Goal: Task Accomplishment & Management: Use online tool/utility

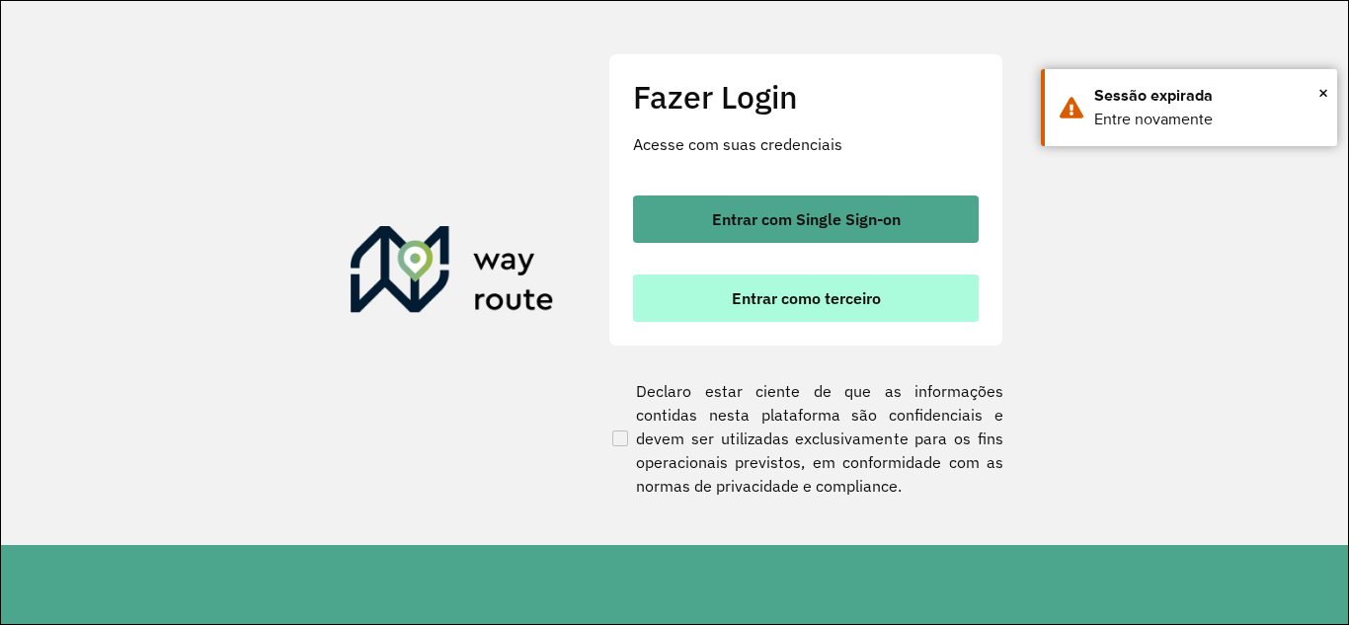
click at [834, 300] on span "Entrar como terceiro" at bounding box center [806, 298] width 149 height 16
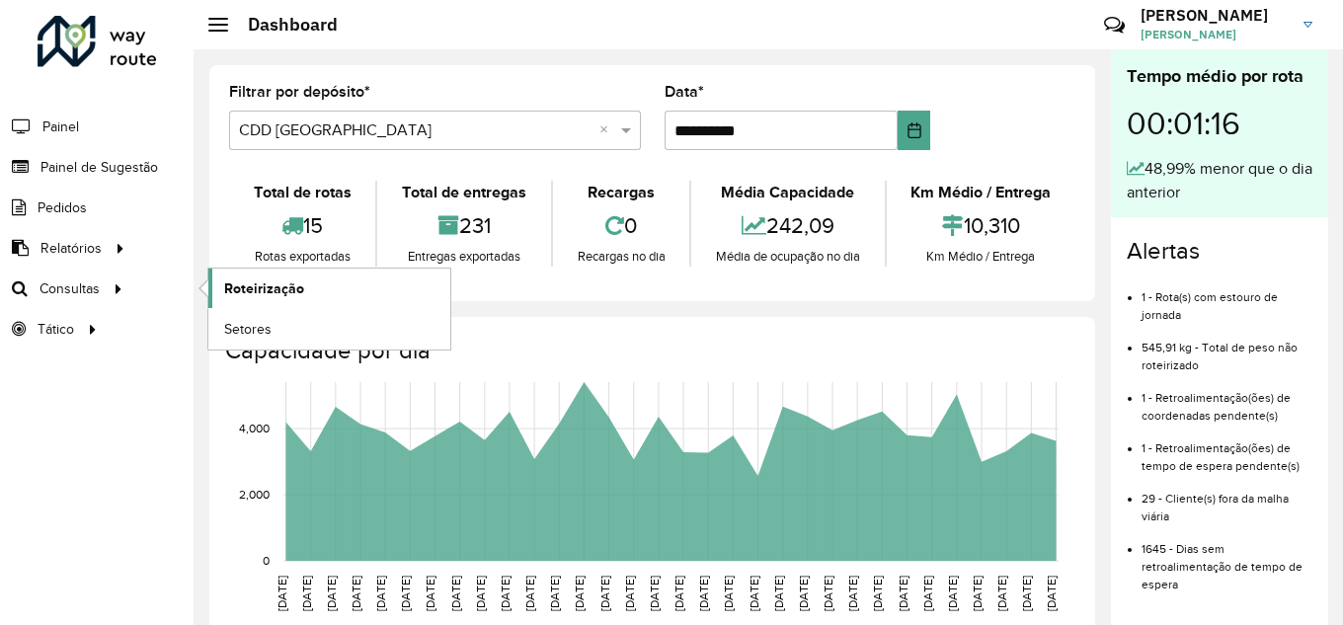
click at [324, 285] on link "Roteirização" at bounding box center [329, 288] width 242 height 39
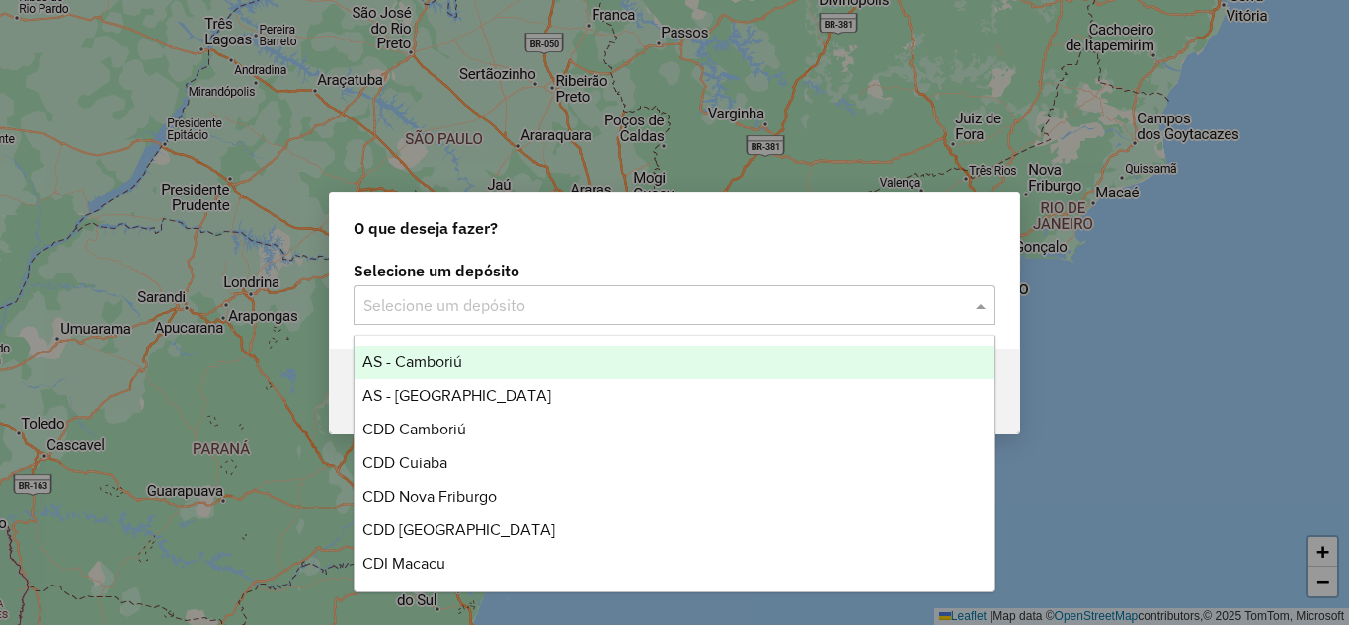
click at [520, 309] on input "text" at bounding box center [654, 306] width 583 height 24
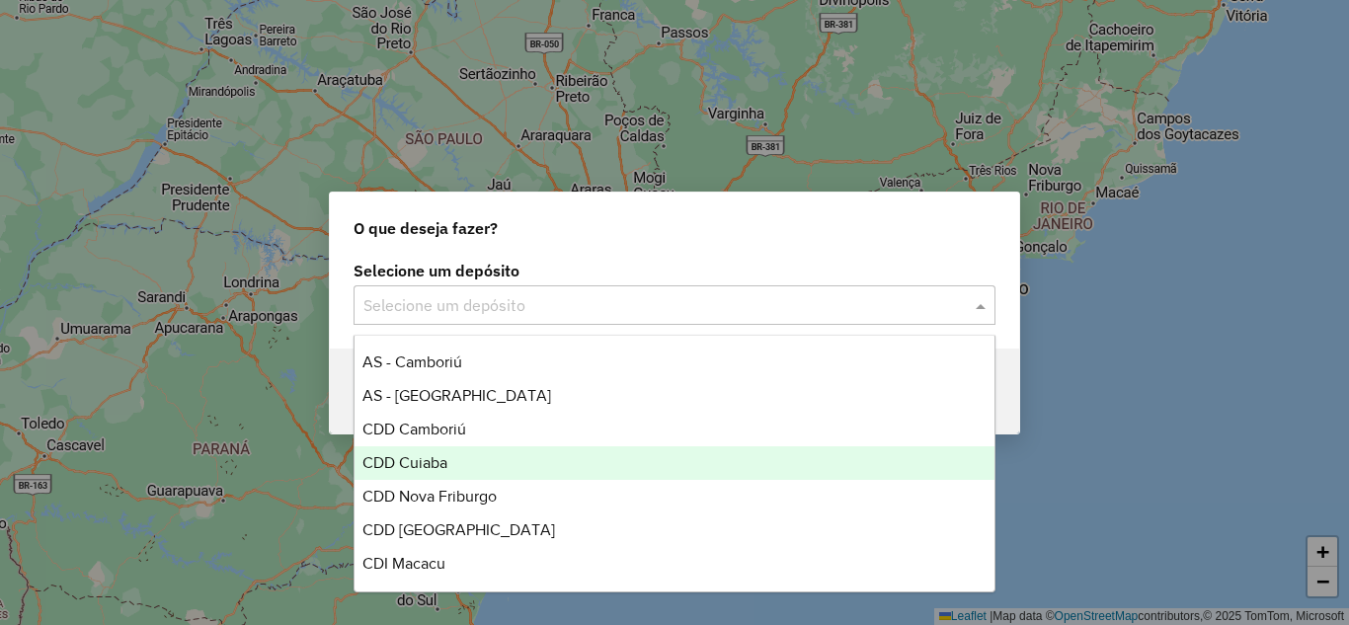
click at [435, 458] on span "CDD Cuiaba" at bounding box center [404, 462] width 85 height 17
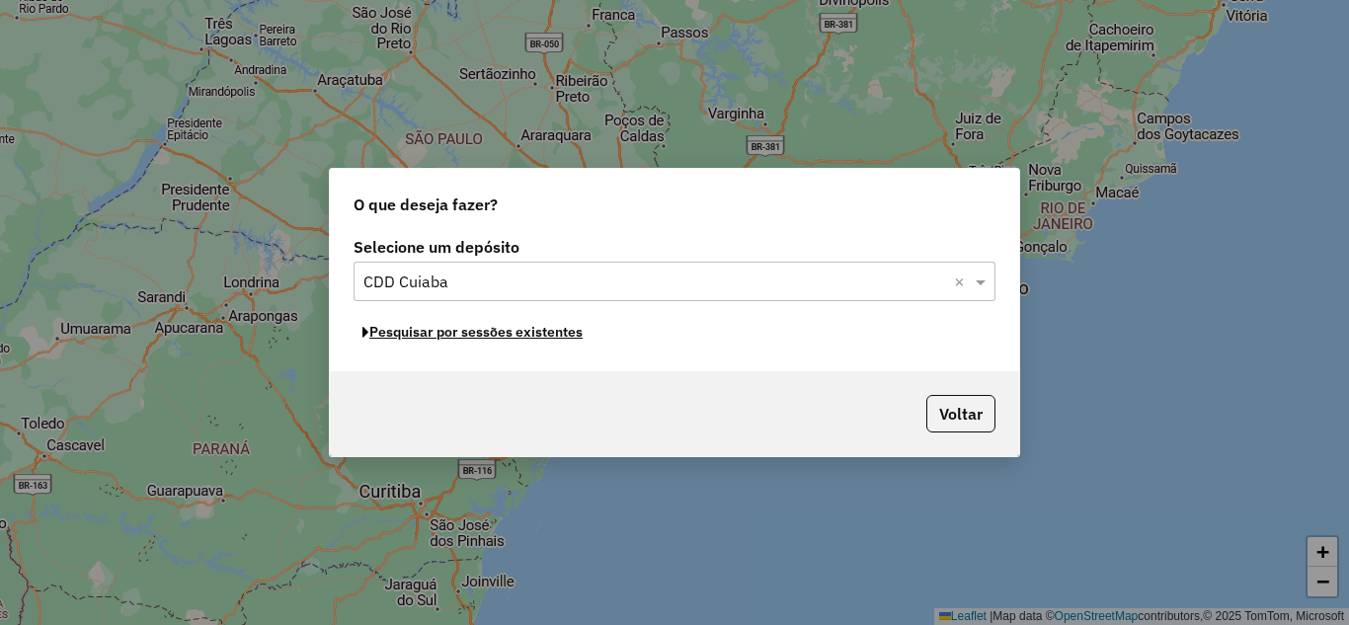
click at [531, 333] on button "Pesquisar por sessões existentes" at bounding box center [473, 332] width 238 height 31
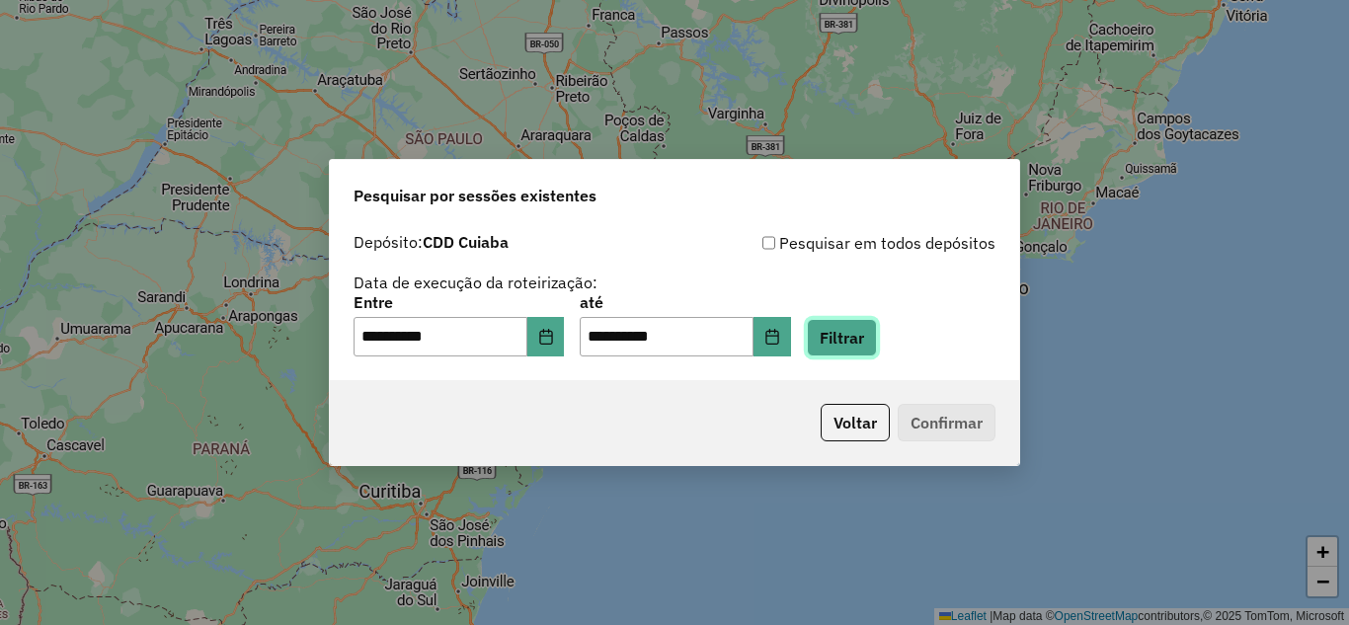
click at [847, 348] on button "Filtrar" at bounding box center [842, 338] width 70 height 38
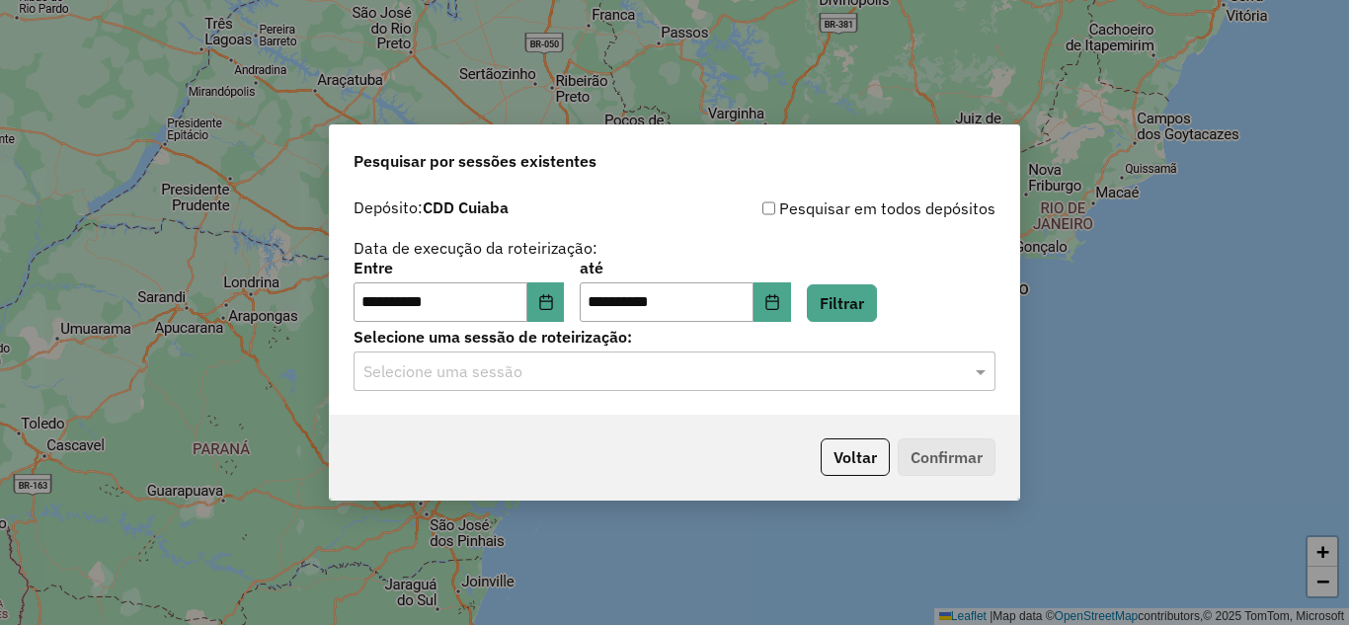
click at [572, 375] on input "text" at bounding box center [654, 372] width 583 height 24
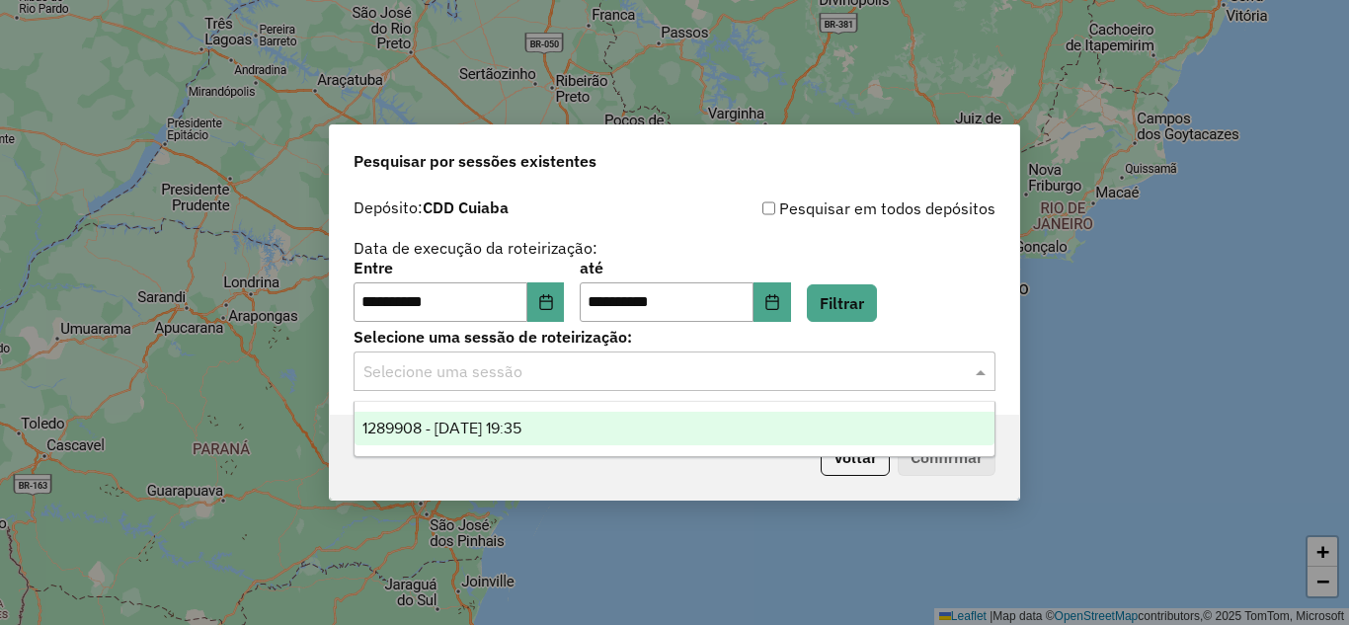
click at [518, 426] on span "1289908 - 07/10/2025 19:35" at bounding box center [441, 428] width 159 height 17
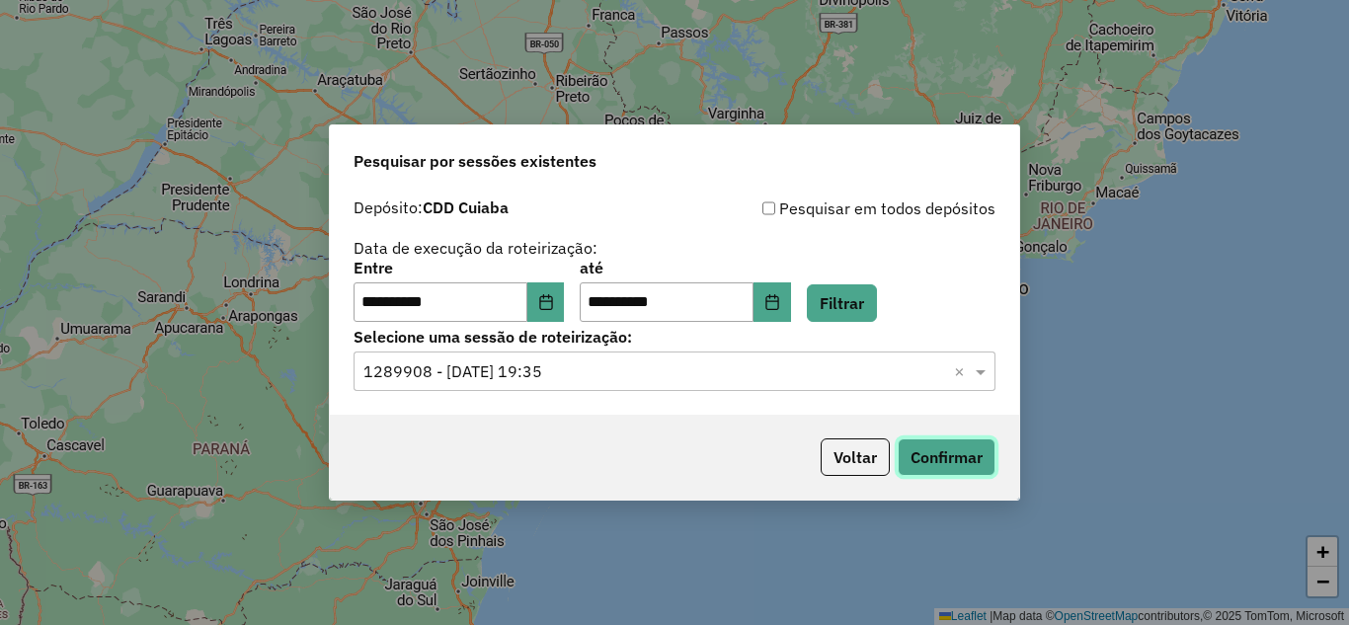
click at [920, 459] on button "Confirmar" at bounding box center [947, 457] width 98 height 38
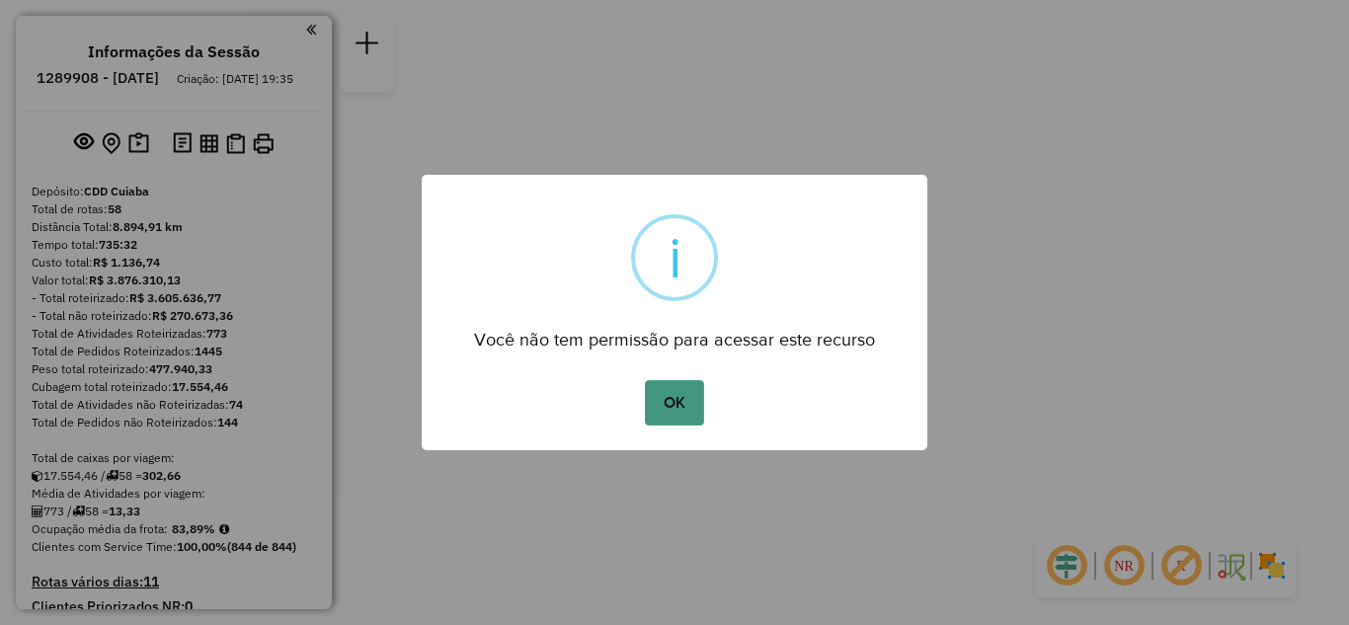
click at [656, 424] on button "OK" at bounding box center [674, 402] width 58 height 45
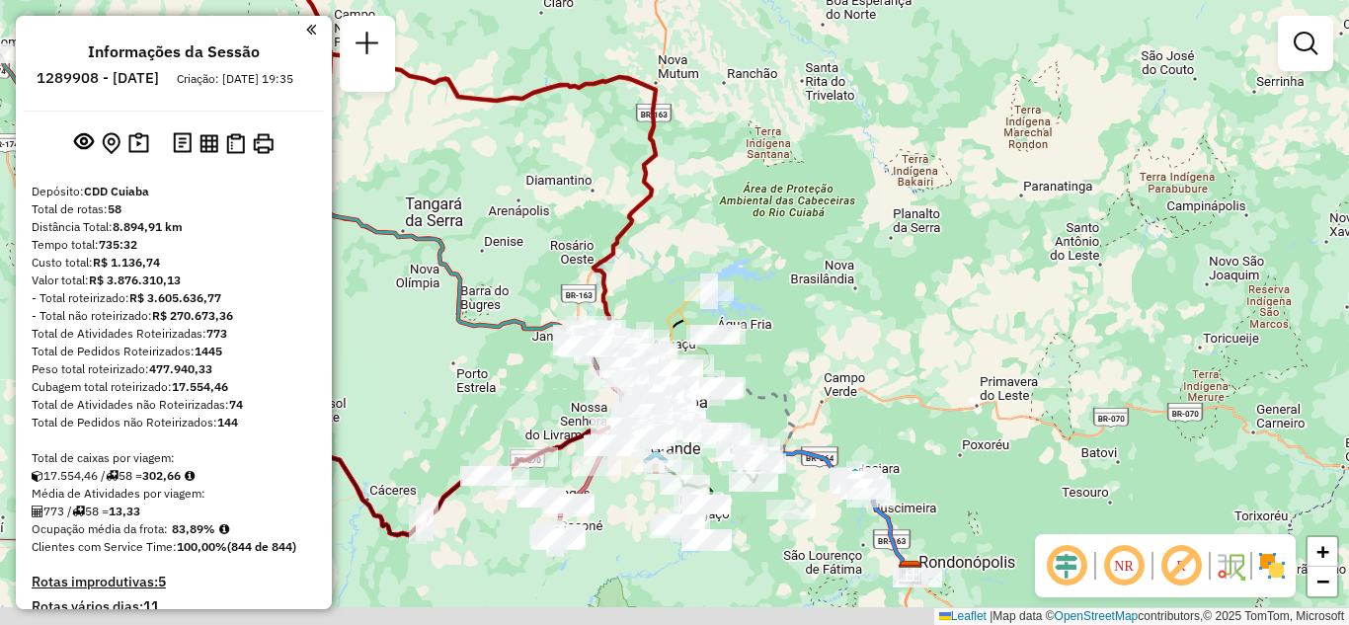
drag, startPoint x: 776, startPoint y: 385, endPoint x: 796, endPoint y: 307, distance: 80.5
click at [796, 309] on div "Janela de atendimento Grade de atendimento Capacidade Transportadoras Veículos …" at bounding box center [674, 312] width 1349 height 625
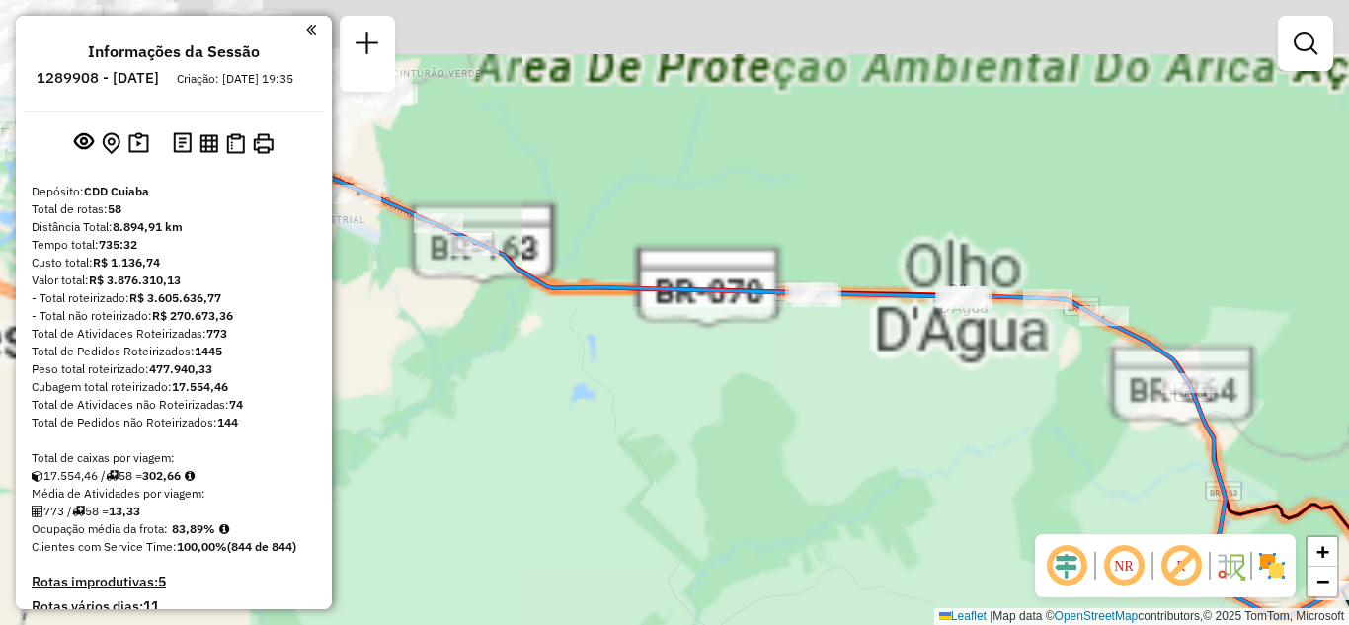
drag, startPoint x: 581, startPoint y: 377, endPoint x: 745, endPoint y: 662, distance: 328.3
click at [745, 624] on html "Aguarde... Pop-up bloqueado! Seu navegador bloqueou automáticamente a abertura …" at bounding box center [674, 312] width 1349 height 625
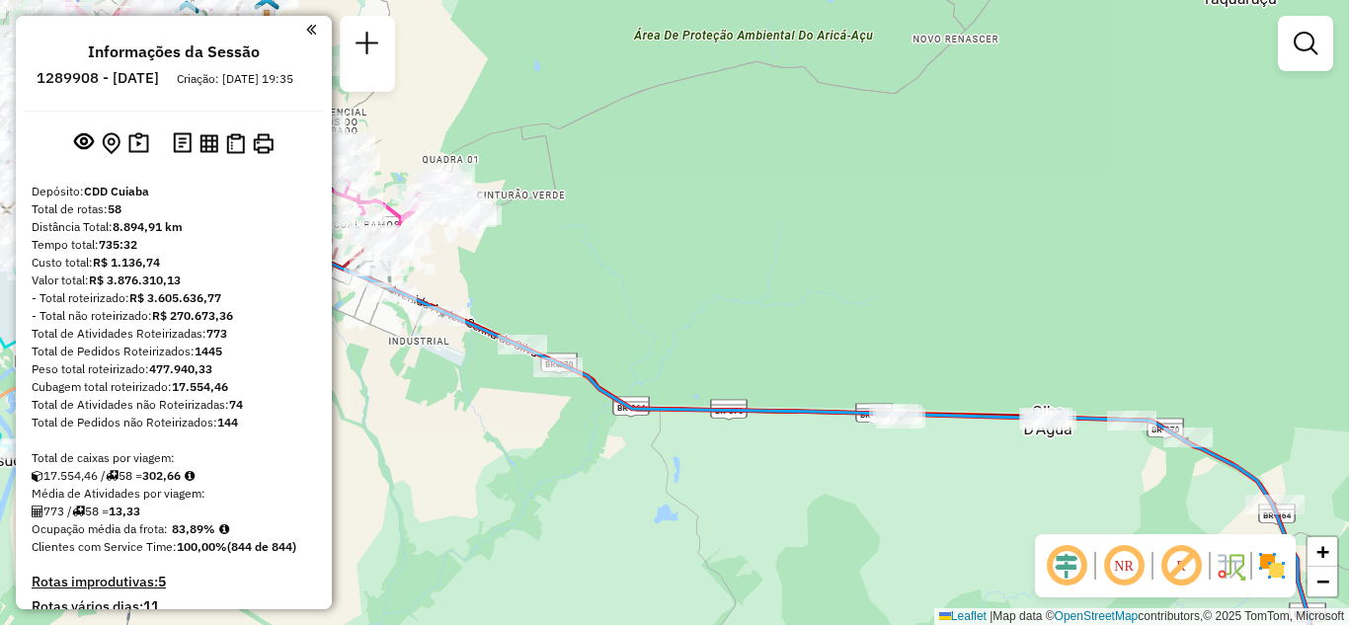
drag, startPoint x: 609, startPoint y: 336, endPoint x: 789, endPoint y: 548, distance: 278.2
click at [792, 554] on div "Janela de atendimento Grade de atendimento Capacidade Transportadoras Veículos …" at bounding box center [674, 312] width 1349 height 625
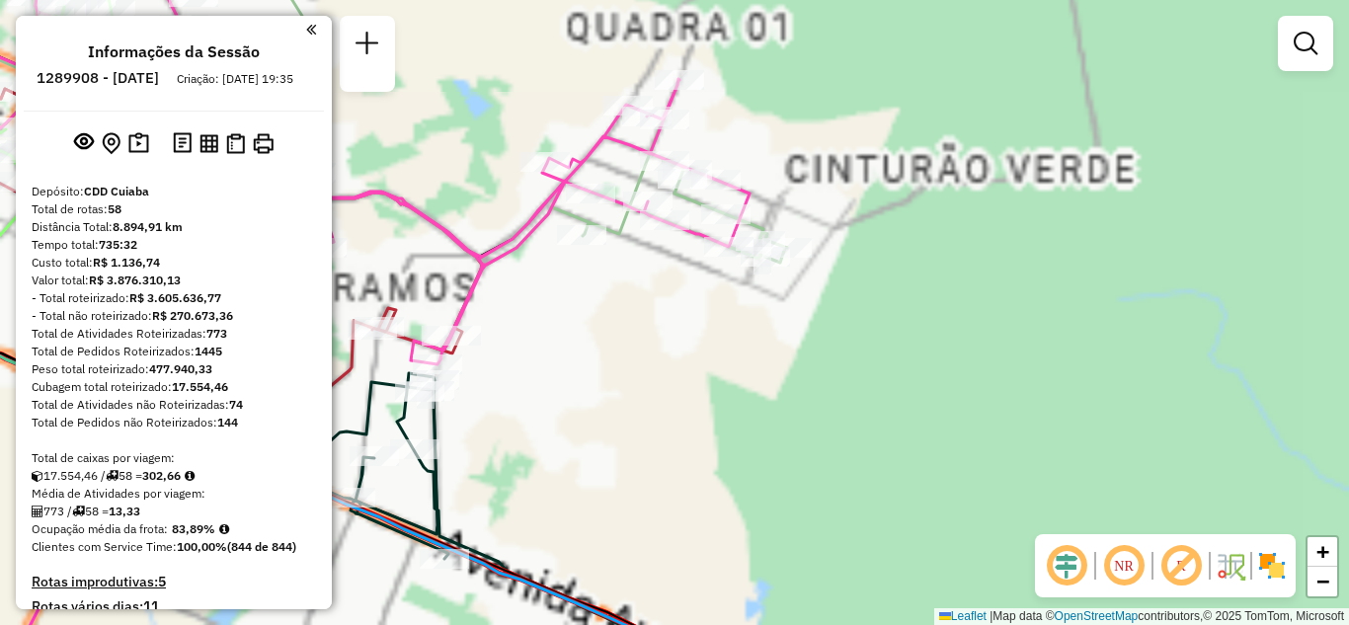
drag, startPoint x: 830, startPoint y: 452, endPoint x: 969, endPoint y: 433, distance: 139.7
click at [939, 441] on div "Janela de atendimento Grade de atendimento Capacidade Transportadoras Veículos …" at bounding box center [674, 312] width 1349 height 625
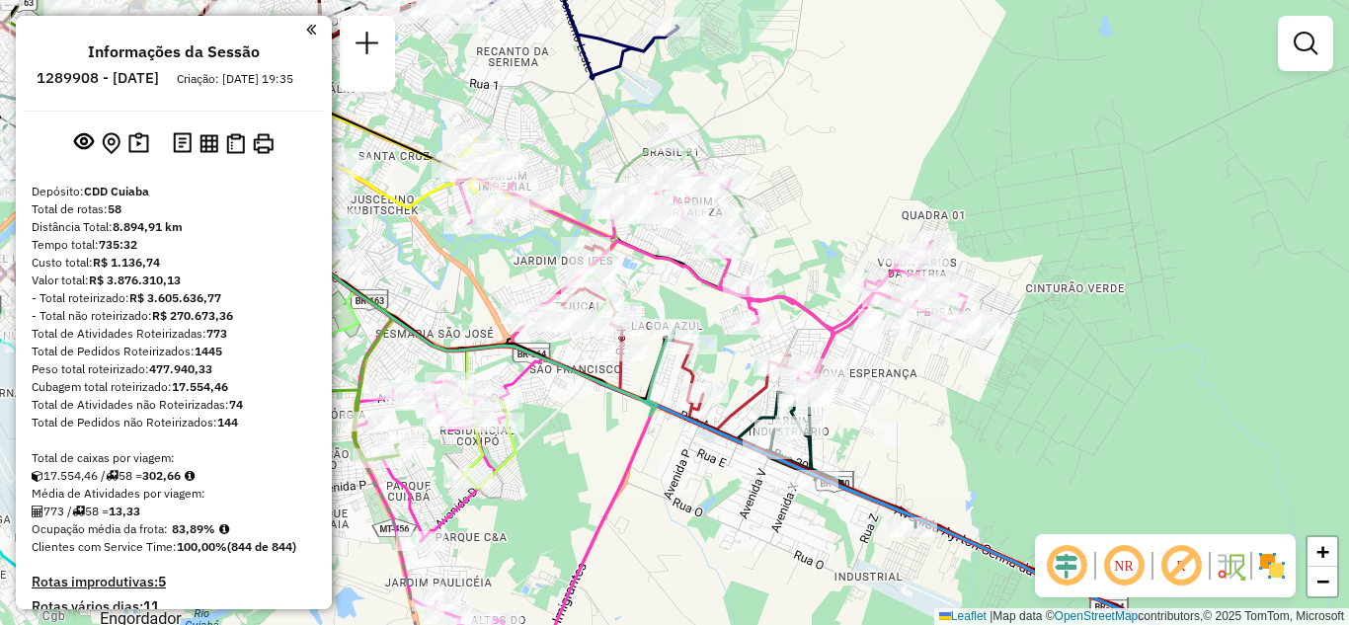
drag, startPoint x: 921, startPoint y: 380, endPoint x: 916, endPoint y: 434, distance: 53.6
click at [916, 434] on div "Janela de atendimento Grade de atendimento Capacidade Transportadoras Veículos …" at bounding box center [674, 312] width 1349 height 625
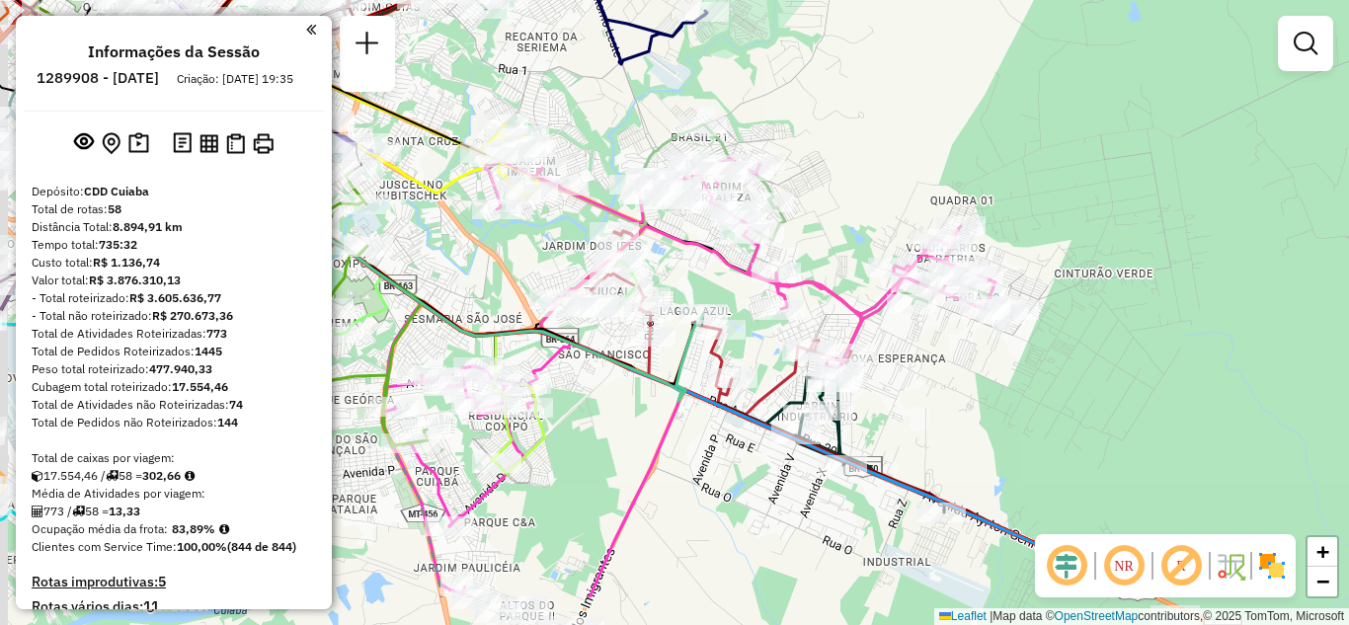
drag, startPoint x: 840, startPoint y: 499, endPoint x: 956, endPoint y: 386, distance: 161.3
click at [955, 386] on div "Janela de atendimento Grade de atendimento Capacidade Transportadoras Veículos …" at bounding box center [674, 312] width 1349 height 625
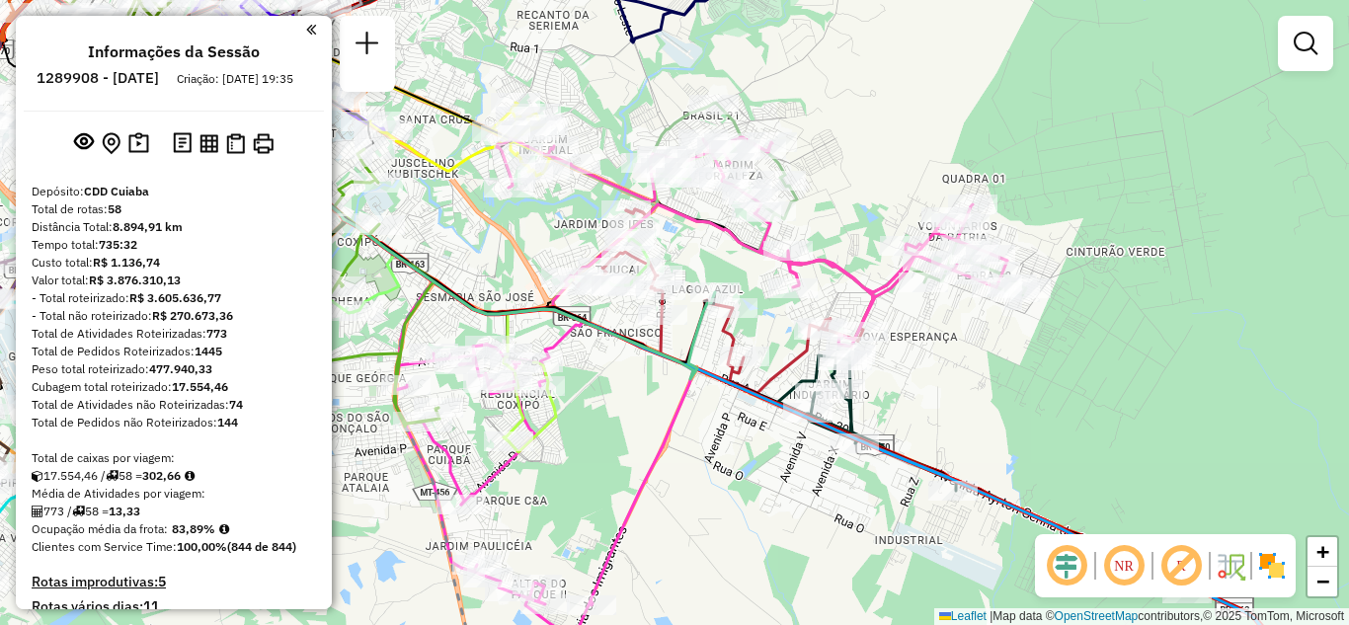
drag, startPoint x: 743, startPoint y: 535, endPoint x: 812, endPoint y: 640, distance: 125.4
click at [812, 624] on html "Aguarde... Pop-up bloqueado! Seu navegador bloqueou automáticamente a abertura …" at bounding box center [674, 312] width 1349 height 625
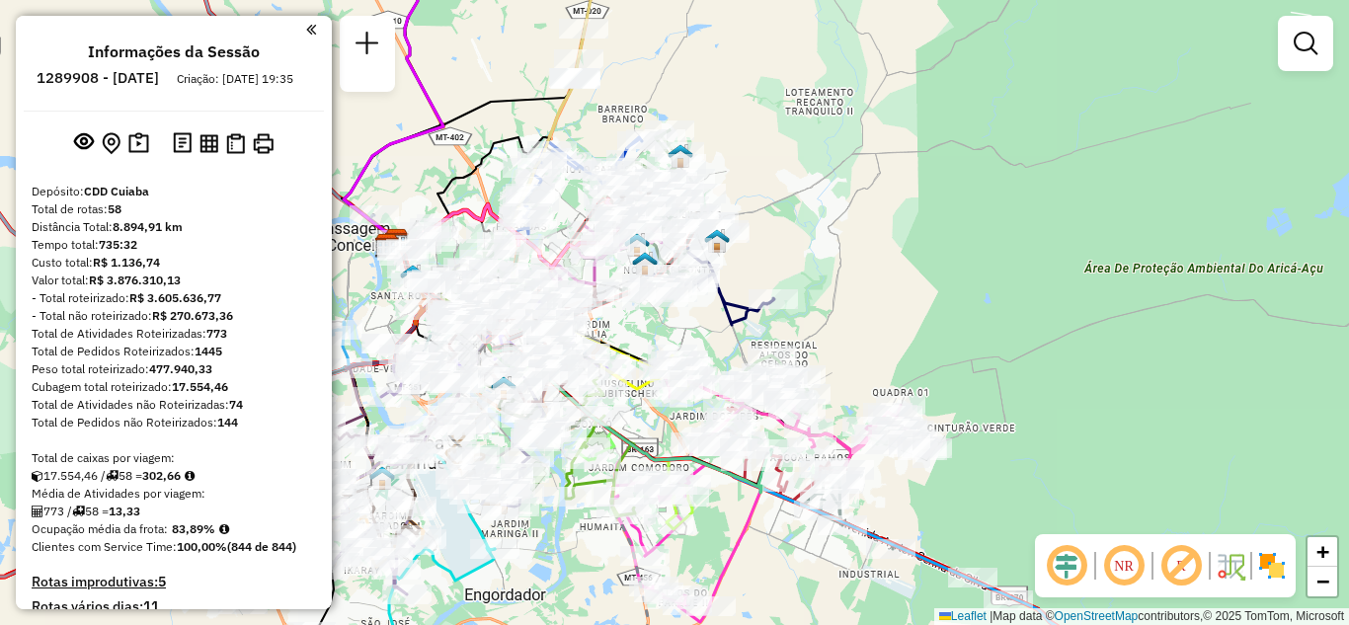
drag, startPoint x: 818, startPoint y: 316, endPoint x: 893, endPoint y: 318, distance: 75.1
click at [893, 312] on div "Janela de atendimento Grade de atendimento Capacidade Transportadoras Veículos …" at bounding box center [674, 312] width 1349 height 625
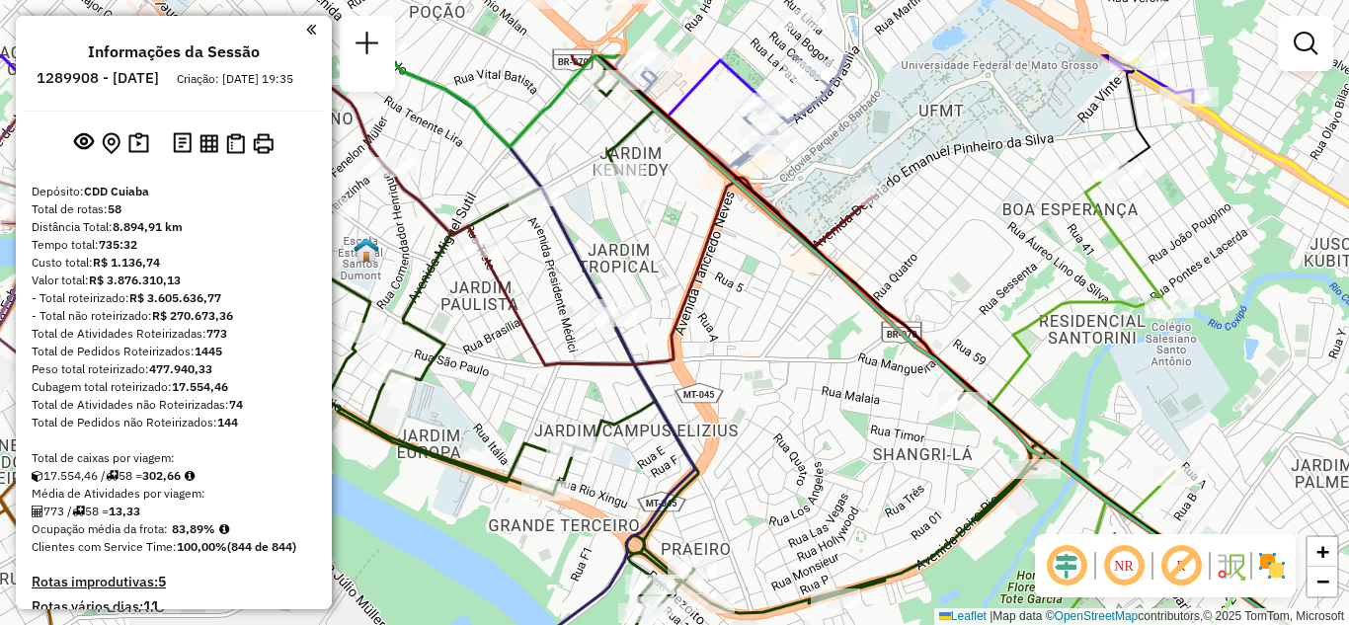
drag, startPoint x: 636, startPoint y: 357, endPoint x: 744, endPoint y: 479, distance: 162.3
click at [744, 479] on div "Janela de atendimento Grade de atendimento Capacidade Transportadoras Veículos …" at bounding box center [674, 312] width 1349 height 625
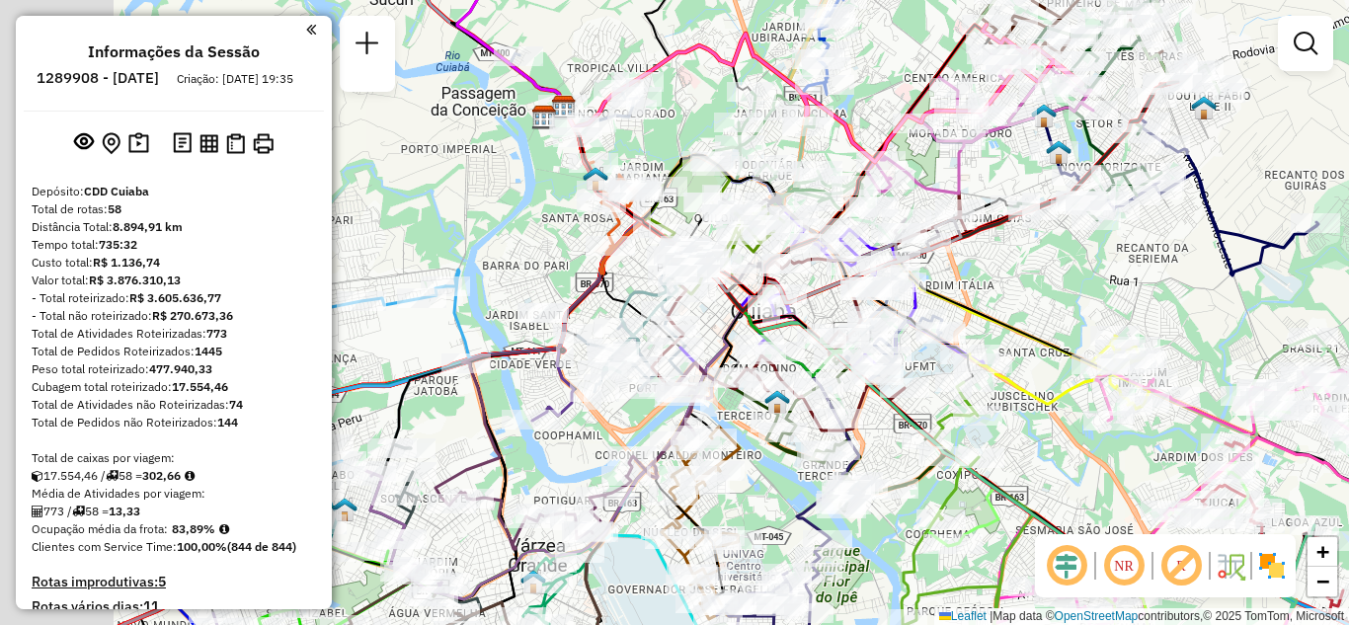
drag, startPoint x: 785, startPoint y: 531, endPoint x: 945, endPoint y: 595, distance: 172.4
click at [945, 595] on icon at bounding box center [970, 520] width 137 height 277
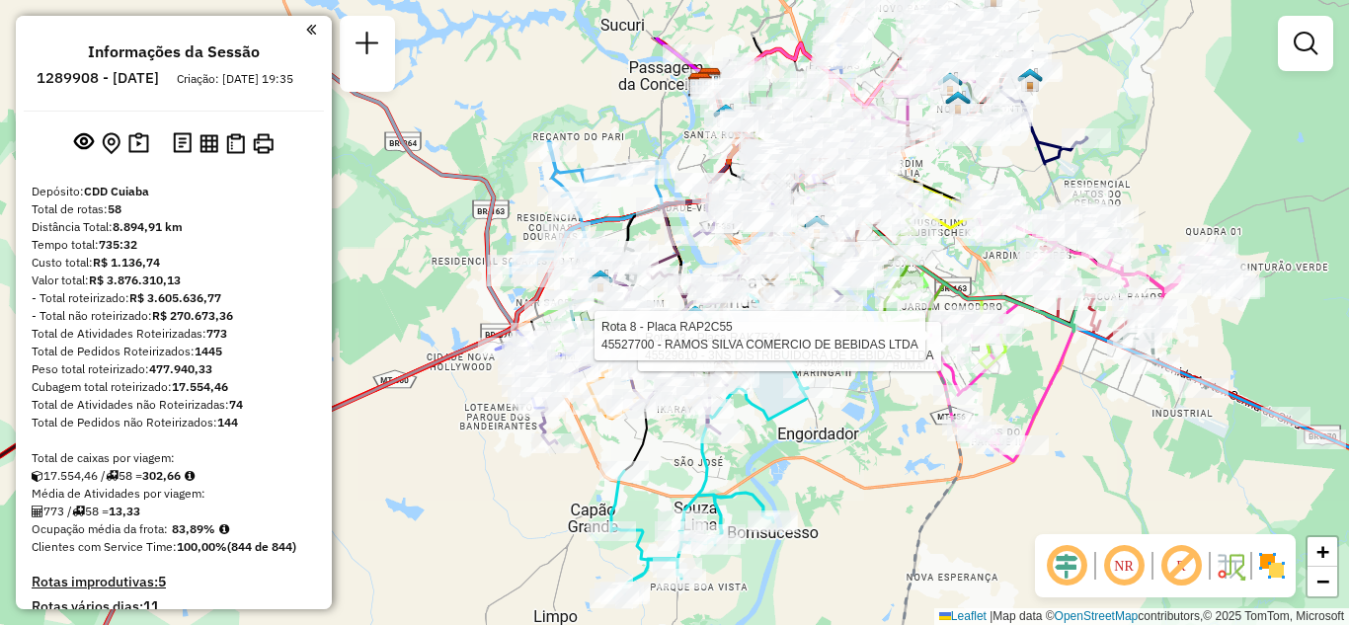
drag, startPoint x: 843, startPoint y: 446, endPoint x: 835, endPoint y: 513, distance: 67.6
click at [850, 554] on div "Rota 43 - Placa RAK7F34 45529610 - 3NS DISTRIBUIDORA DE BEBIDAS LTDA Rota 8 - P…" at bounding box center [674, 312] width 1349 height 625
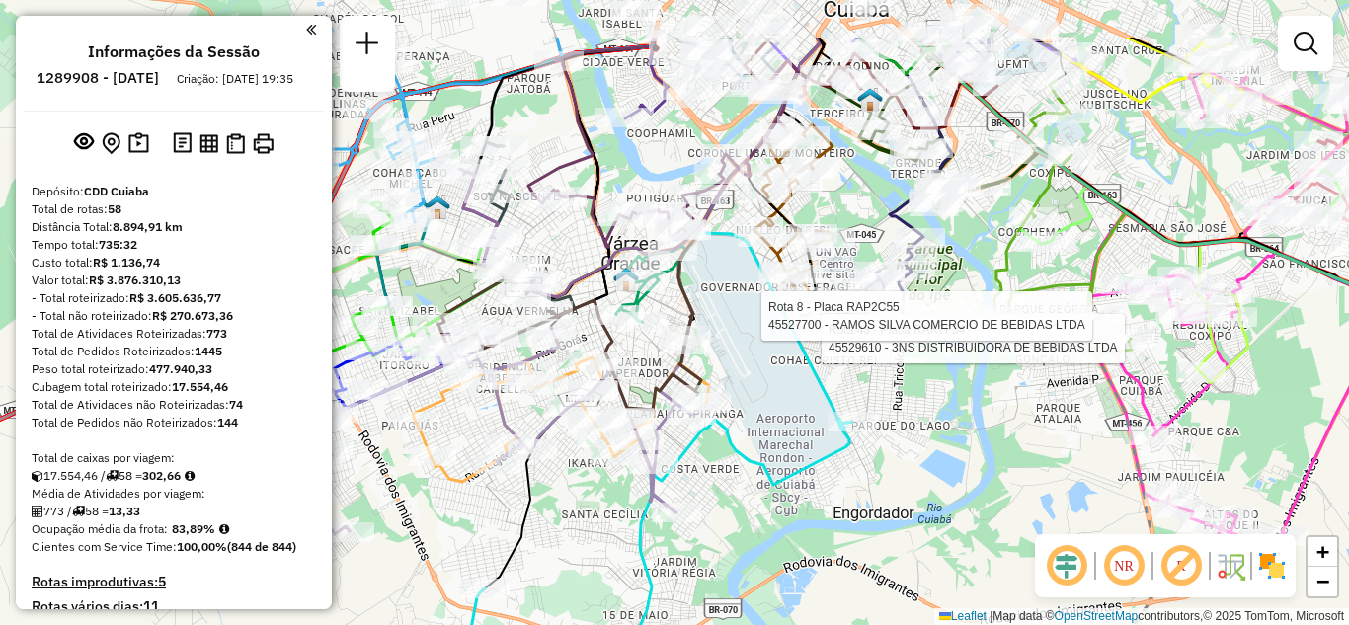
drag, startPoint x: 717, startPoint y: 363, endPoint x: 790, endPoint y: 494, distance: 149.4
click at [790, 494] on icon at bounding box center [655, 603] width 393 height 369
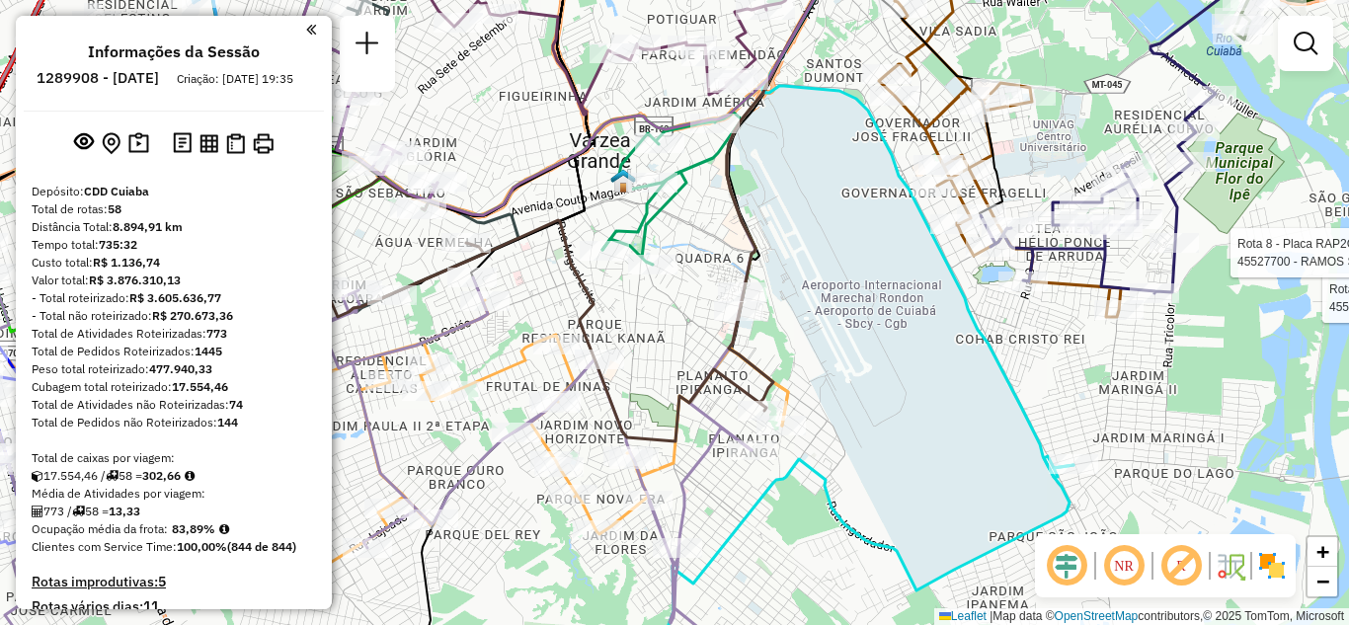
click at [1273, 572] on img at bounding box center [1272, 566] width 32 height 32
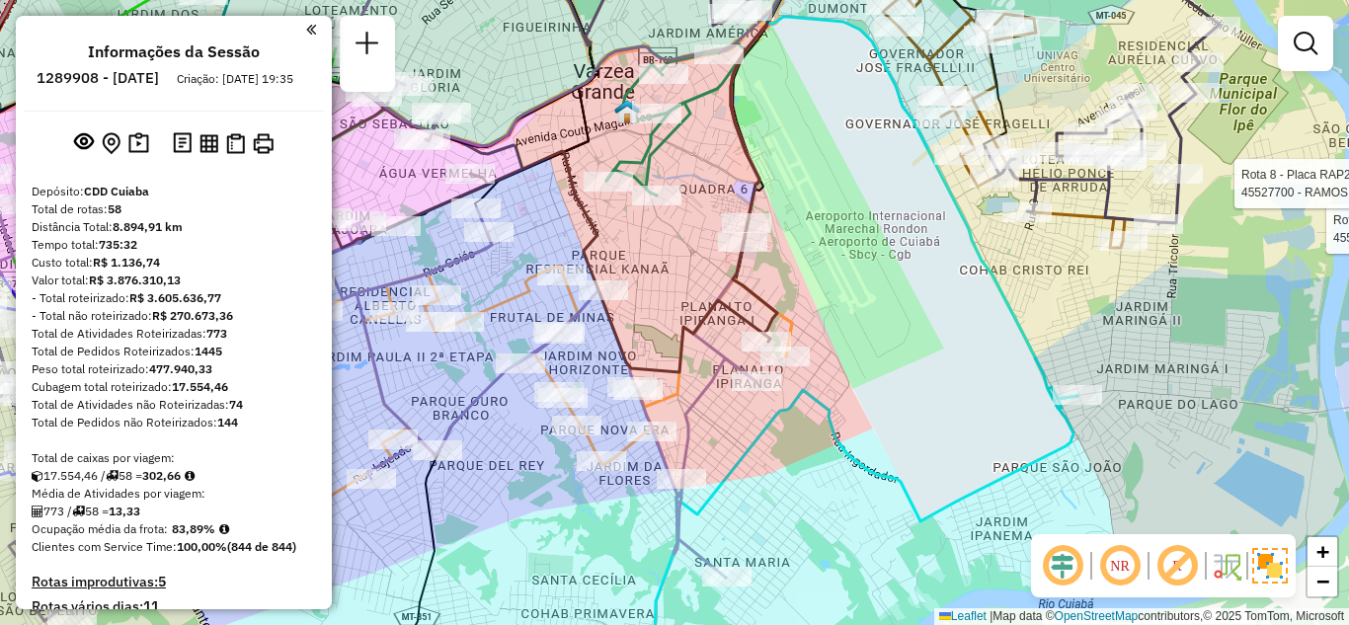
drag, startPoint x: 853, startPoint y: 480, endPoint x: 852, endPoint y: 541, distance: 61.2
click at [852, 541] on div "Rota 43 - Placa RAK7F34 45529610 - 3NS DISTRIBUIDORA DE BEBIDAS LTDA Rota 8 - P…" at bounding box center [674, 312] width 1349 height 625
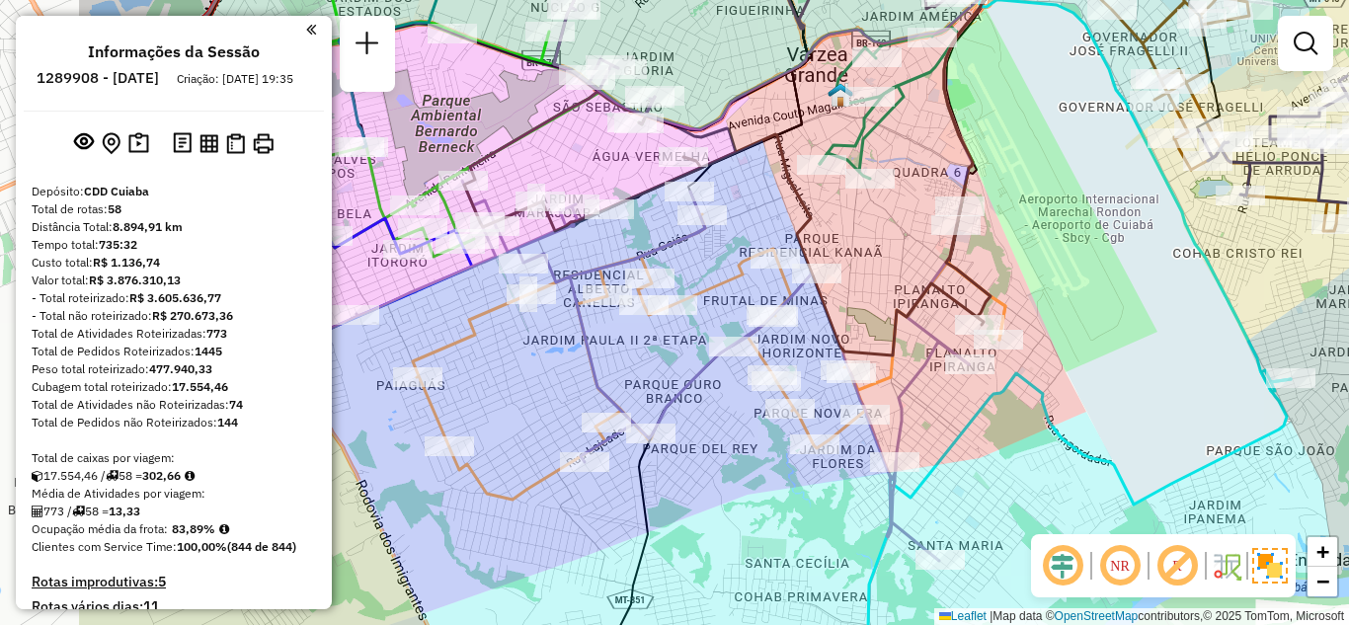
drag, startPoint x: 888, startPoint y: 507, endPoint x: 1110, endPoint y: 460, distance: 227.0
click at [1109, 460] on icon at bounding box center [1079, 508] width 423 height 277
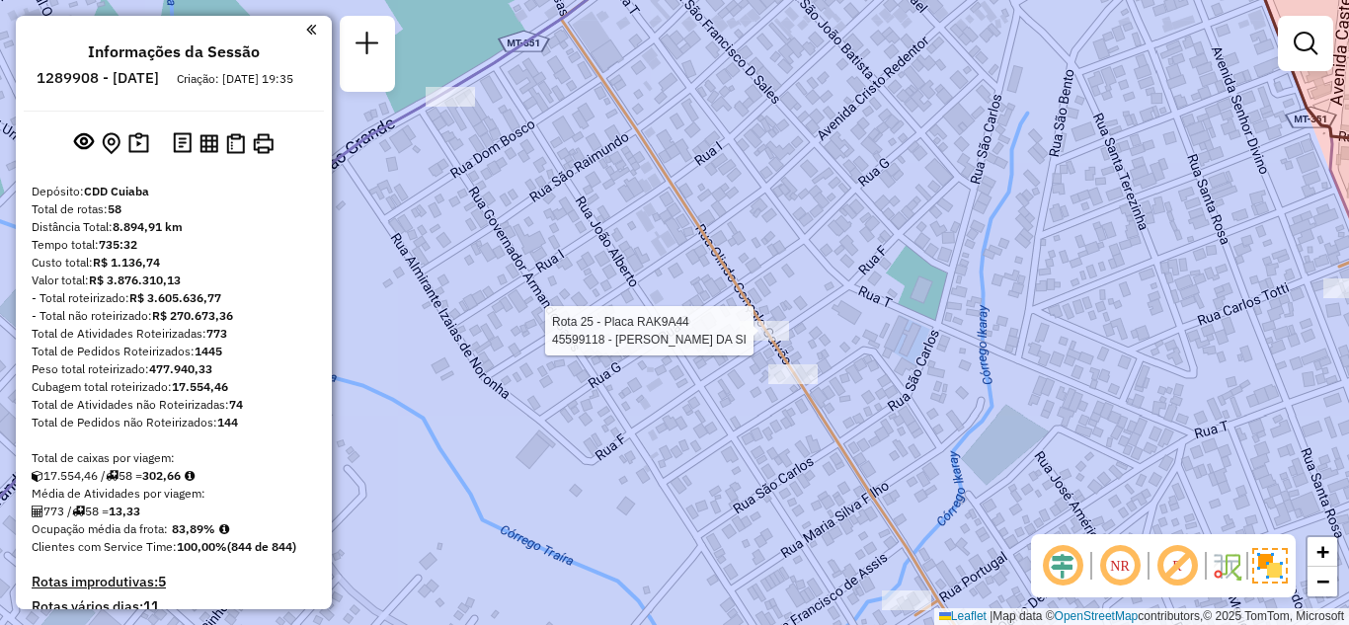
select select "**********"
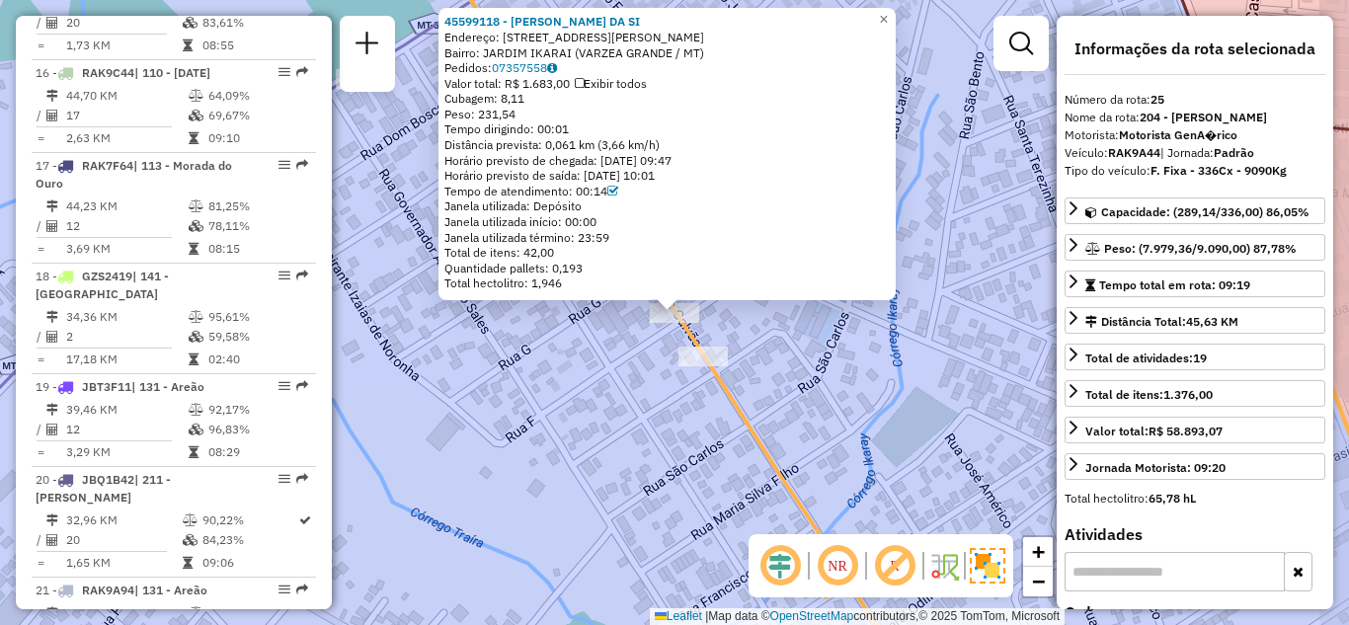
scroll to position [3290, 0]
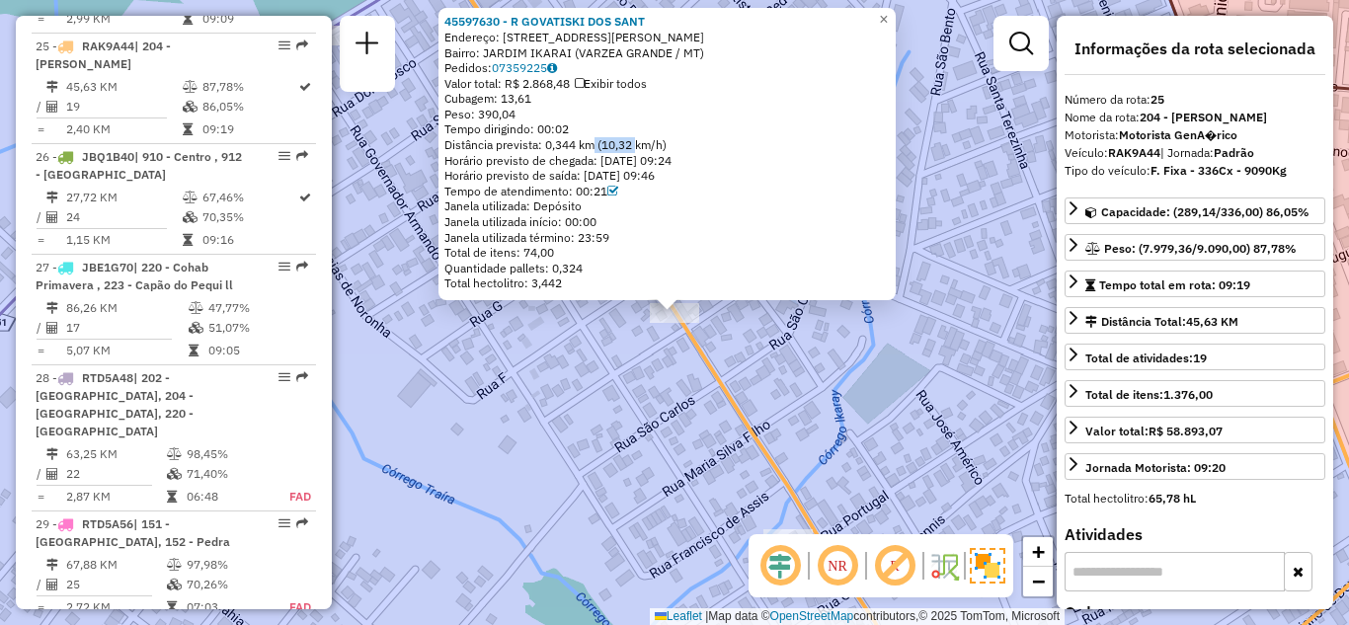
drag, startPoint x: 591, startPoint y: 146, endPoint x: 639, endPoint y: 146, distance: 48.4
click at [639, 146] on div "Distância prevista: 0,344 km (10,32 km/h)" at bounding box center [666, 145] width 445 height 16
click at [649, 142] on div "Distância prevista: 0,344 km (10,32 km/h)" at bounding box center [666, 145] width 445 height 16
click at [888, 14] on span "×" at bounding box center [883, 19] width 9 height 17
click at [741, 327] on div "45597630 - R GOVATISKI DOS SANT Endereço: R GENERAL [PERSON_NAME] 15 Bairro: [G…" at bounding box center [674, 312] width 1349 height 625
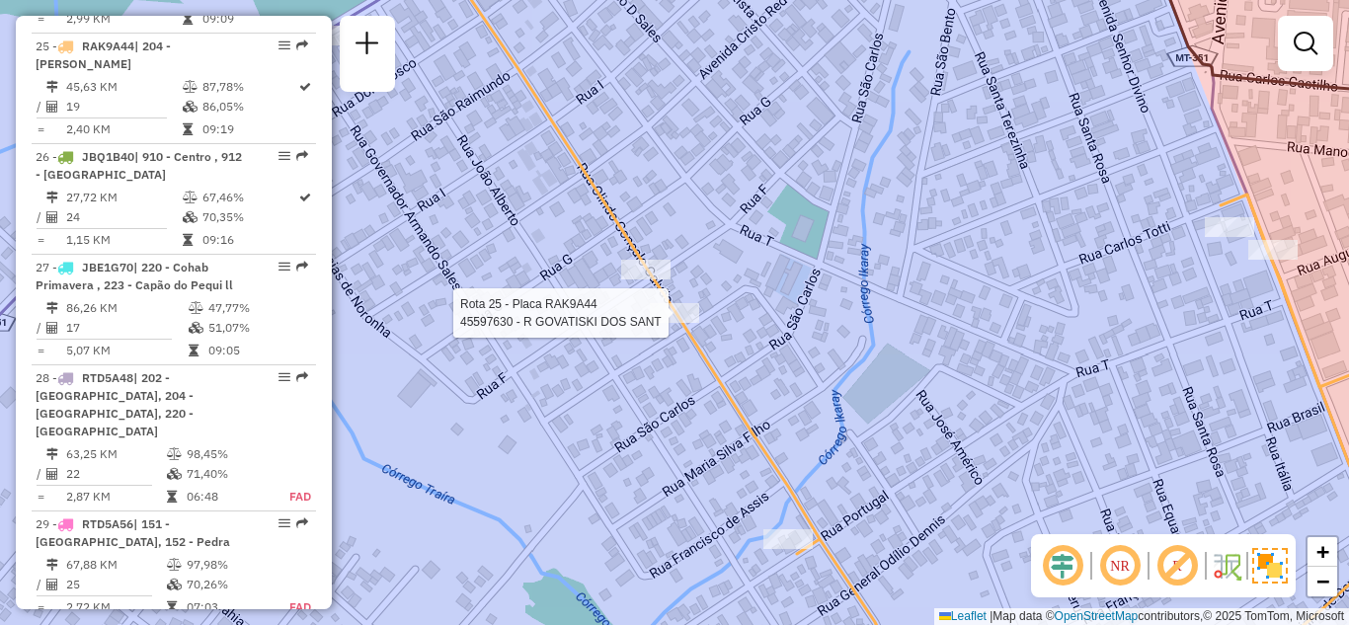
select select "**********"
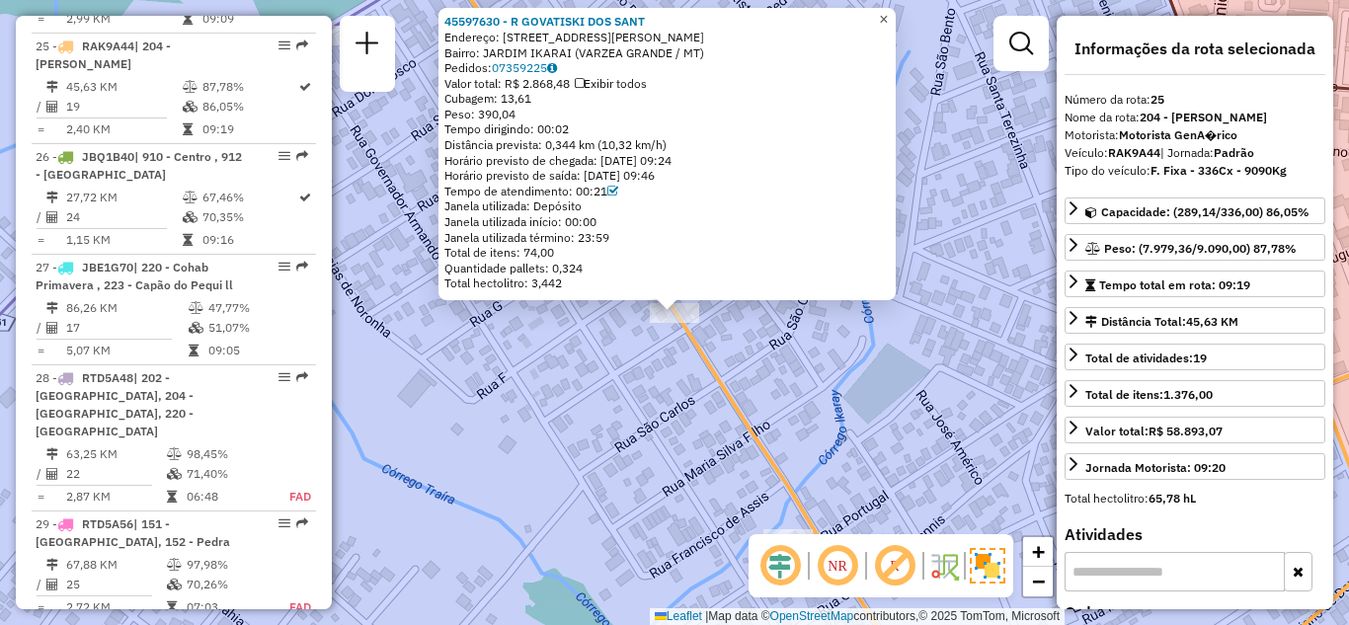
click at [888, 13] on span "×" at bounding box center [883, 19] width 9 height 17
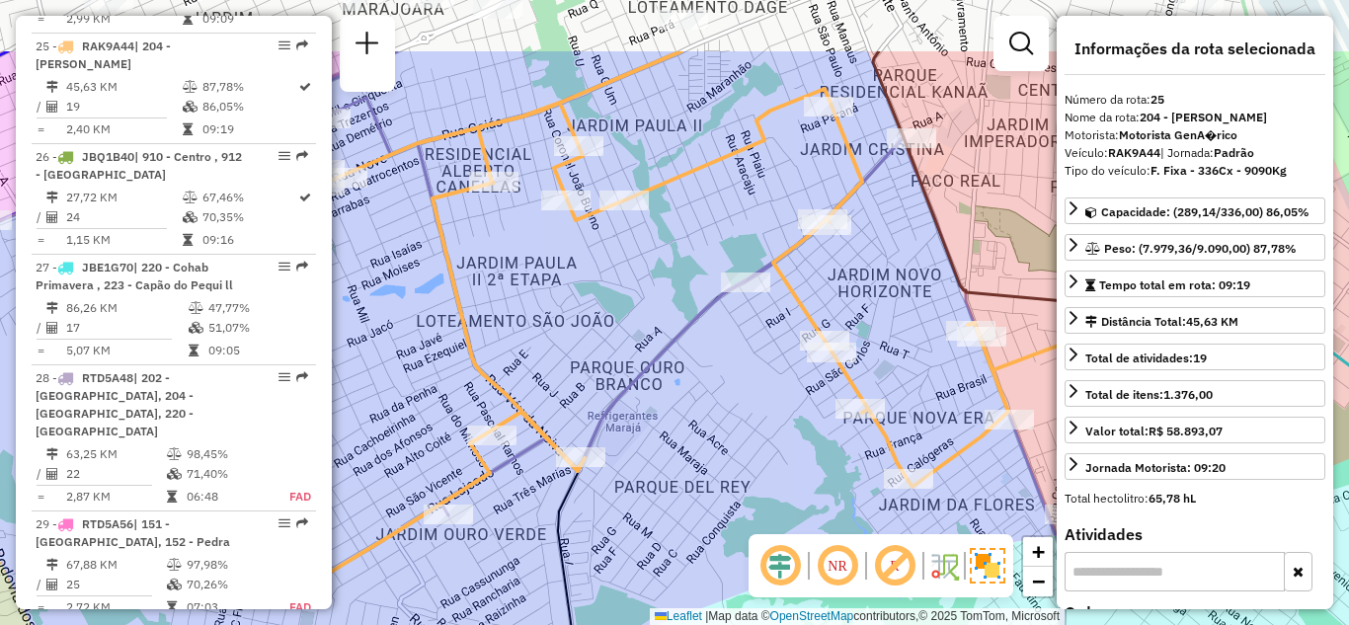
drag, startPoint x: 845, startPoint y: 189, endPoint x: 829, endPoint y: 313, distance: 125.6
click at [829, 313] on div "Janela de atendimento Grade de atendimento Capacidade Transportadoras Veículos …" at bounding box center [674, 312] width 1349 height 625
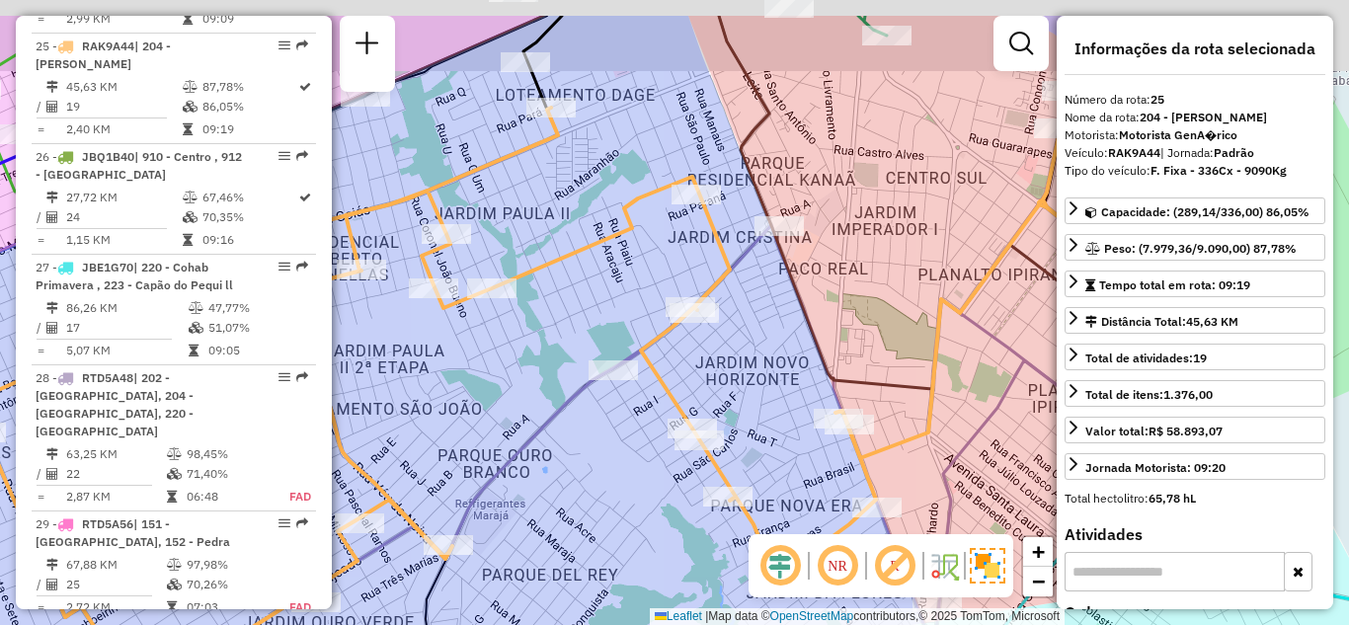
drag, startPoint x: 862, startPoint y: 293, endPoint x: 719, endPoint y: 392, distance: 173.9
click at [722, 391] on div "Janela de atendimento Grade de atendimento Capacidade Transportadoras Veículos …" at bounding box center [674, 312] width 1349 height 625
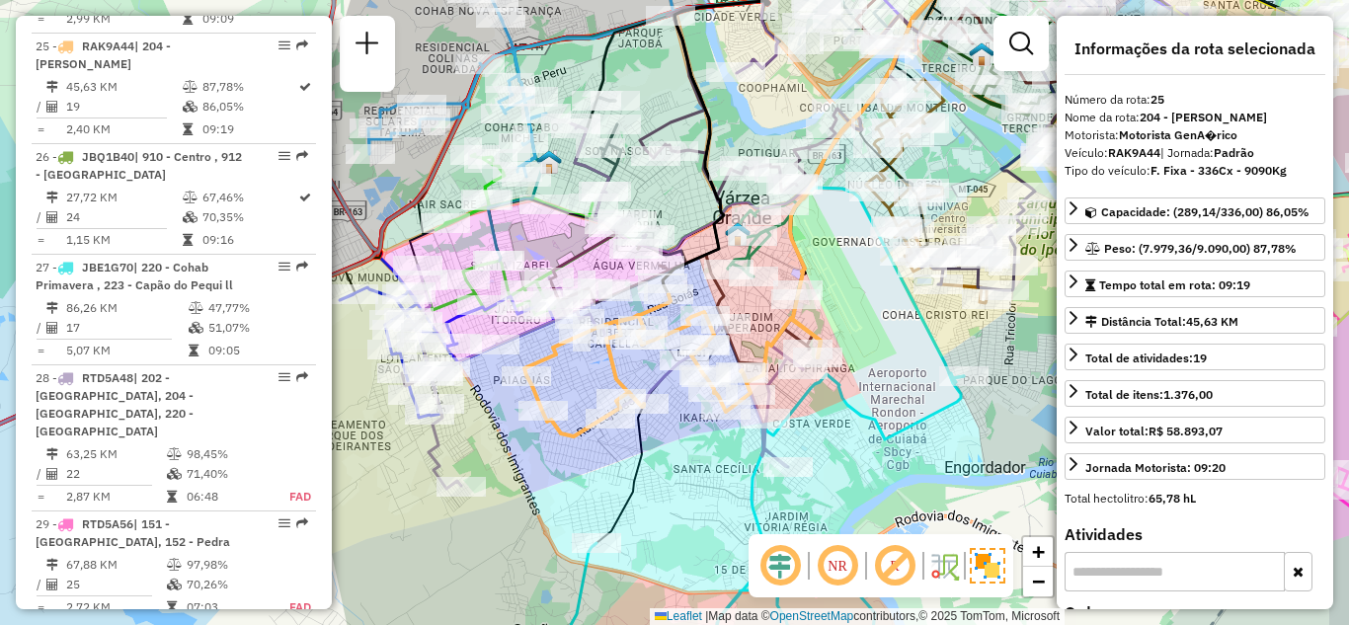
drag, startPoint x: 904, startPoint y: 432, endPoint x: 747, endPoint y: 457, distance: 159.1
click at [747, 457] on div "Janela de atendimento Grade de atendimento Capacidade Transportadoras Veículos …" at bounding box center [674, 312] width 1349 height 625
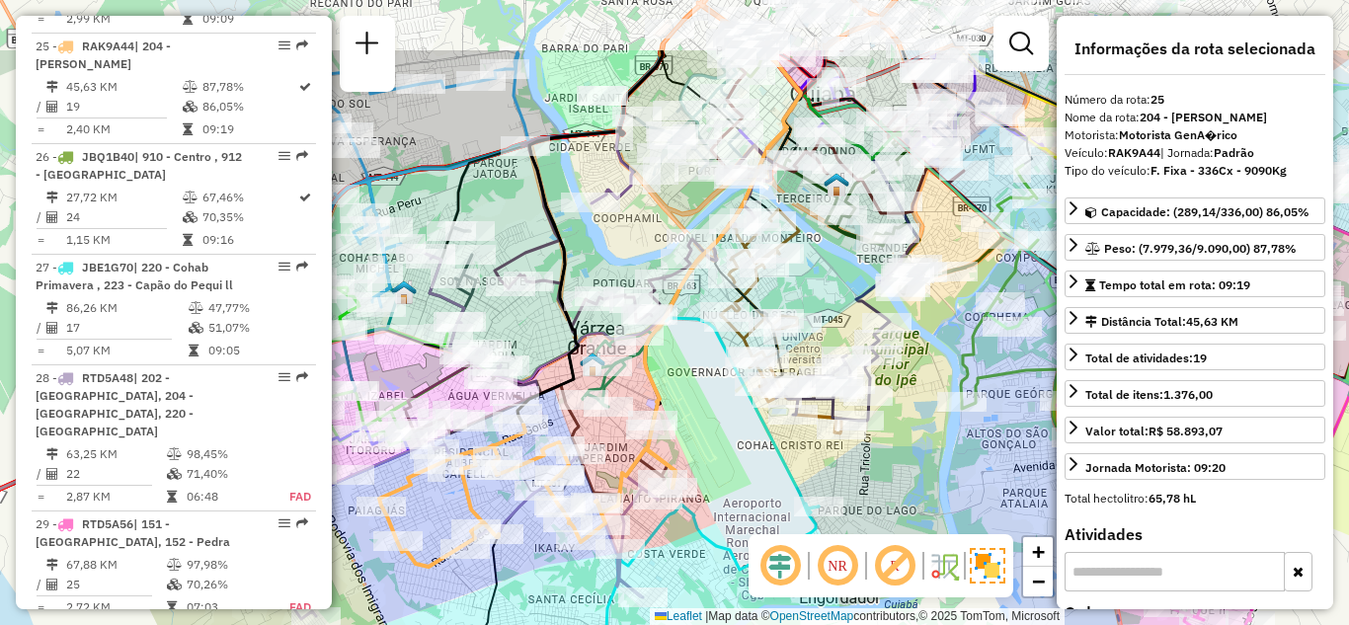
drag, startPoint x: 850, startPoint y: 285, endPoint x: 844, endPoint y: 301, distance: 16.9
click at [844, 301] on icon at bounding box center [839, 186] width 157 height 273
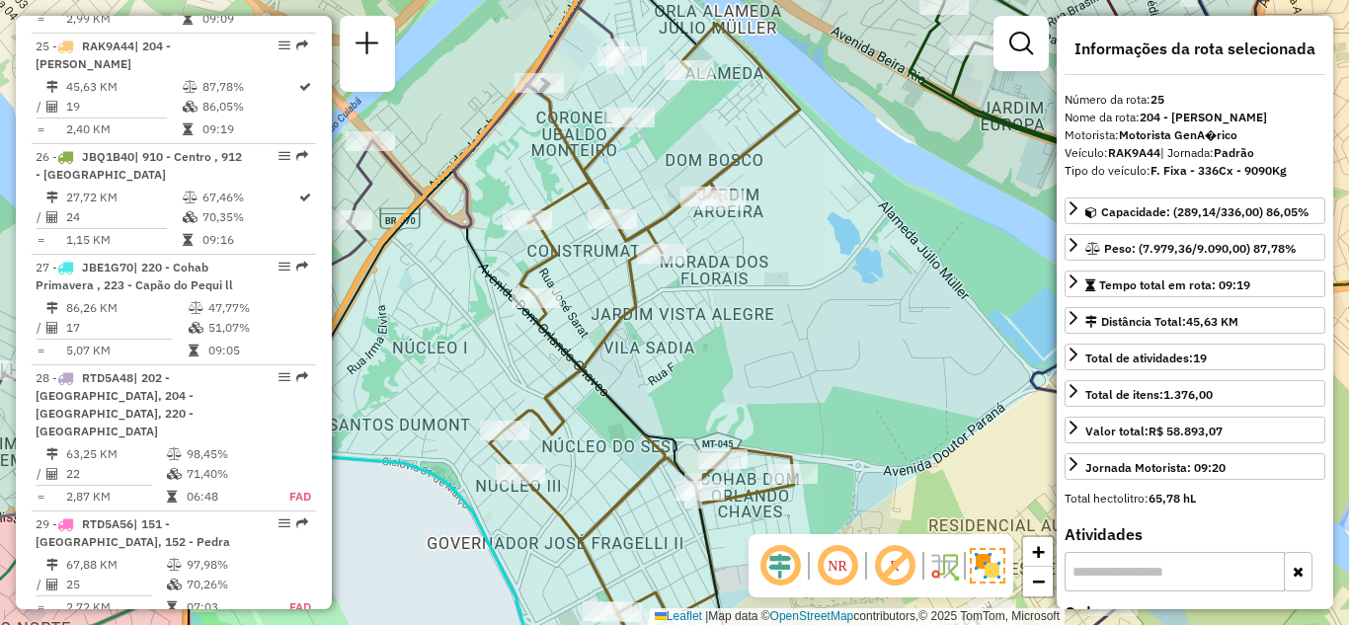
drag, startPoint x: 777, startPoint y: 304, endPoint x: 844, endPoint y: 408, distance: 123.5
click at [834, 398] on div "Janela de atendimento Grade de atendimento Capacidade Transportadoras Veículos …" at bounding box center [674, 312] width 1349 height 625
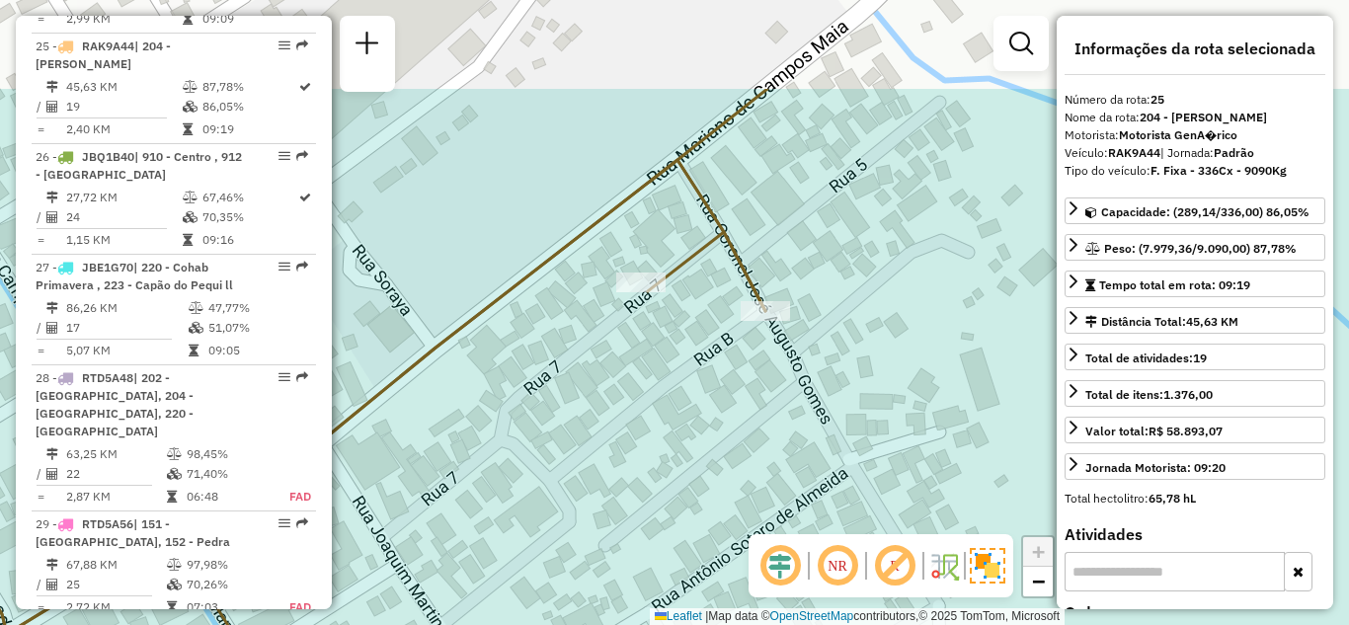
drag, startPoint x: 667, startPoint y: 336, endPoint x: 674, endPoint y: 363, distance: 28.8
click at [674, 363] on div "Janela de atendimento Grade de atendimento Capacidade Transportadoras Veículos …" at bounding box center [674, 312] width 1349 height 625
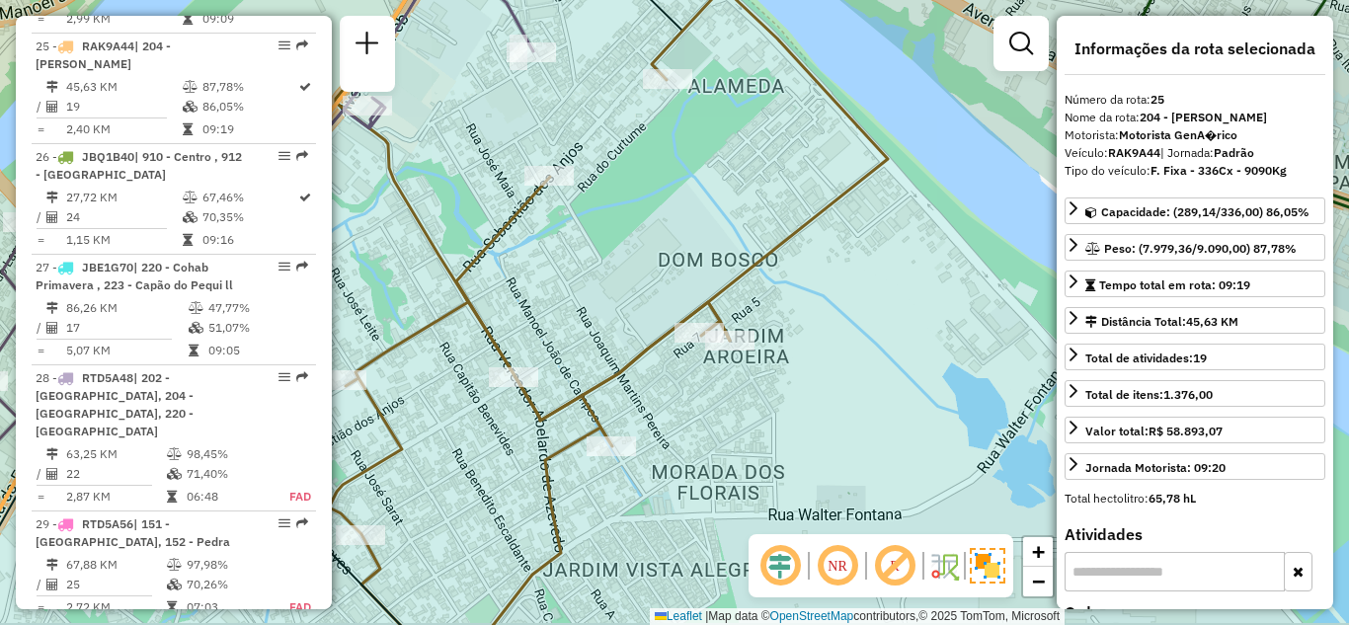
drag, startPoint x: 621, startPoint y: 421, endPoint x: 711, endPoint y: 414, distance: 90.1
click at [709, 414] on div "Janela de atendimento Grade de atendimento Capacidade Transportadoras Veículos …" at bounding box center [674, 312] width 1349 height 625
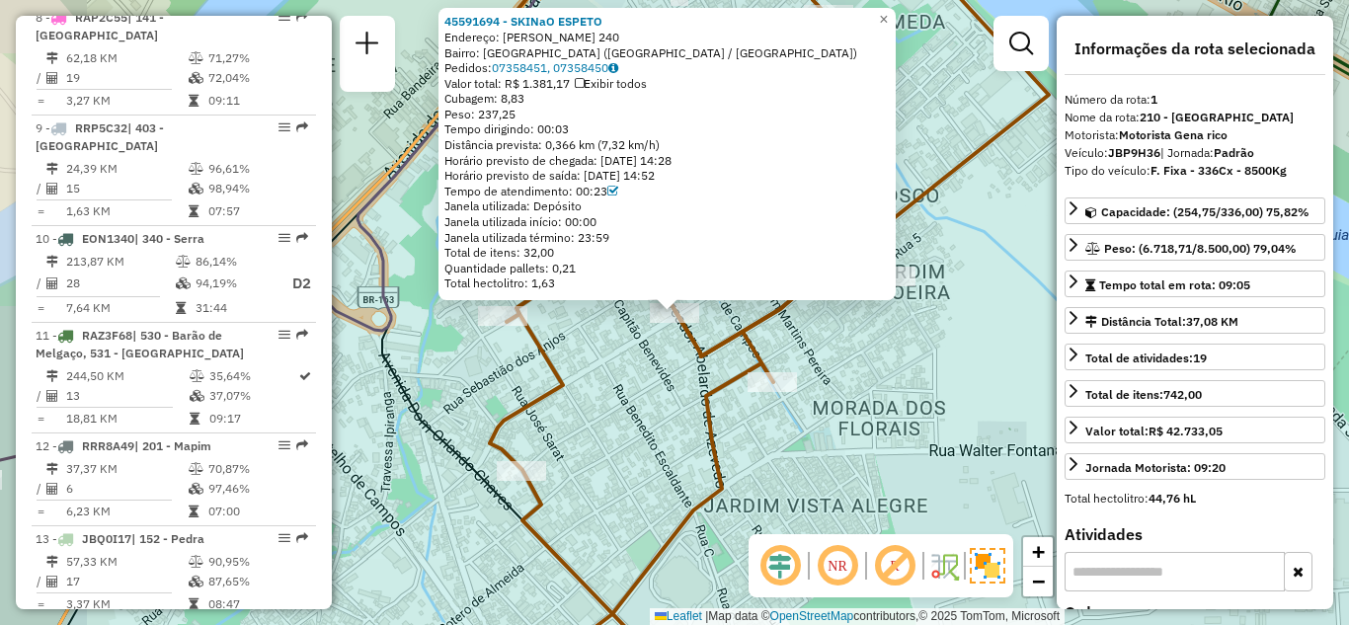
scroll to position [792, 0]
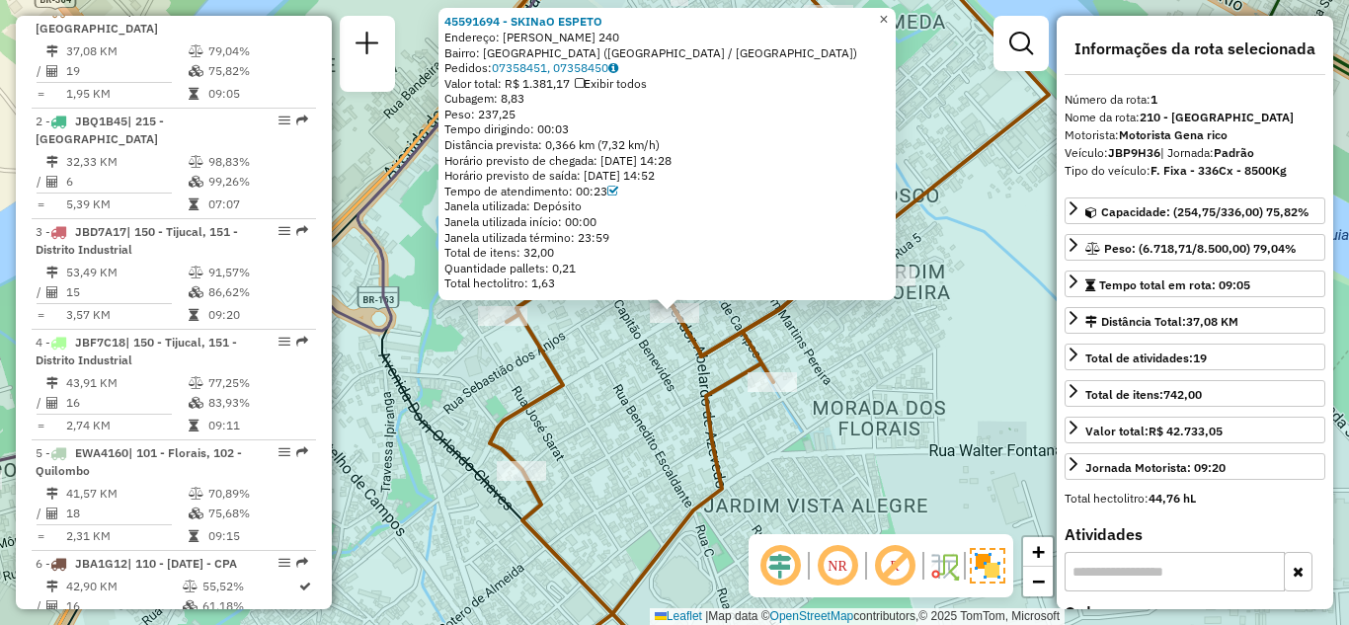
click at [888, 15] on span "×" at bounding box center [883, 19] width 9 height 17
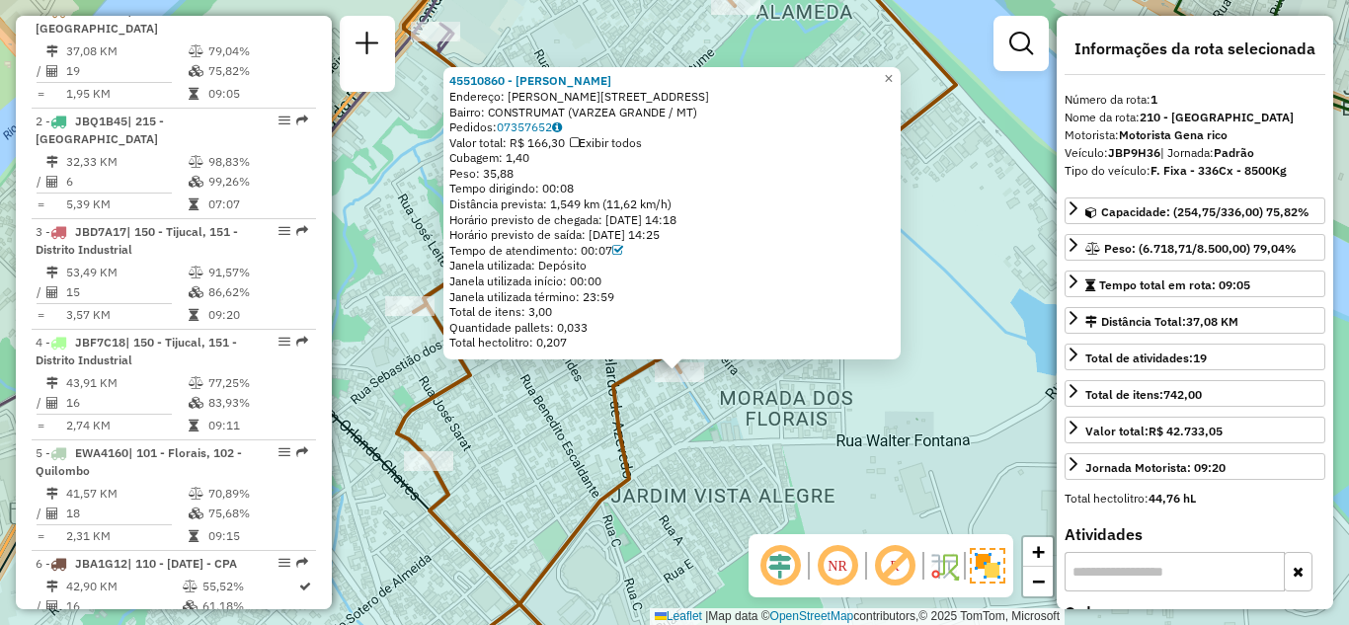
drag, startPoint x: 737, startPoint y: 354, endPoint x: 742, endPoint y: 413, distance: 59.5
click at [742, 413] on div "45510860 - [PERSON_NAME] Endereço: [STREET_ADDRESS][PERSON_NAME] Bairro: CONSTR…" at bounding box center [674, 312] width 1349 height 625
click at [893, 72] on span "×" at bounding box center [888, 78] width 9 height 17
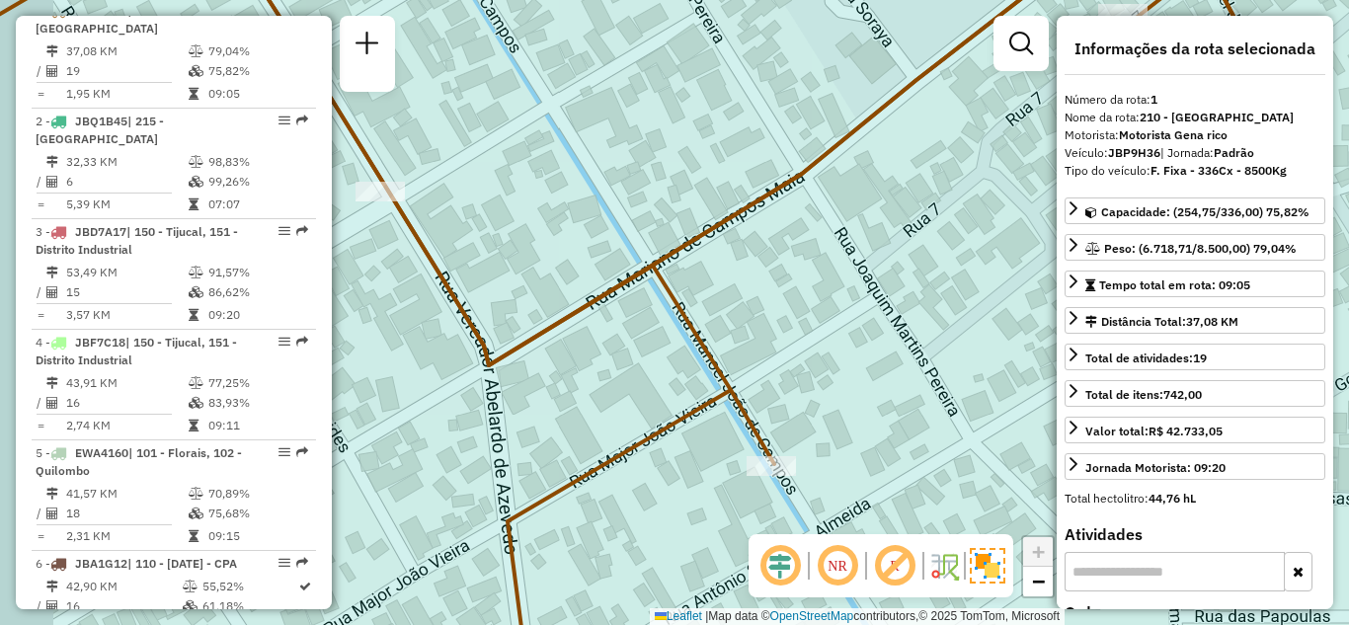
drag, startPoint x: 699, startPoint y: 392, endPoint x: 842, endPoint y: 313, distance: 163.5
click at [835, 317] on div "Janela de atendimento Grade de atendimento Capacidade Transportadoras Veículos …" at bounding box center [674, 312] width 1349 height 625
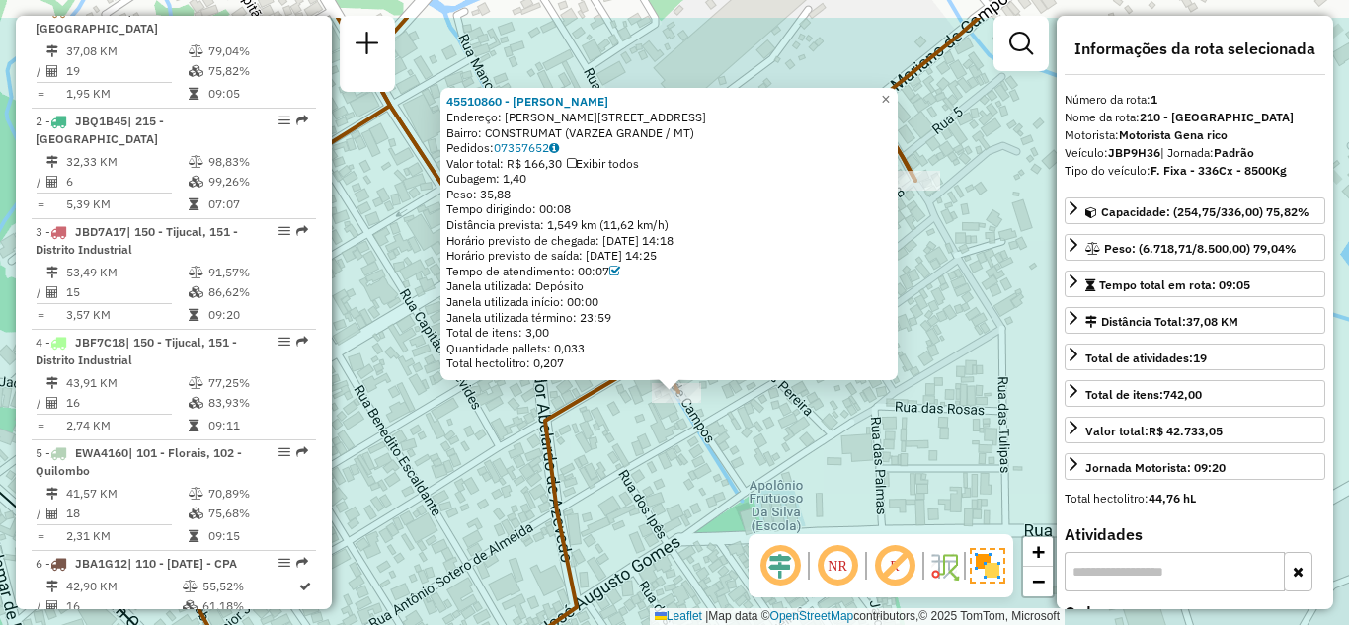
drag, startPoint x: 744, startPoint y: 363, endPoint x: 746, endPoint y: 443, distance: 80.0
click at [746, 443] on div "45510860 - [PERSON_NAME] Endereço: [STREET_ADDRESS][PERSON_NAME] Bairro: CONSTR…" at bounding box center [674, 312] width 1349 height 625
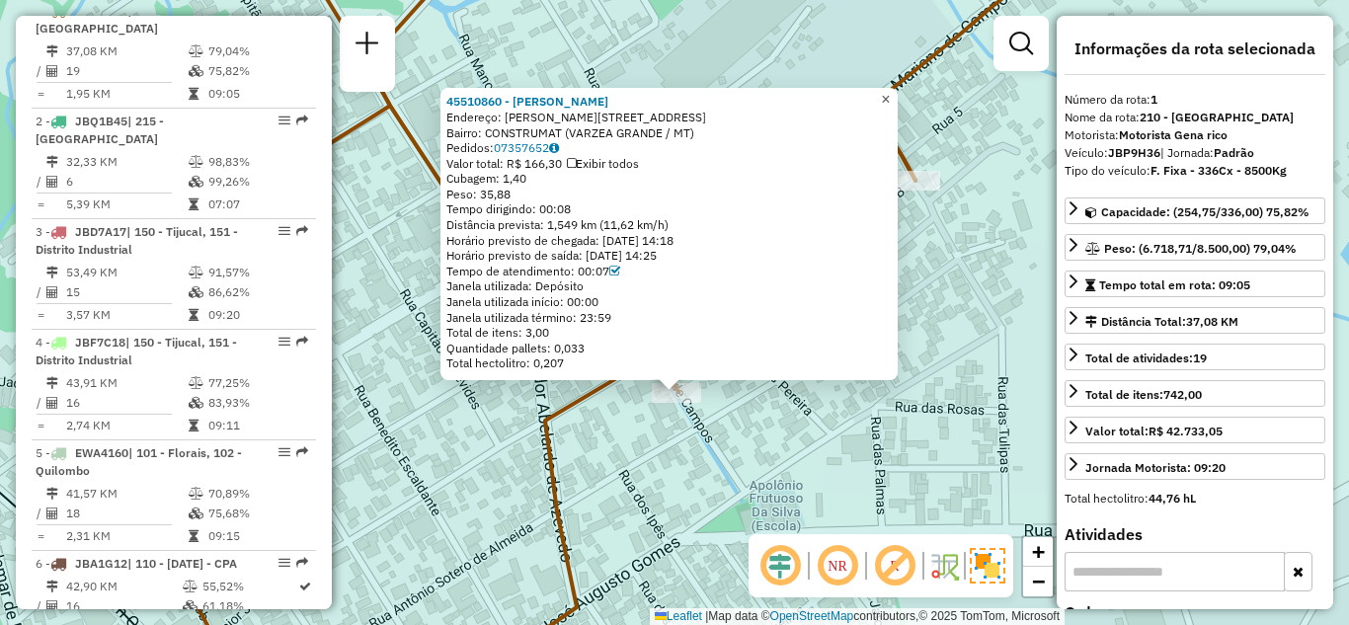
click at [890, 91] on span "×" at bounding box center [885, 99] width 9 height 17
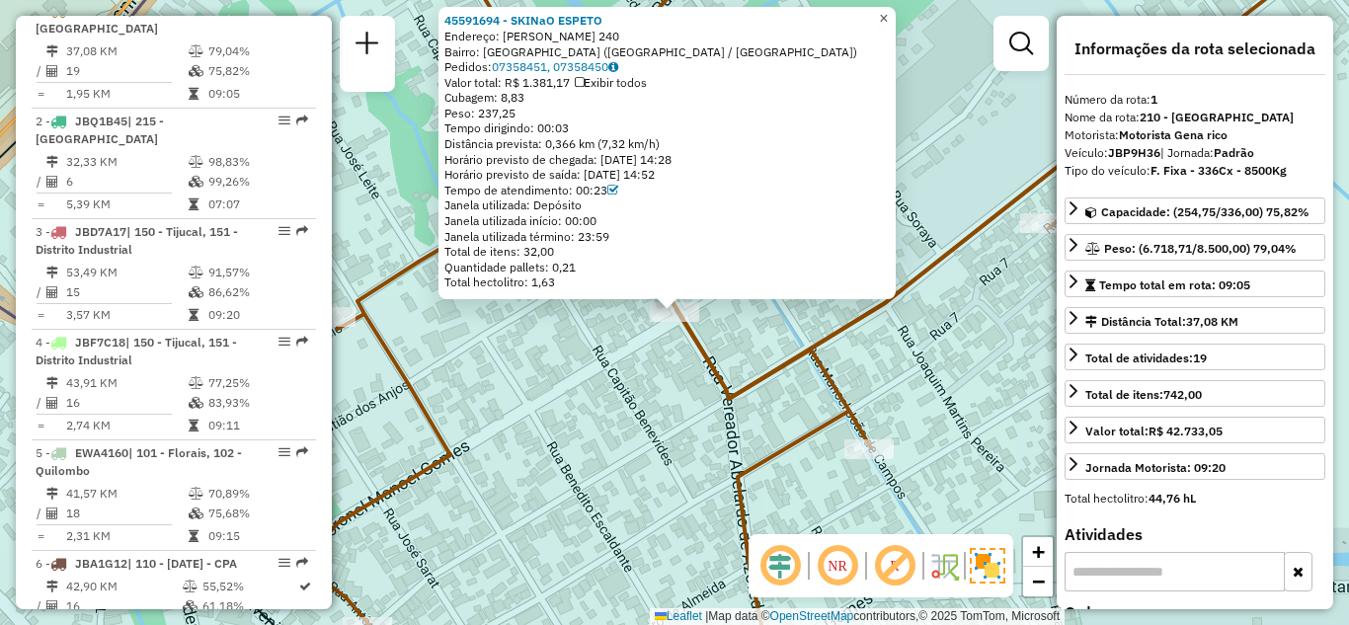
click at [888, 18] on span "×" at bounding box center [883, 18] width 9 height 17
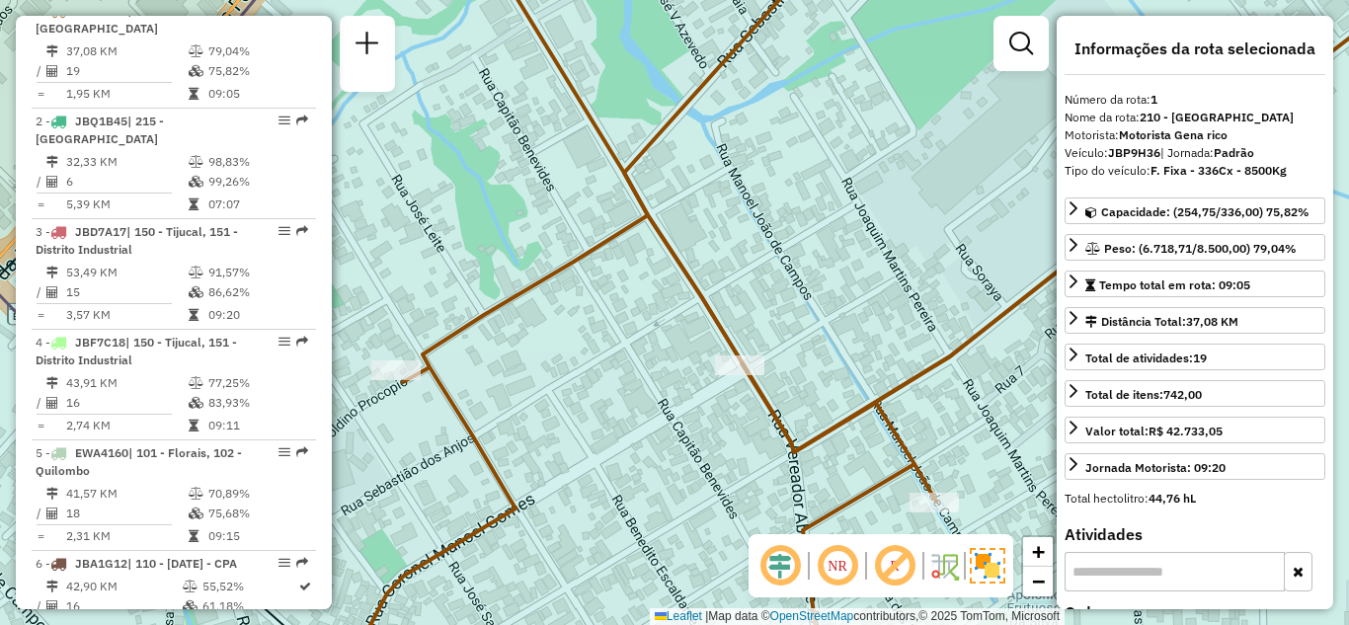
drag, startPoint x: 583, startPoint y: 342, endPoint x: 683, endPoint y: 391, distance: 112.2
click at [681, 390] on div "Janela de atendimento Grade de atendimento Capacidade Transportadoras Veículos …" at bounding box center [674, 312] width 1349 height 625
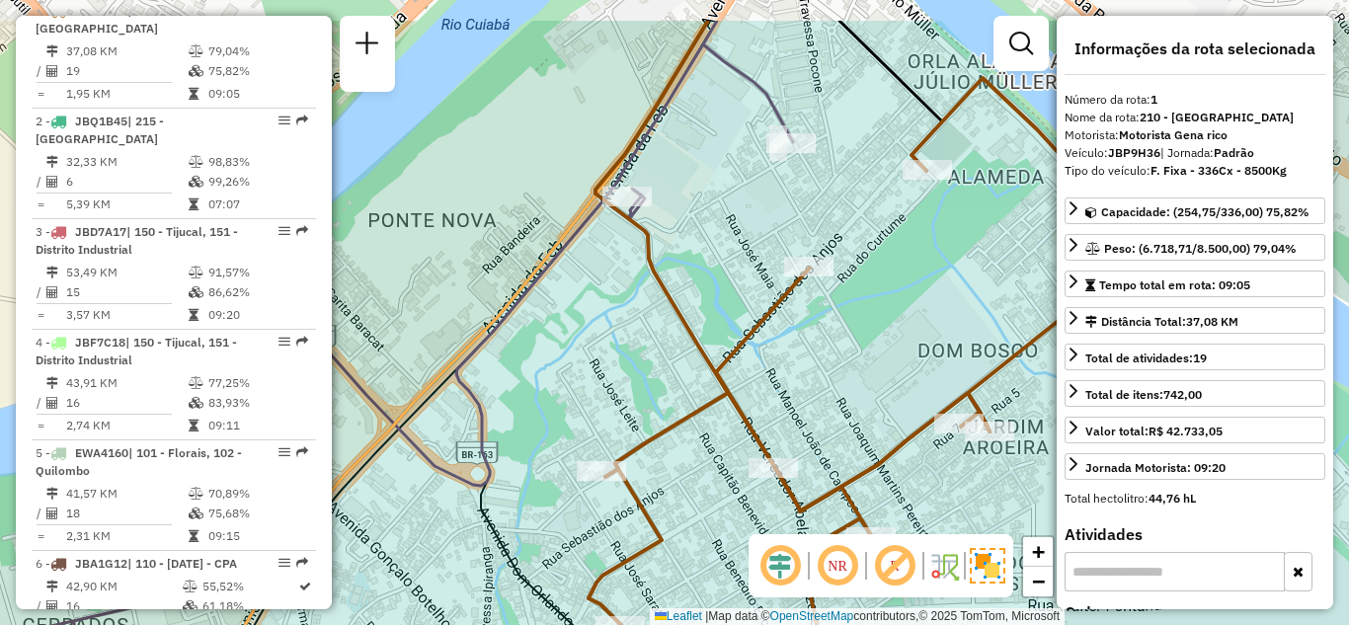
drag, startPoint x: 829, startPoint y: 336, endPoint x: 828, endPoint y: 422, distance: 85.9
click at [828, 422] on div "Janela de atendimento Grade de atendimento Capacidade Transportadoras Veículos …" at bounding box center [674, 312] width 1349 height 625
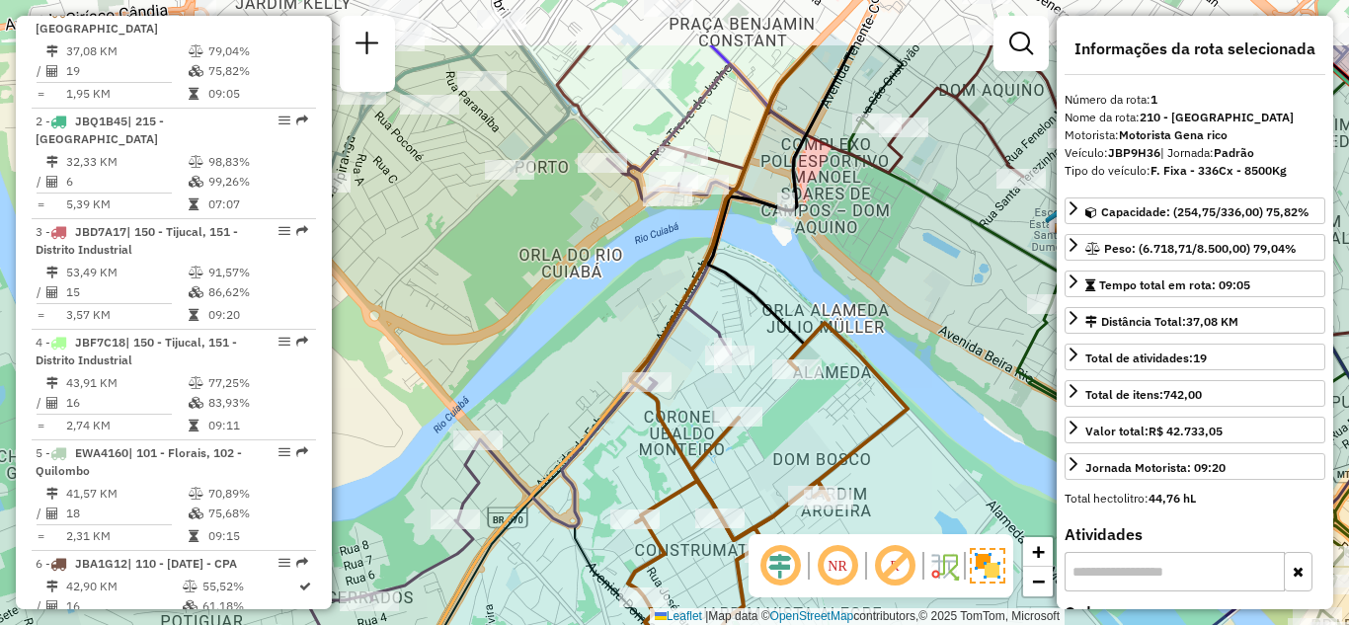
drag, startPoint x: 860, startPoint y: 327, endPoint x: 771, endPoint y: 492, distance: 187.3
click at [771, 492] on div "Janela de atendimento Grade de atendimento Capacidade Transportadoras Veículos …" at bounding box center [674, 312] width 1349 height 625
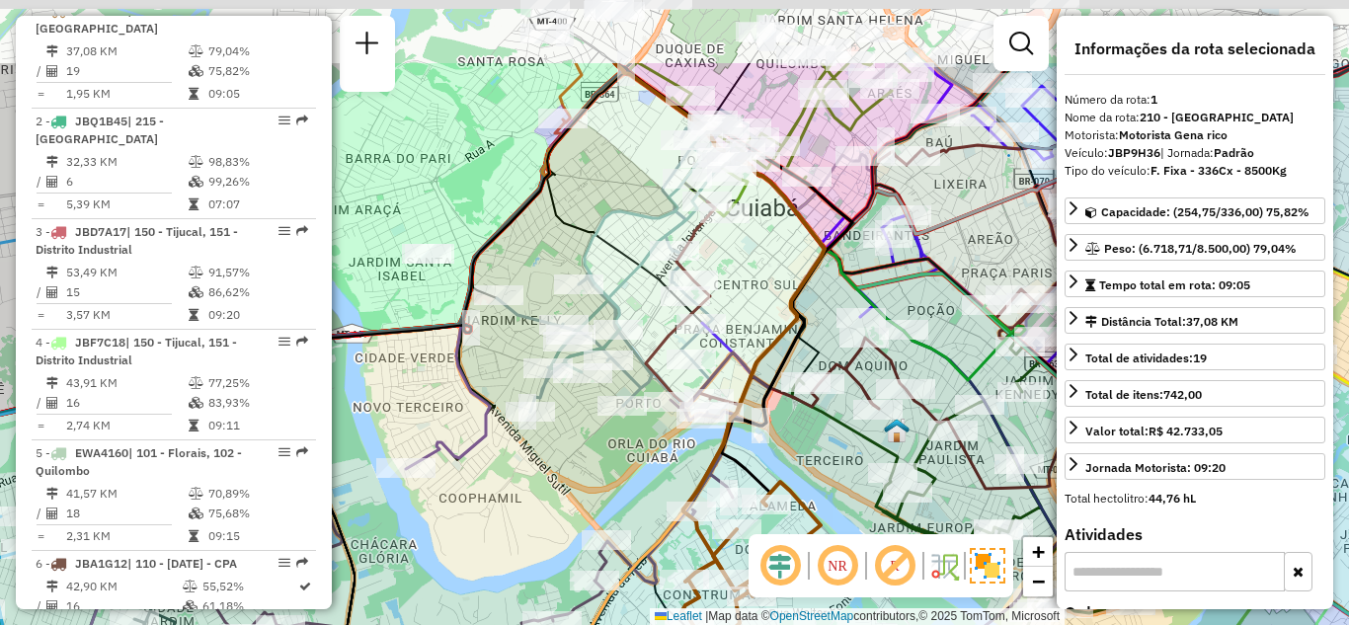
drag, startPoint x: 856, startPoint y: 394, endPoint x: 833, endPoint y: 525, distance: 133.3
click at [837, 531] on div "Janela de atendimento Grade de atendimento Capacidade Transportadoras Veículos …" at bounding box center [674, 312] width 1349 height 625
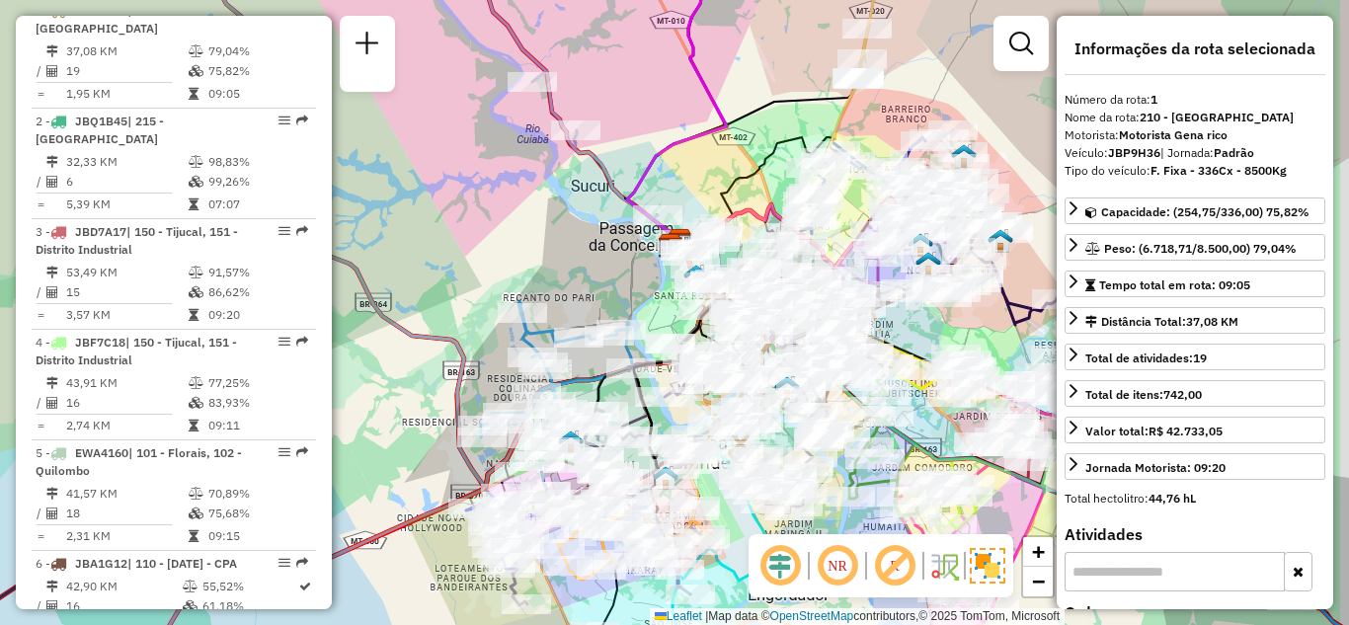
drag, startPoint x: 964, startPoint y: 343, endPoint x: 783, endPoint y: 348, distance: 180.8
click at [794, 348] on div "Janela de atendimento Grade de atendimento Capacidade Transportadoras Veículos …" at bounding box center [674, 312] width 1349 height 625
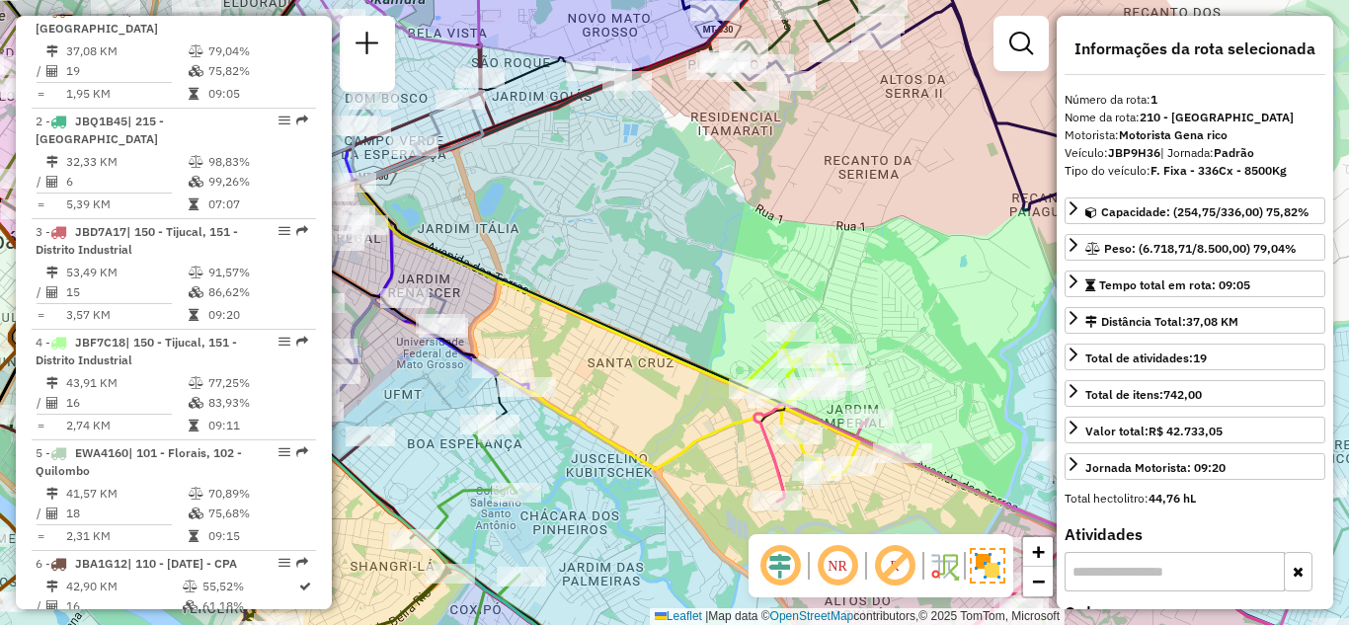
drag, startPoint x: 732, startPoint y: 273, endPoint x: 967, endPoint y: 498, distance: 325.5
click at [967, 498] on div "Janela de atendimento Grade de atendimento Capacidade Transportadoras Veículos …" at bounding box center [674, 312] width 1349 height 625
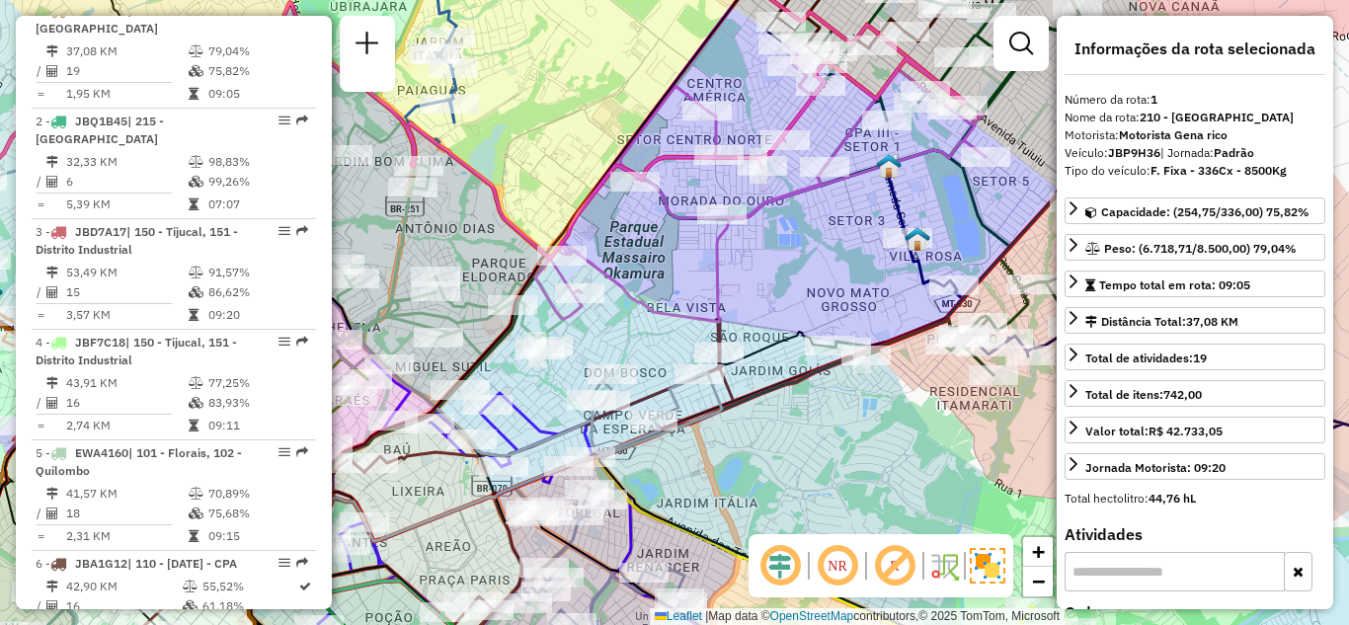
drag, startPoint x: 846, startPoint y: 403, endPoint x: 845, endPoint y: 456, distance: 53.3
click at [845, 456] on div "Janela de atendimento Grade de atendimento Capacidade Transportadoras Veículos …" at bounding box center [674, 312] width 1349 height 625
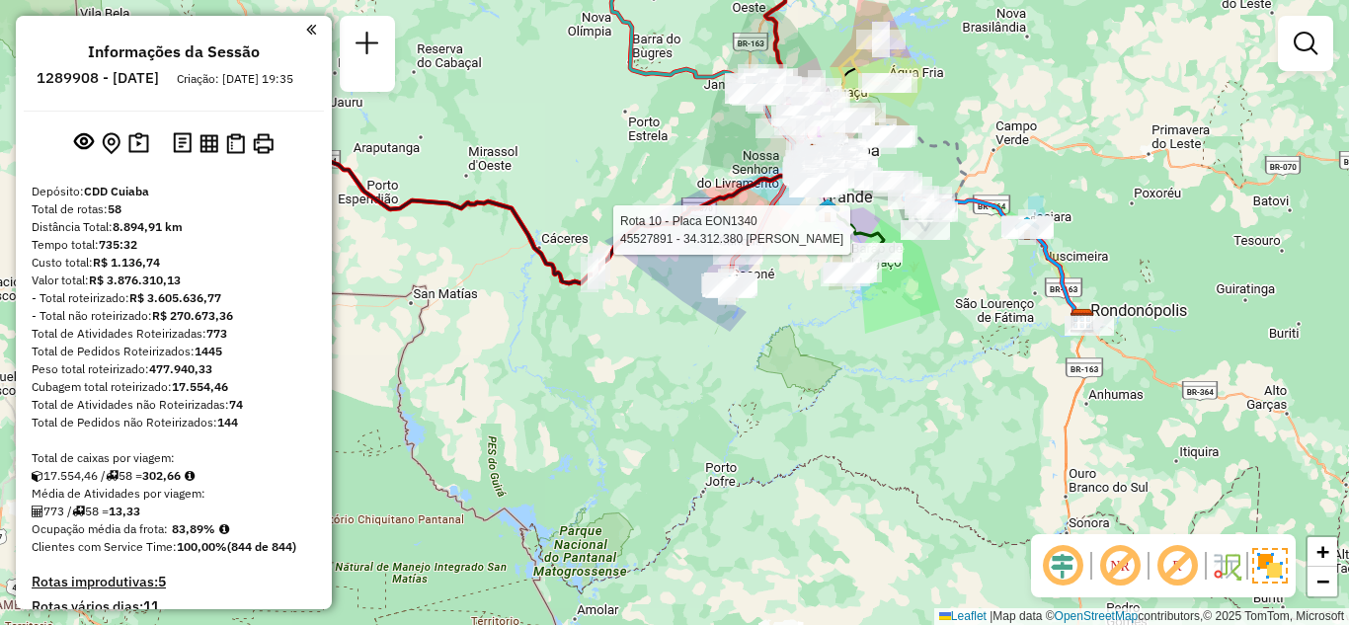
scroll to position [6657, 0]
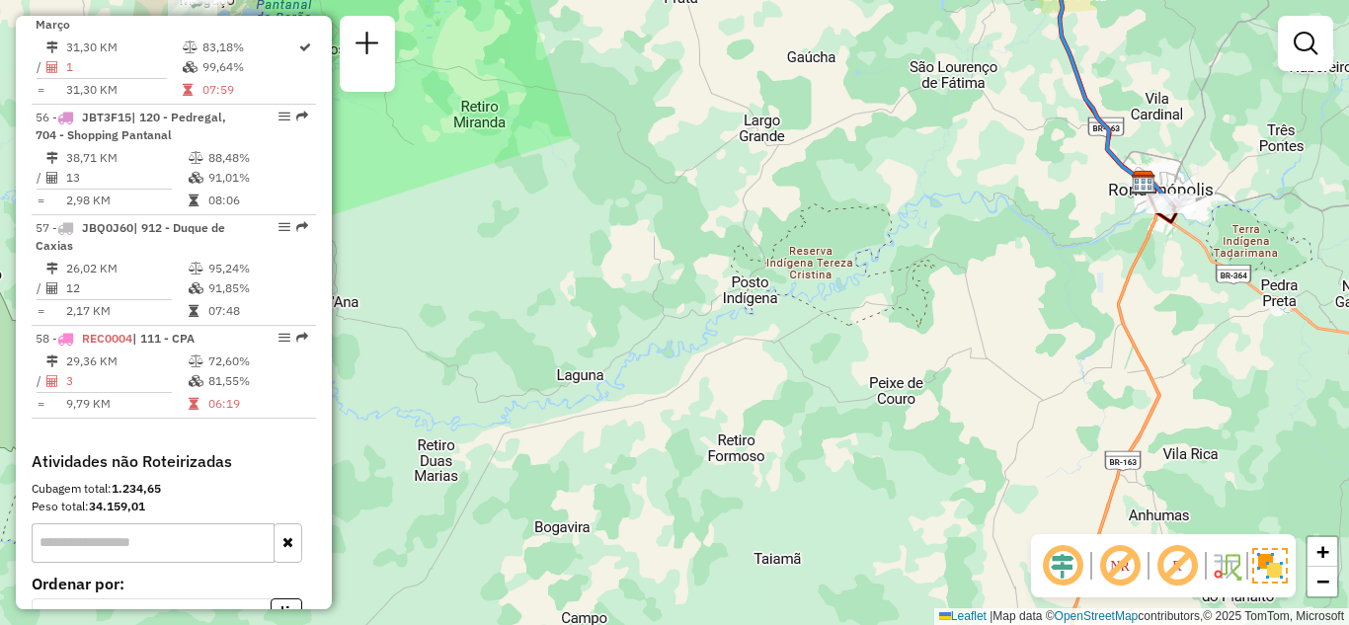
drag, startPoint x: 951, startPoint y: 244, endPoint x: 951, endPoint y: 487, distance: 242.9
click at [950, 501] on div "Rota 10 - Placa EON1340 45527891 - 34.312.380 FERNANDA REGINA DA SILVA Janela d…" at bounding box center [674, 312] width 1349 height 625
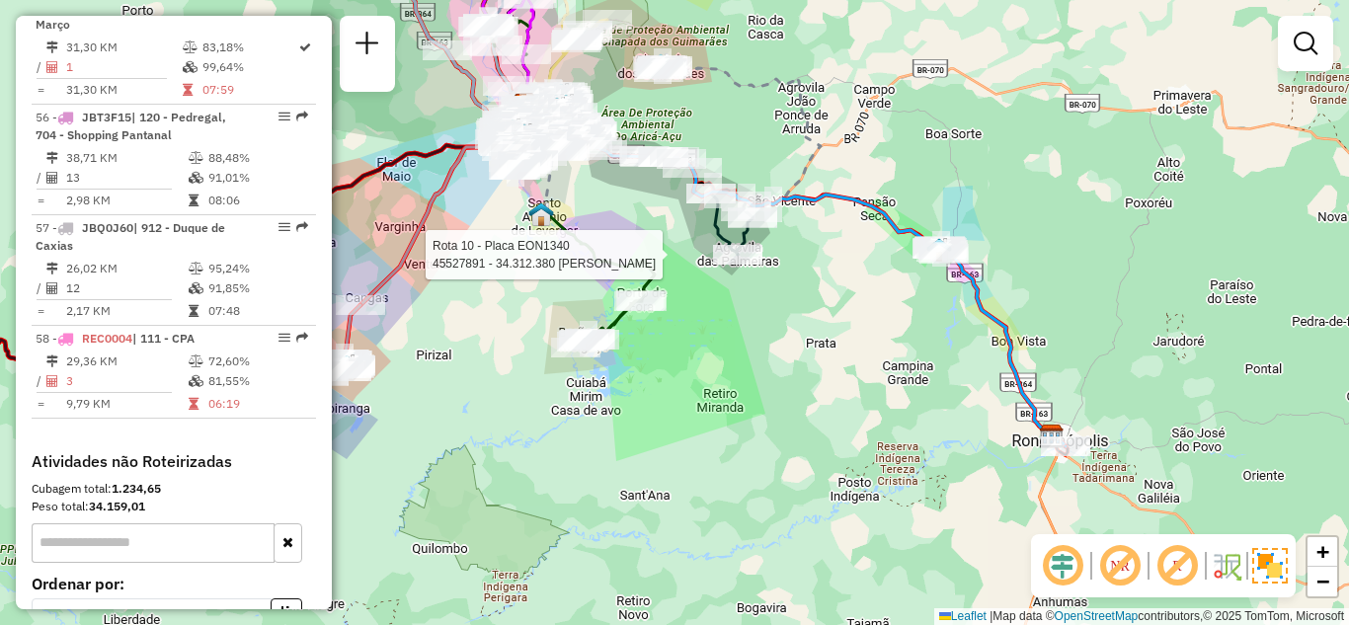
drag, startPoint x: 875, startPoint y: 339, endPoint x: 937, endPoint y: 388, distance: 79.4
click at [937, 388] on div "Rota 10 - Placa EON1340 45527891 - 34.312.380 FERNANDA REGINA DA SILVA Janela d…" at bounding box center [674, 312] width 1349 height 625
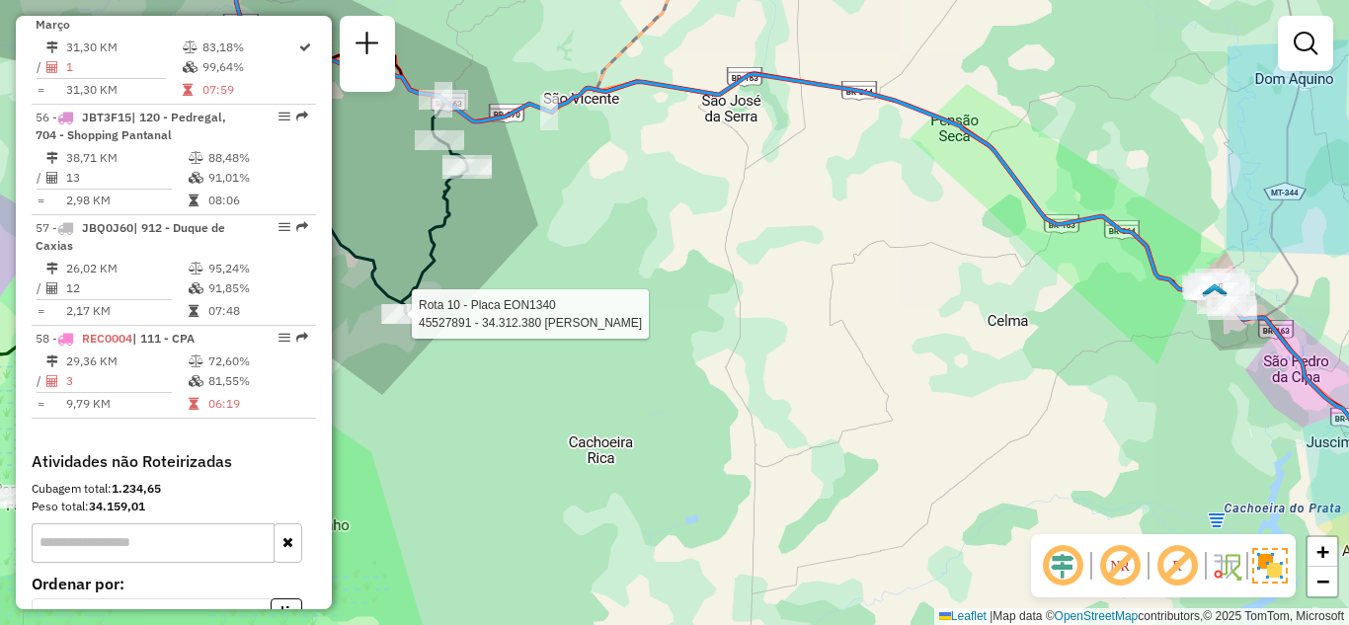
drag, startPoint x: 1040, startPoint y: 355, endPoint x: 1153, endPoint y: 434, distance: 138.9
click at [1153, 434] on div "Rota 10 - Placa EON1340 45527891 - 34.312.380 FERNANDA REGINA DA SILVA Janela d…" at bounding box center [674, 312] width 1349 height 625
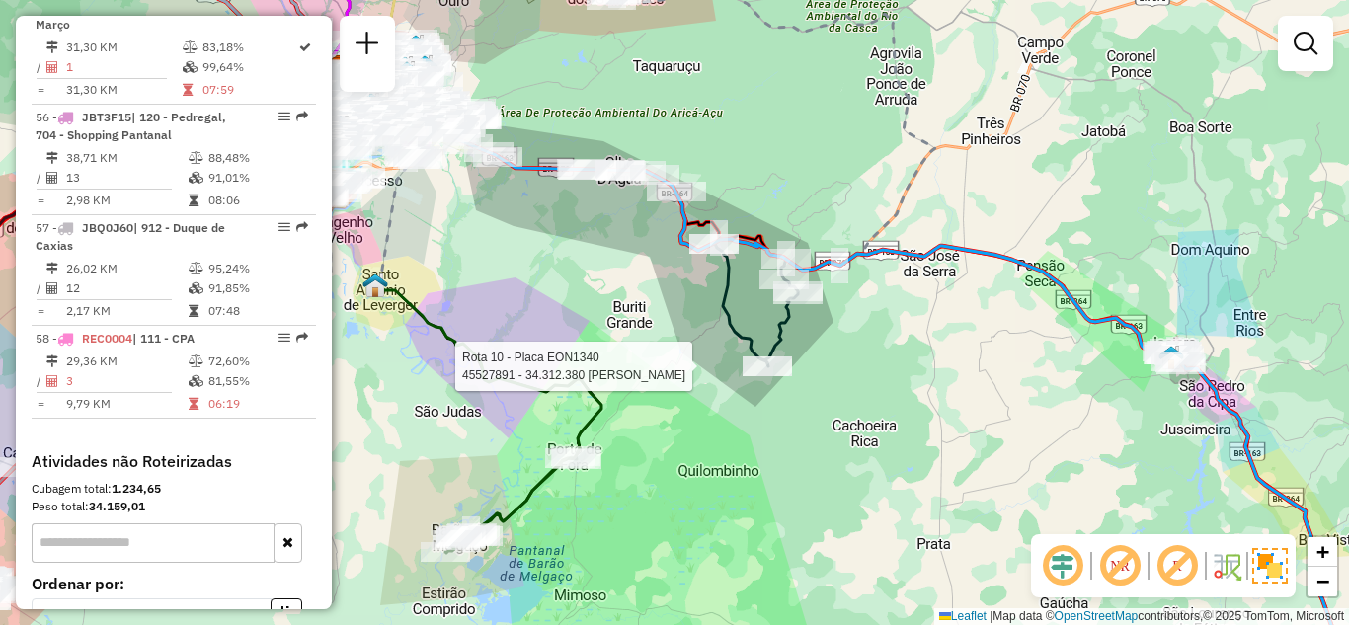
drag, startPoint x: 962, startPoint y: 340, endPoint x: 1236, endPoint y: 402, distance: 281.5
click at [1233, 401] on div "Rota 10 - Placa EON1340 45527891 - 34.312.380 FERNANDA REGINA DA SILVA Janela d…" at bounding box center [674, 312] width 1349 height 625
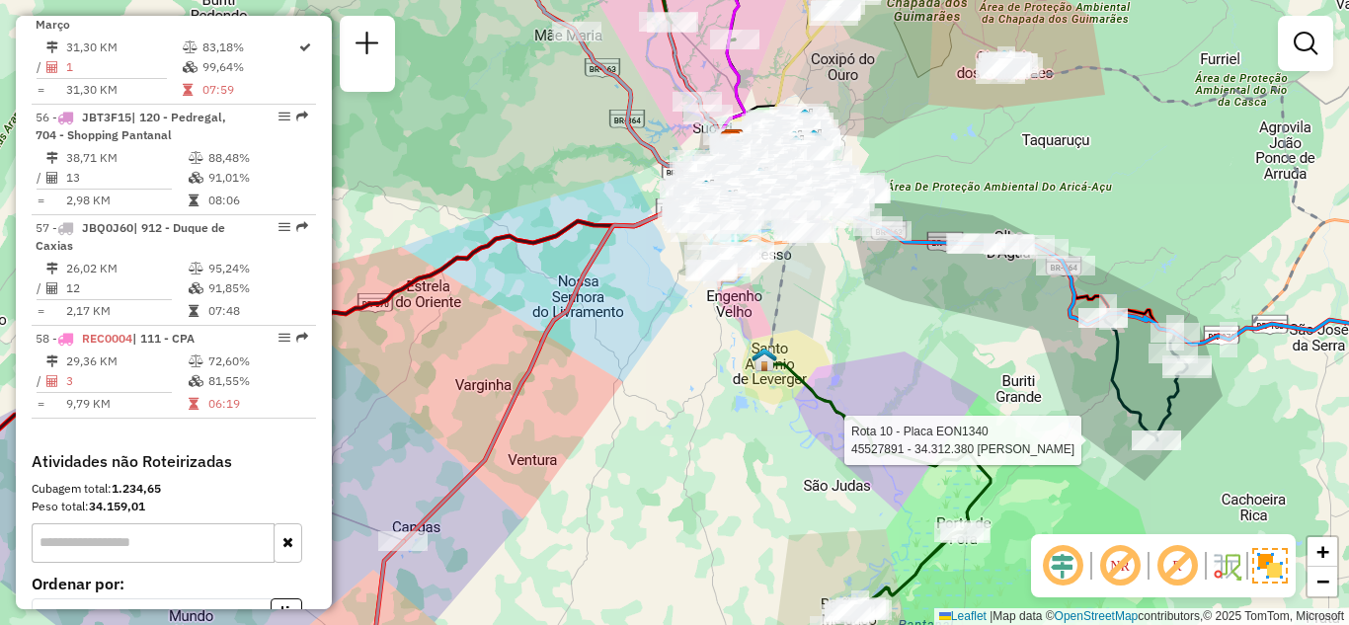
drag, startPoint x: 807, startPoint y: 318, endPoint x: 1000, endPoint y: 352, distance: 196.4
click at [993, 348] on div "Rota 10 - Placa EON1340 45527891 - 34.312.380 FERNANDA REGINA DA SILVA Janela d…" at bounding box center [674, 312] width 1349 height 625
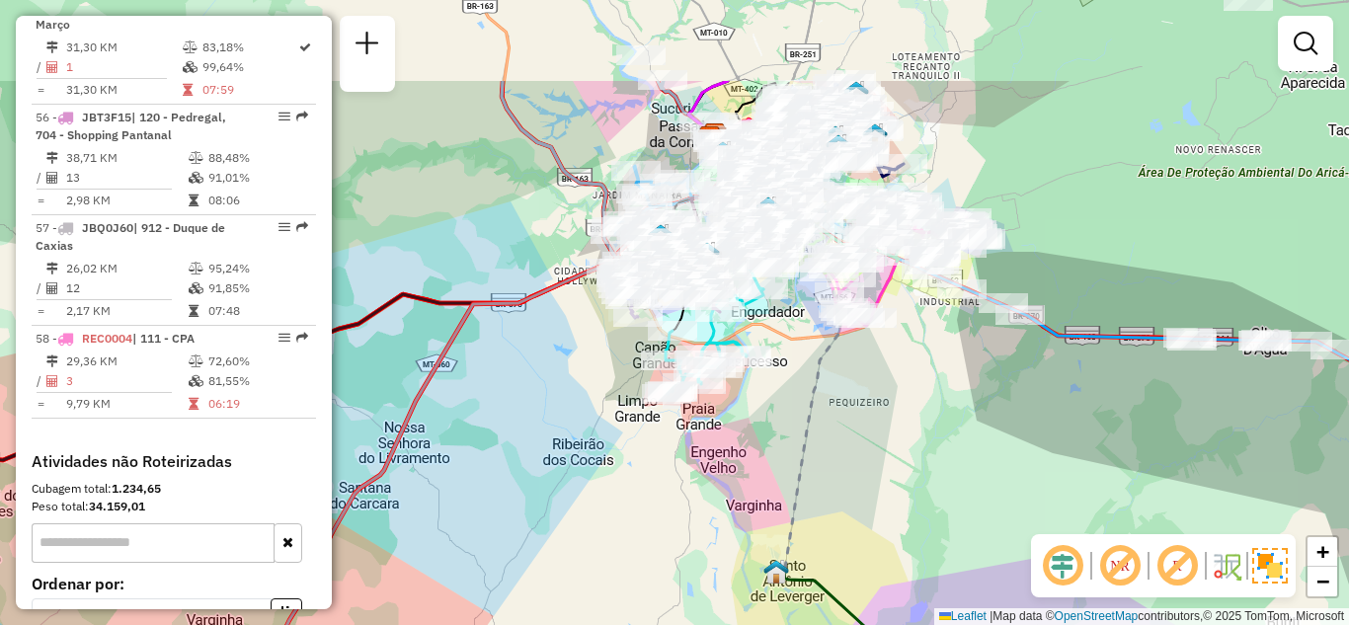
drag, startPoint x: 902, startPoint y: 398, endPoint x: 917, endPoint y: 449, distance: 53.7
click at [917, 449] on div "Rota 10 - Placa EON1340 45527891 - 34.312.380 FERNANDA REGINA DA SILVA Janela d…" at bounding box center [674, 312] width 1349 height 625
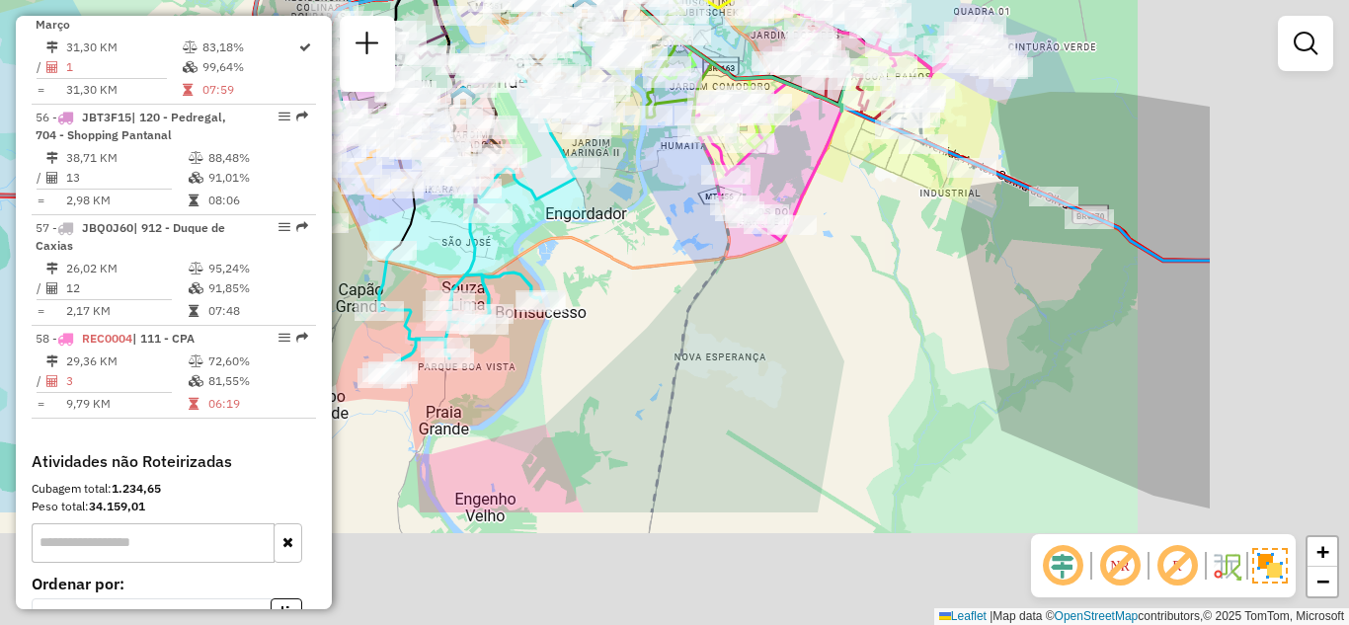
drag, startPoint x: 1149, startPoint y: 455, endPoint x: 649, endPoint y: 165, distance: 578.7
click at [660, 170] on div "Rota 10 - Placa EON1340 45527891 - 34.312.380 FERNANDA REGINA DA SILVA Janela d…" at bounding box center [674, 312] width 1349 height 625
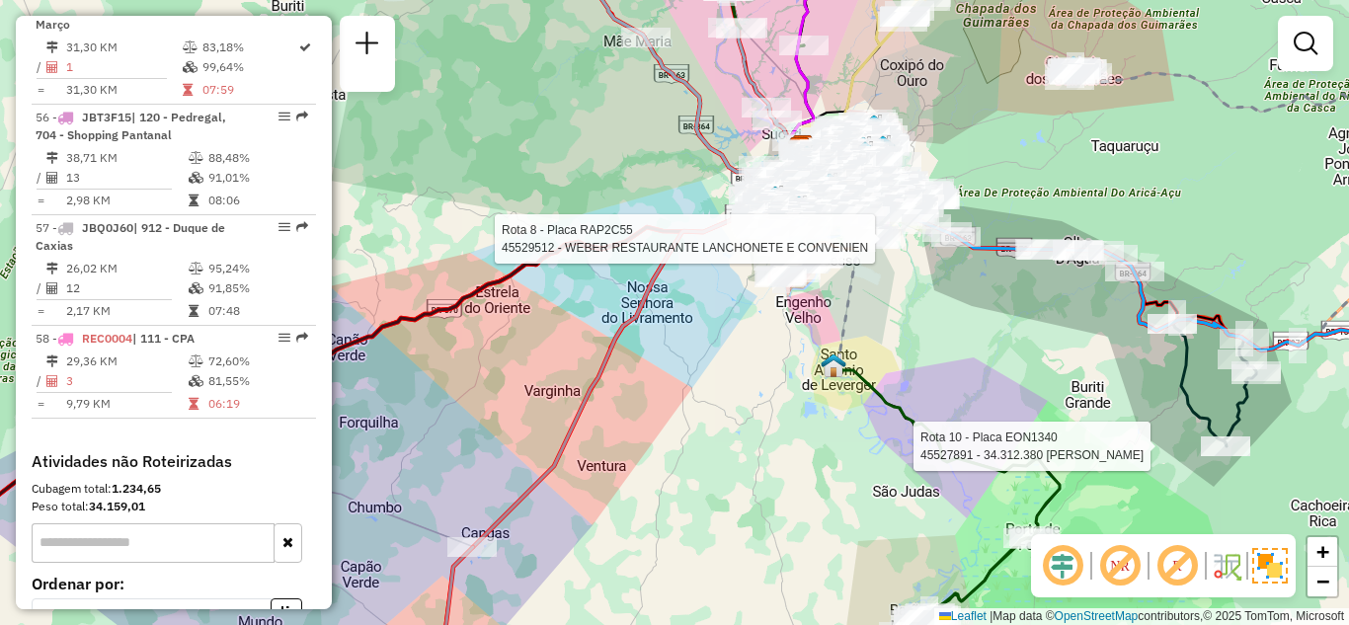
drag, startPoint x: 1067, startPoint y: 371, endPoint x: 533, endPoint y: 231, distance: 552.3
click at [545, 233] on div "Rota 10 - Placa EON1340 45527891 - 34.312.380 FERNANDA REGINA DA SILVA Rota 8 -…" at bounding box center [674, 312] width 1349 height 625
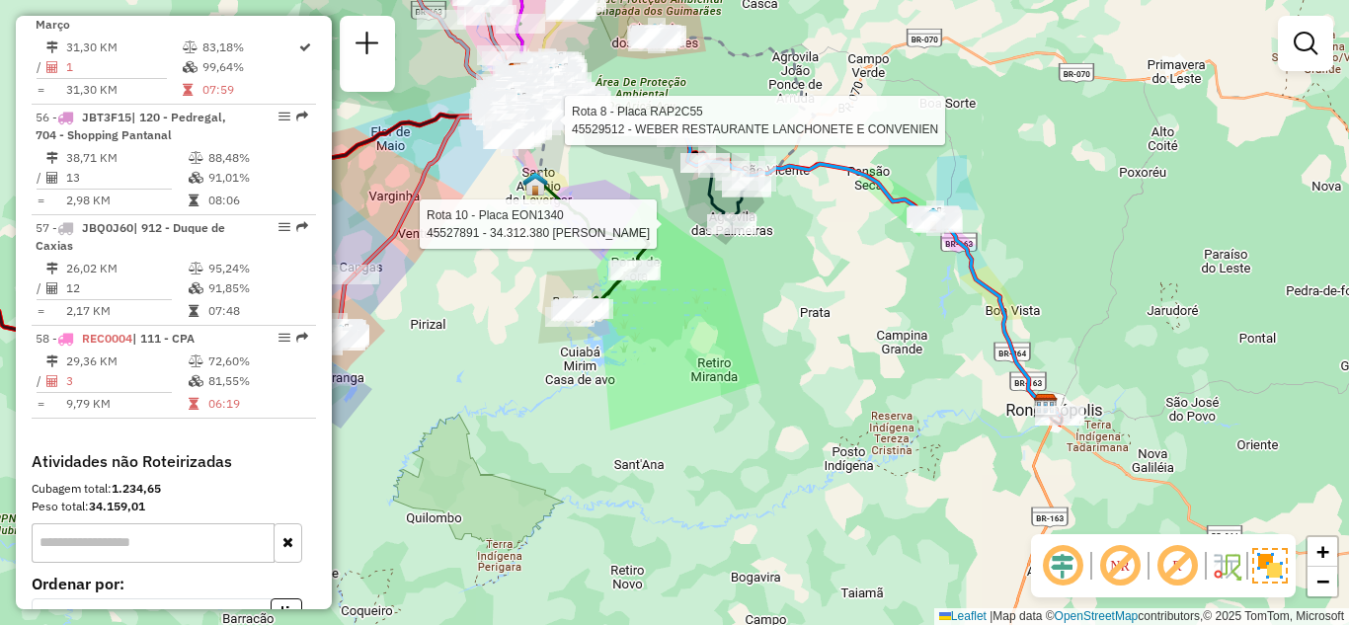
drag, startPoint x: 874, startPoint y: 283, endPoint x: 595, endPoint y: 89, distance: 339.7
click at [595, 89] on div "Rota 10 - Placa EON1340 45527891 - 34.312.380 FERNANDA REGINA DA SILVA Rota 8 -…" at bounding box center [674, 312] width 1349 height 625
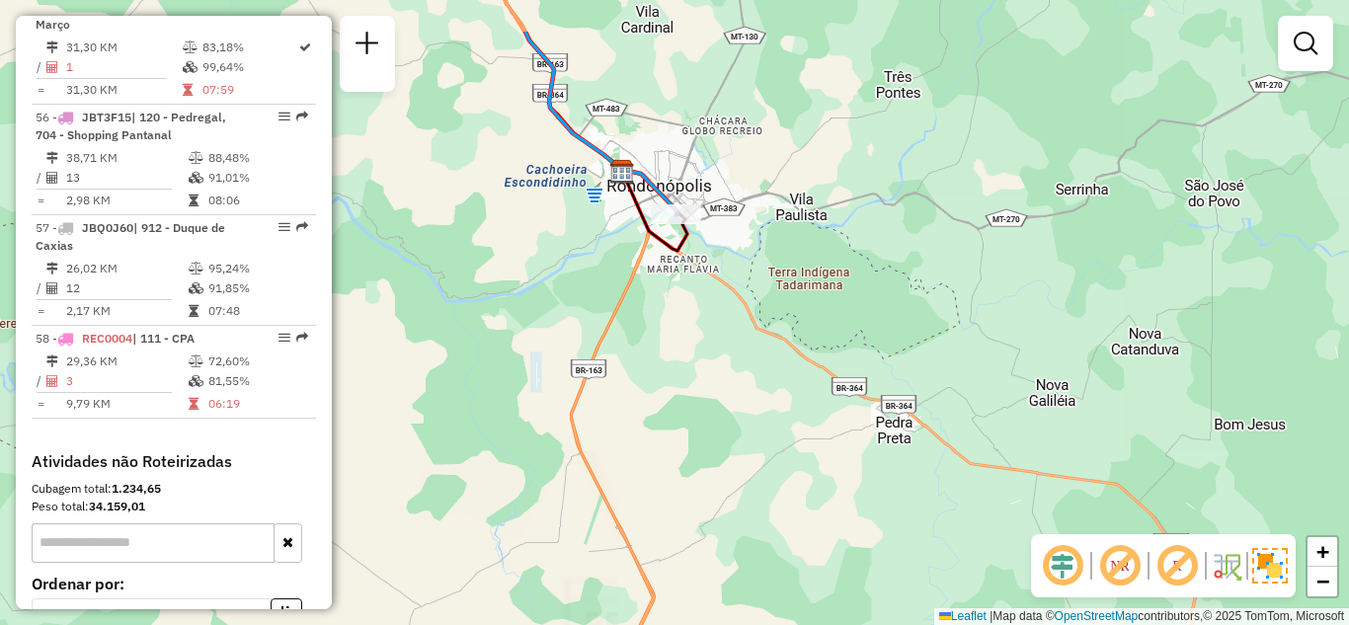
drag, startPoint x: 664, startPoint y: 339, endPoint x: 666, endPoint y: 351, distance: 12.0
click at [666, 351] on div "Rota 8 - Placa RAP2C55 45529512 - WEBER RESTAURANTE LANCHONETE E CONVENIEN Rota…" at bounding box center [674, 312] width 1349 height 625
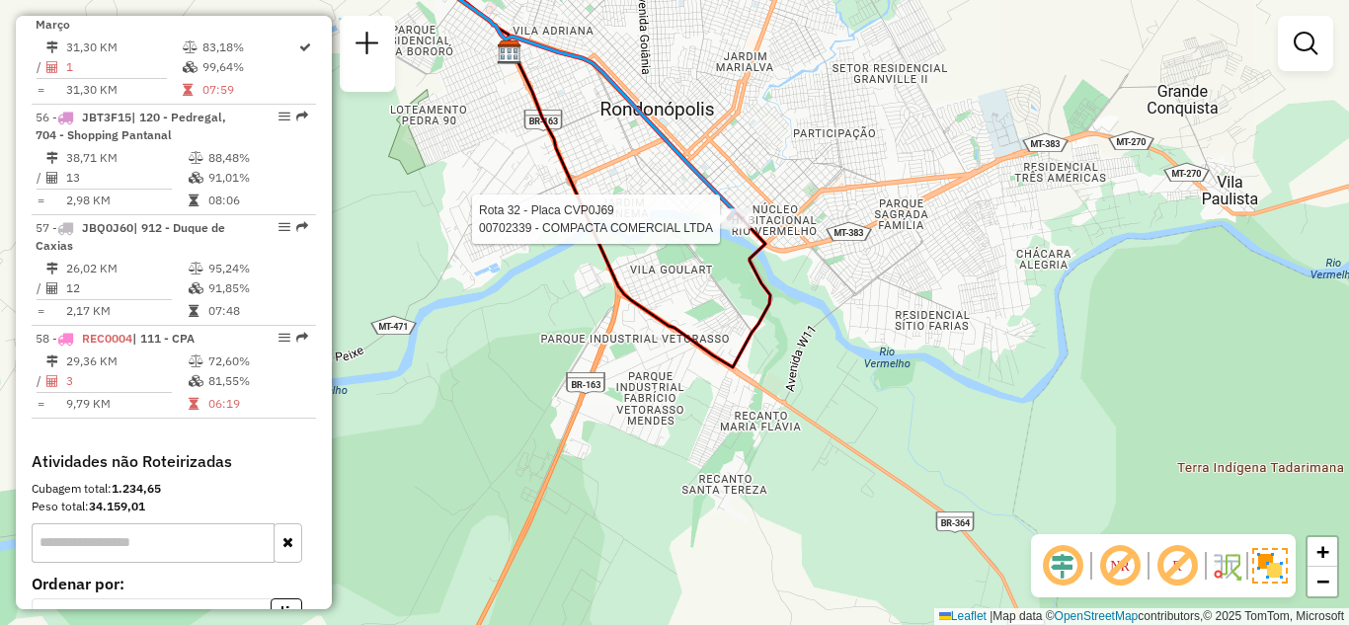
select select "**********"
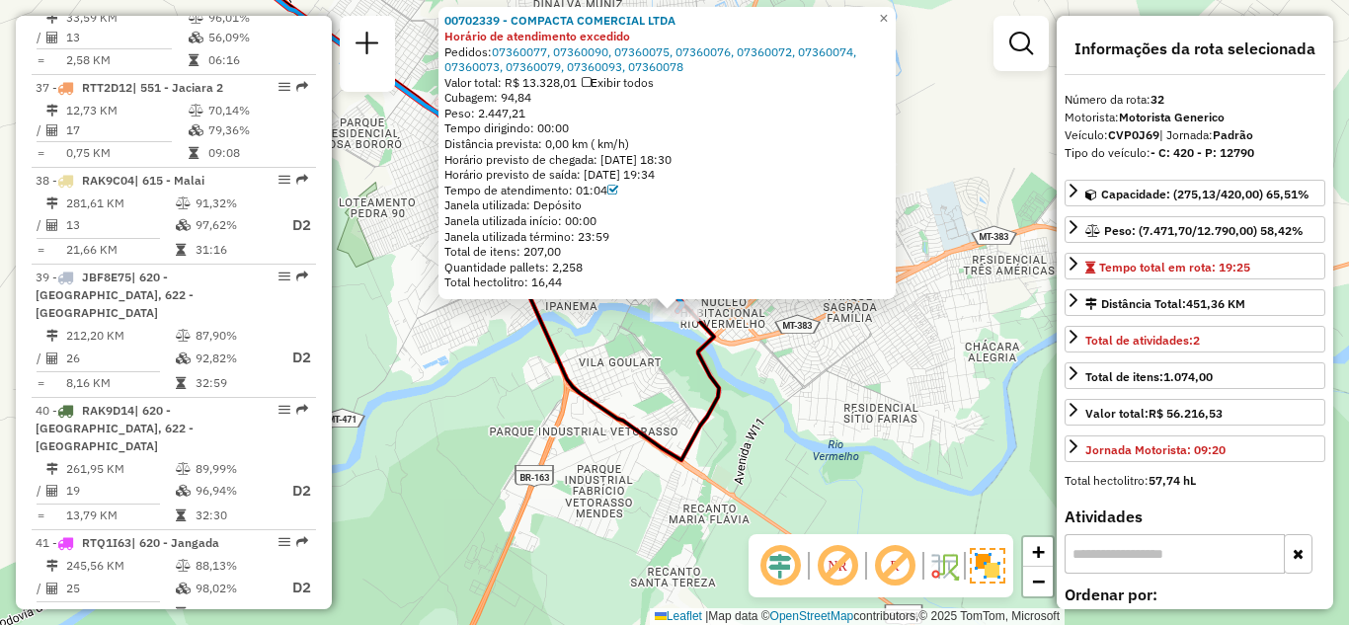
scroll to position [4105, 0]
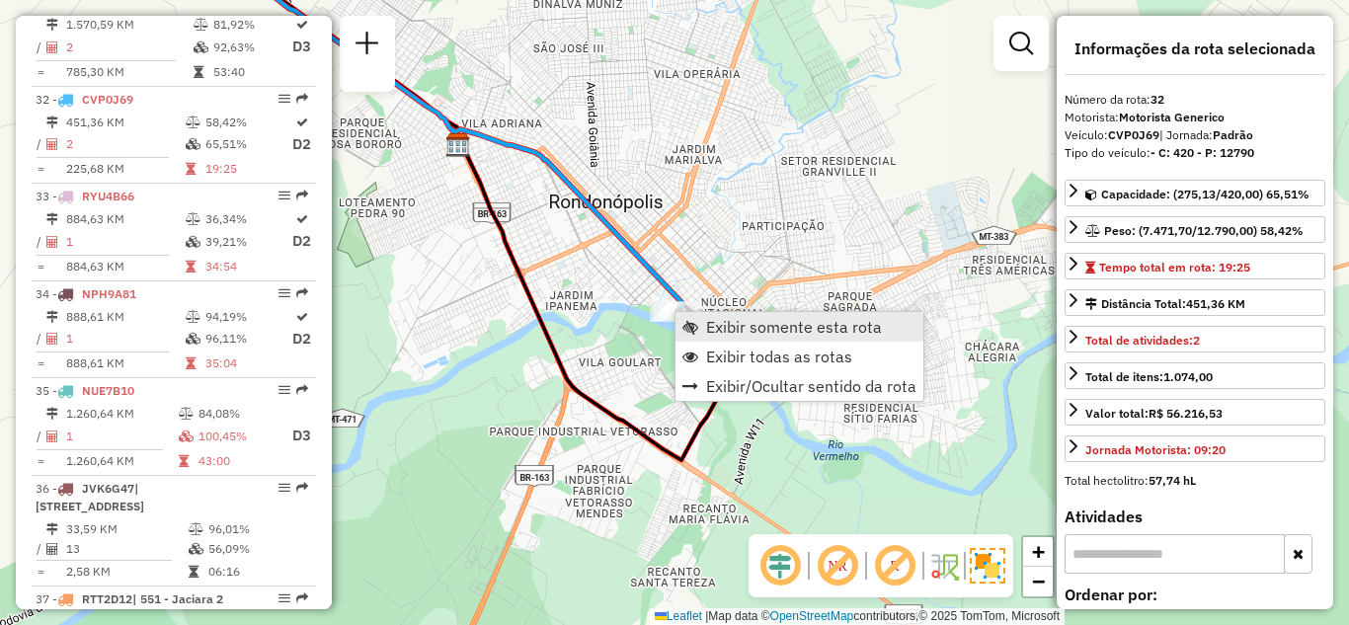
click at [718, 326] on span "Exibir somente esta rota" at bounding box center [794, 327] width 176 height 16
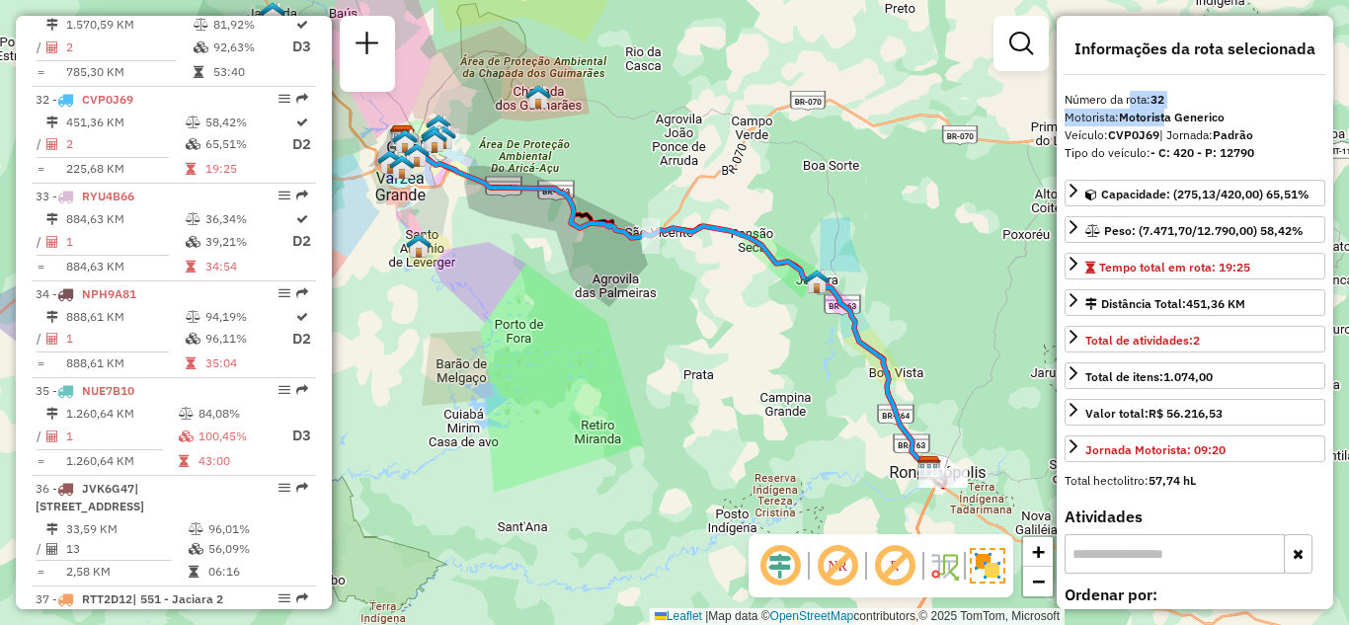
drag, startPoint x: 1128, startPoint y: 108, endPoint x: 1192, endPoint y: 111, distance: 64.3
click at [1192, 111] on div "**********" at bounding box center [1195, 312] width 276 height 593
click at [1155, 131] on strong "CVP0J69" at bounding box center [1133, 134] width 51 height 15
click at [1079, 340] on icon at bounding box center [1074, 337] width 16 height 16
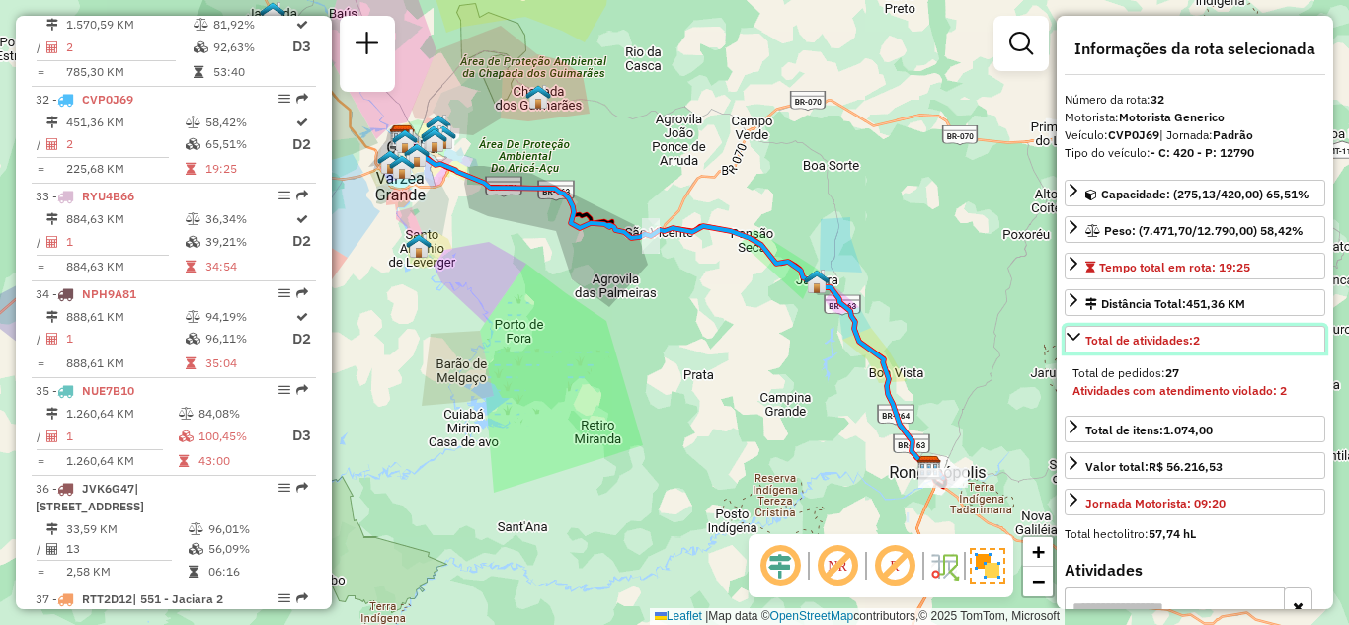
click at [1079, 340] on icon at bounding box center [1074, 337] width 16 height 16
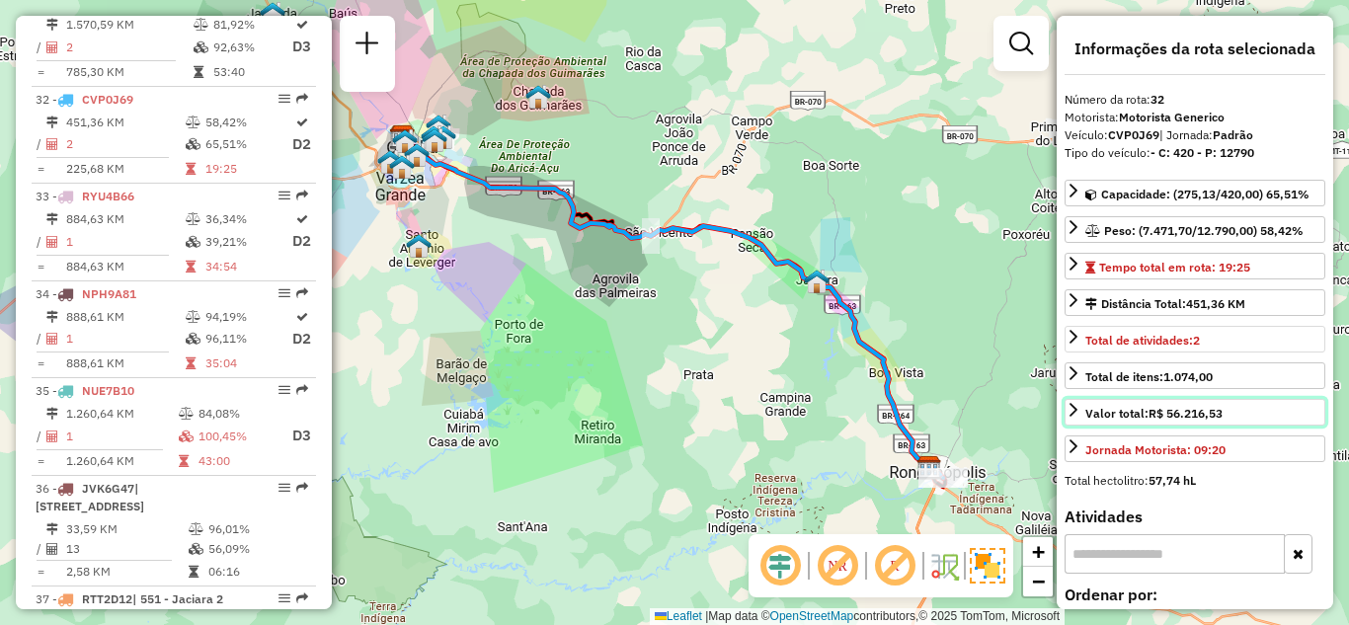
click at [1072, 404] on icon at bounding box center [1074, 410] width 16 height 16
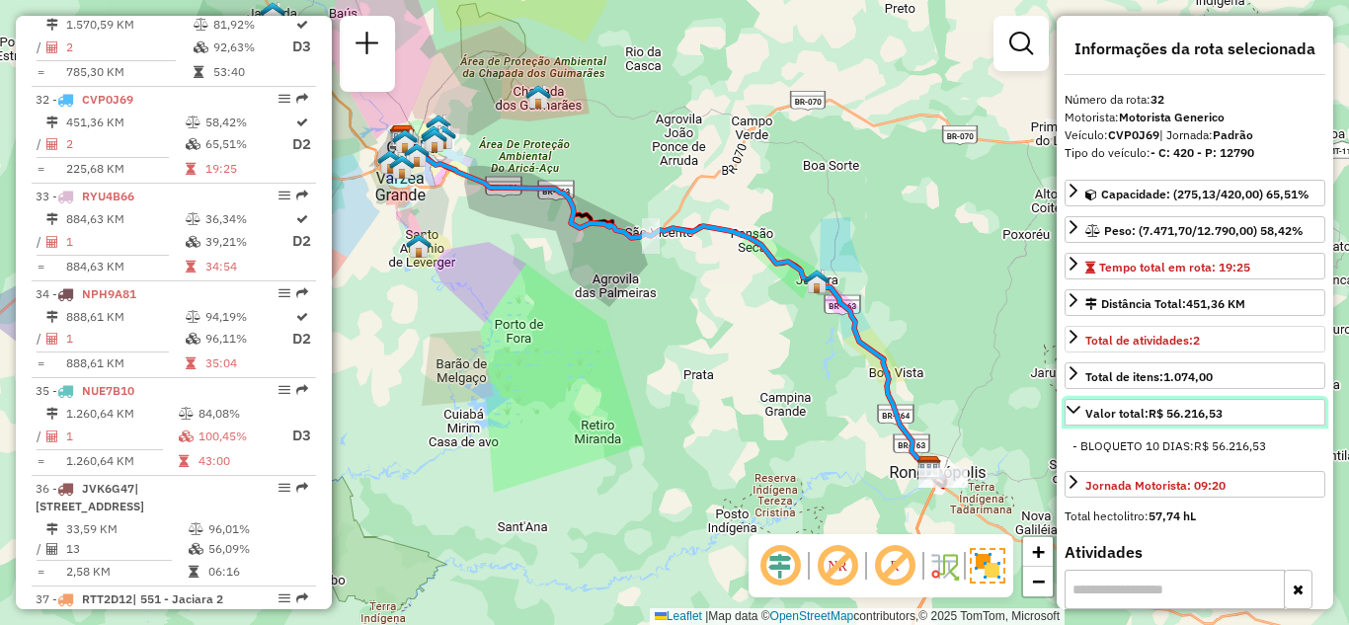
click at [1072, 404] on icon at bounding box center [1074, 410] width 16 height 16
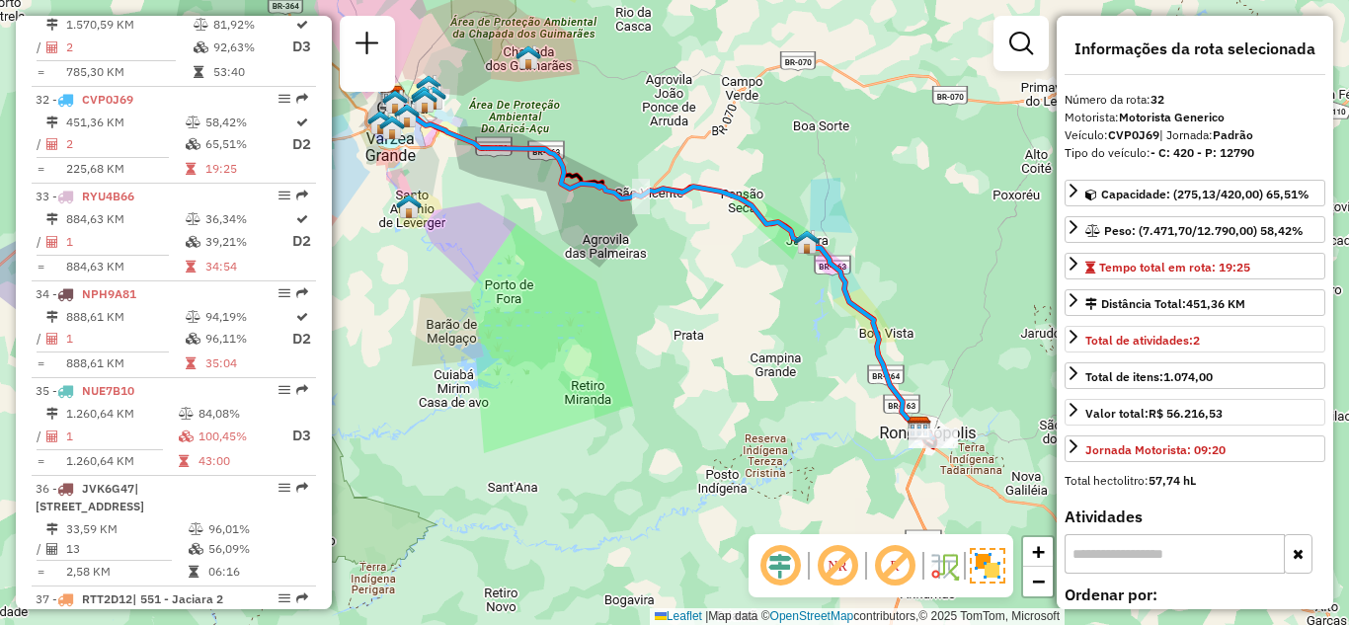
drag, startPoint x: 923, startPoint y: 341, endPoint x: 809, endPoint y: 238, distance: 153.8
click at [809, 238] on div "Janela de atendimento Grade de atendimento Capacidade Transportadoras Veículos …" at bounding box center [674, 312] width 1349 height 625
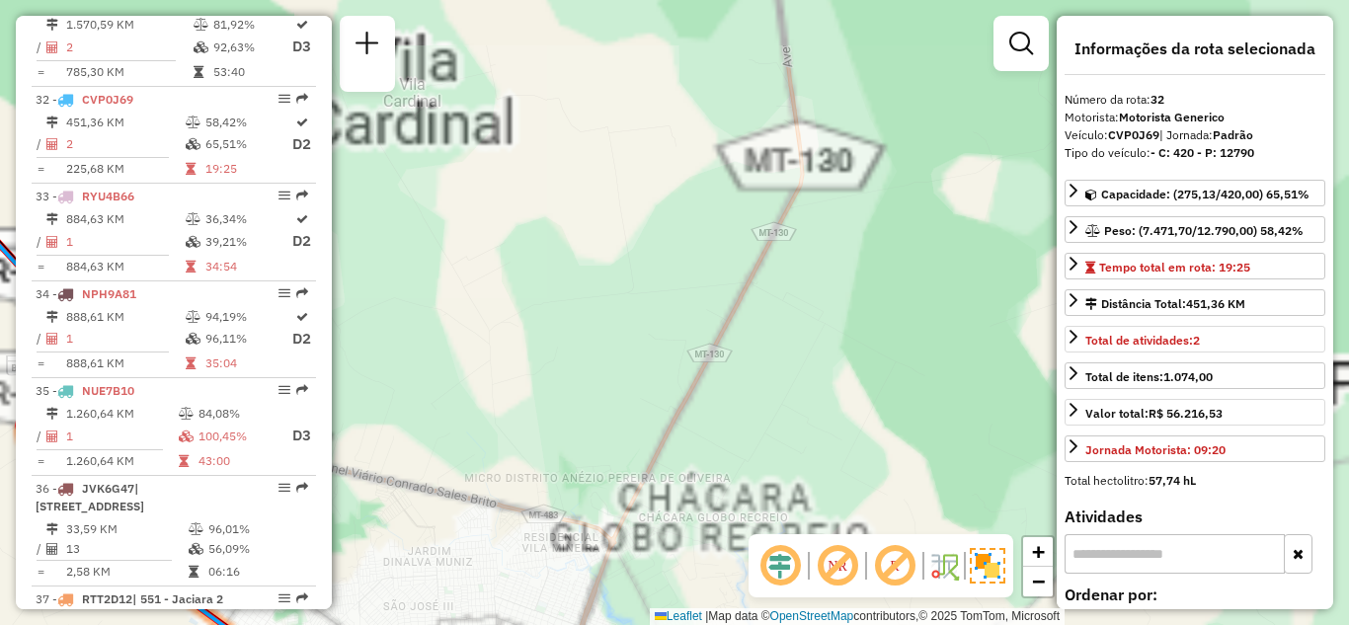
drag, startPoint x: 765, startPoint y: 157, endPoint x: 794, endPoint y: 82, distance: 80.3
click at [791, 93] on div "Janela de atendimento Grade de atendimento Capacidade Transportadoras Veículos …" at bounding box center [674, 312] width 1349 height 625
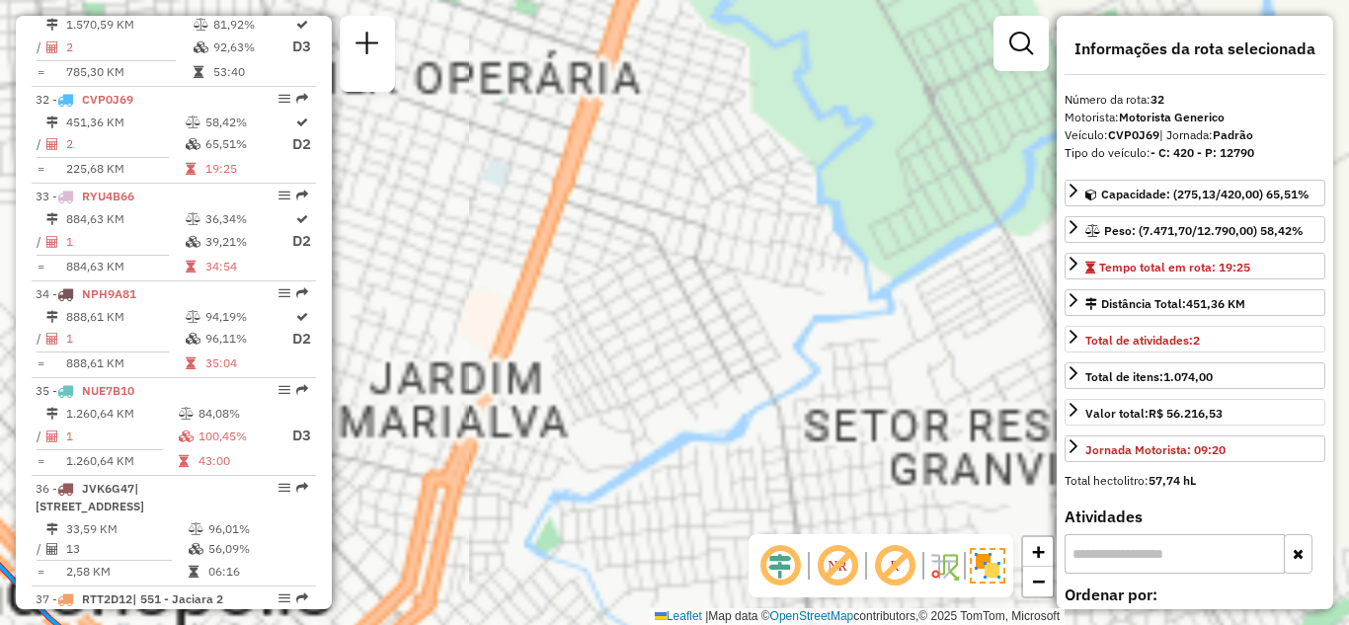
drag, startPoint x: 789, startPoint y: 199, endPoint x: 829, endPoint y: 85, distance: 121.5
click at [819, 135] on div "Janela de atendimento Grade de atendimento Capacidade Transportadoras Veículos …" at bounding box center [674, 312] width 1349 height 625
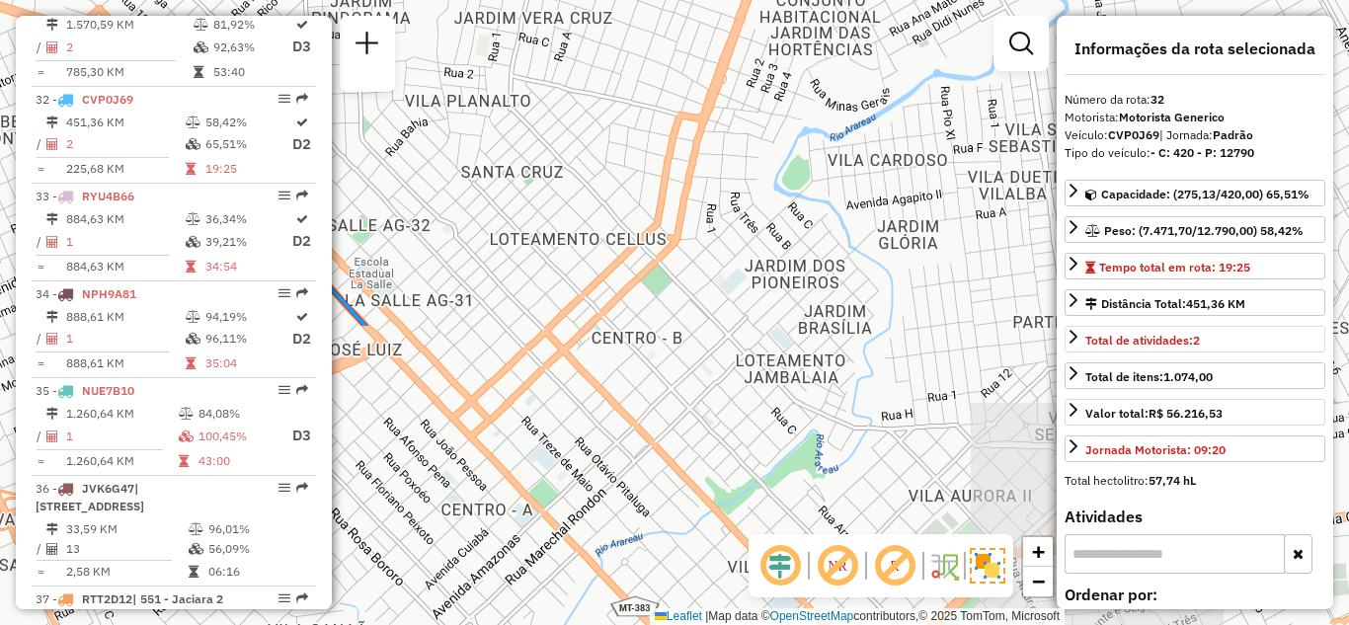
drag, startPoint x: 720, startPoint y: 107, endPoint x: 752, endPoint y: 99, distance: 33.5
click at [743, 101] on div "Janela de atendimento Grade de atendimento Capacidade Transportadoras Veículos …" at bounding box center [674, 312] width 1349 height 625
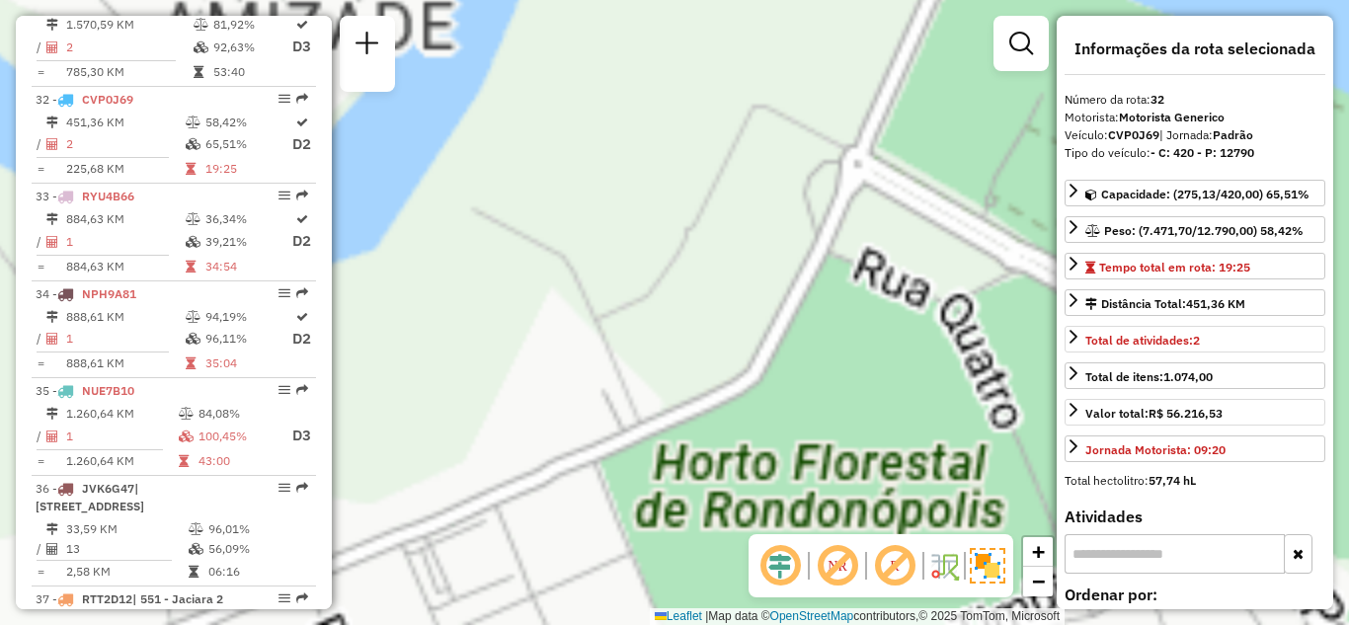
drag, startPoint x: 919, startPoint y: 221, endPoint x: 371, endPoint y: 231, distance: 548.2
click at [434, 232] on div "Janela de atendimento Grade de atendimento Capacidade Transportadoras Veículos …" at bounding box center [674, 312] width 1349 height 625
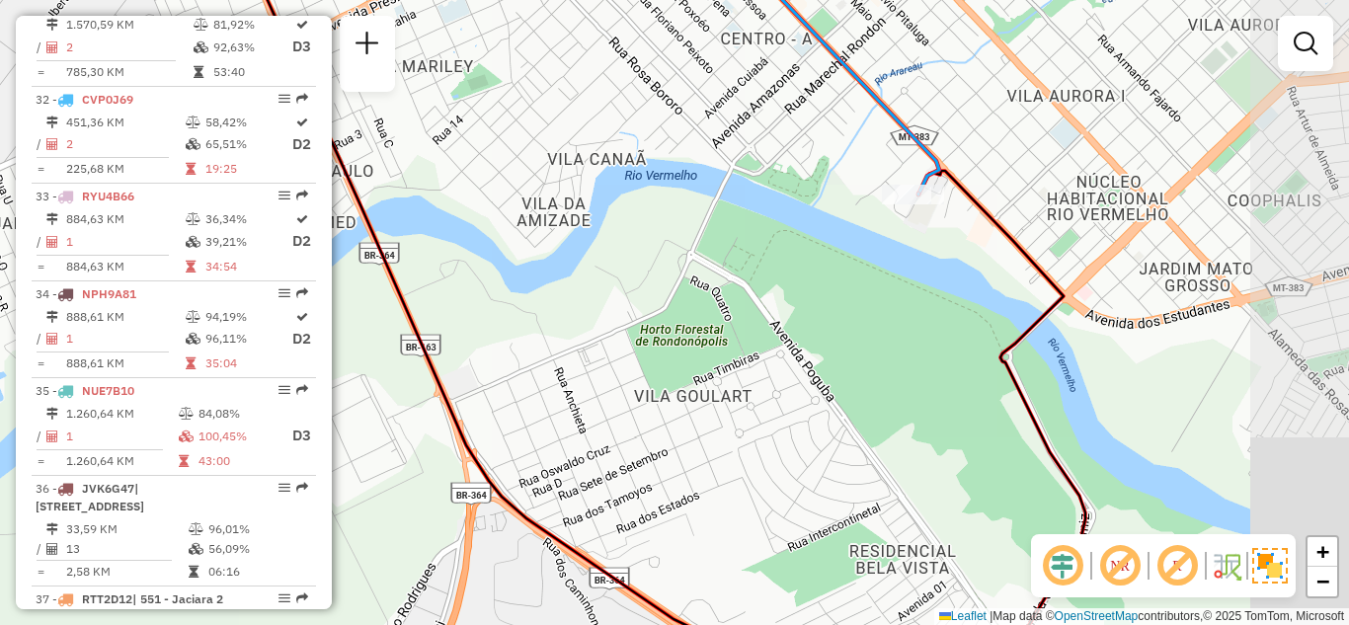
drag, startPoint x: 960, startPoint y: 273, endPoint x: 697, endPoint y: 324, distance: 267.6
click at [697, 324] on div "Janela de atendimento Grade de atendimento Capacidade Transportadoras Veículos …" at bounding box center [674, 312] width 1349 height 625
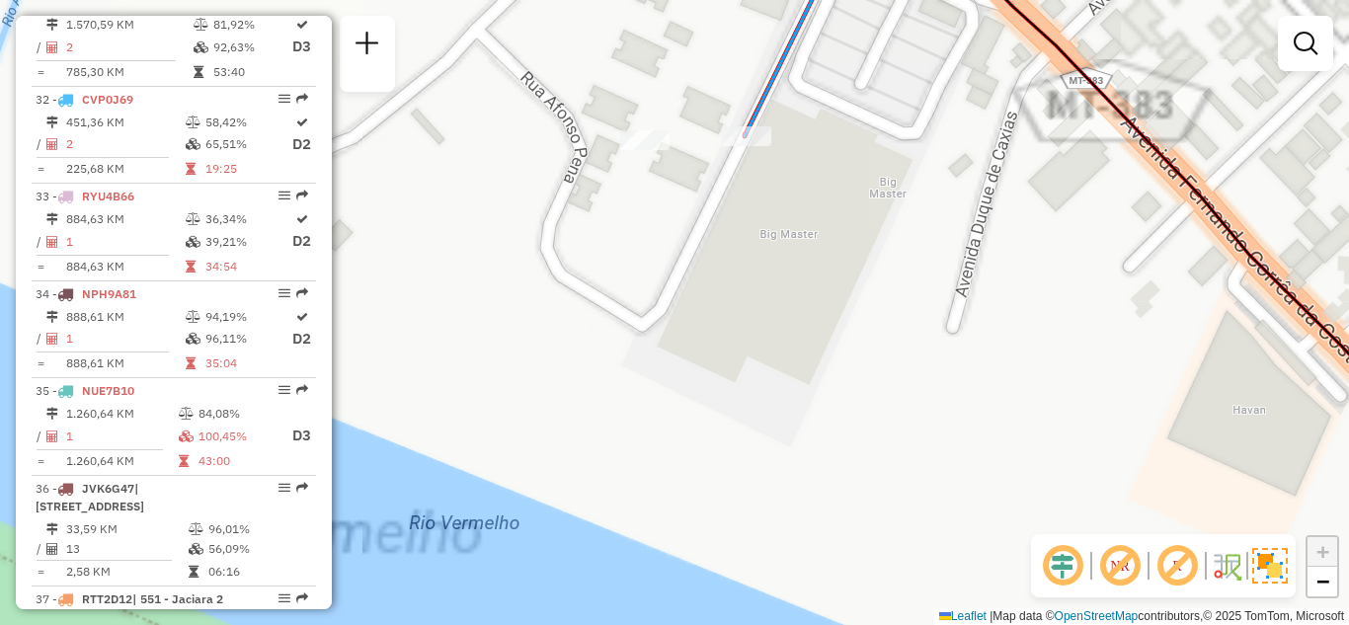
drag, startPoint x: 769, startPoint y: 233, endPoint x: 764, endPoint y: 355, distance: 121.6
click at [764, 355] on div "Janela de atendimento Grade de atendimento Capacidade Transportadoras Veículos …" at bounding box center [674, 312] width 1349 height 625
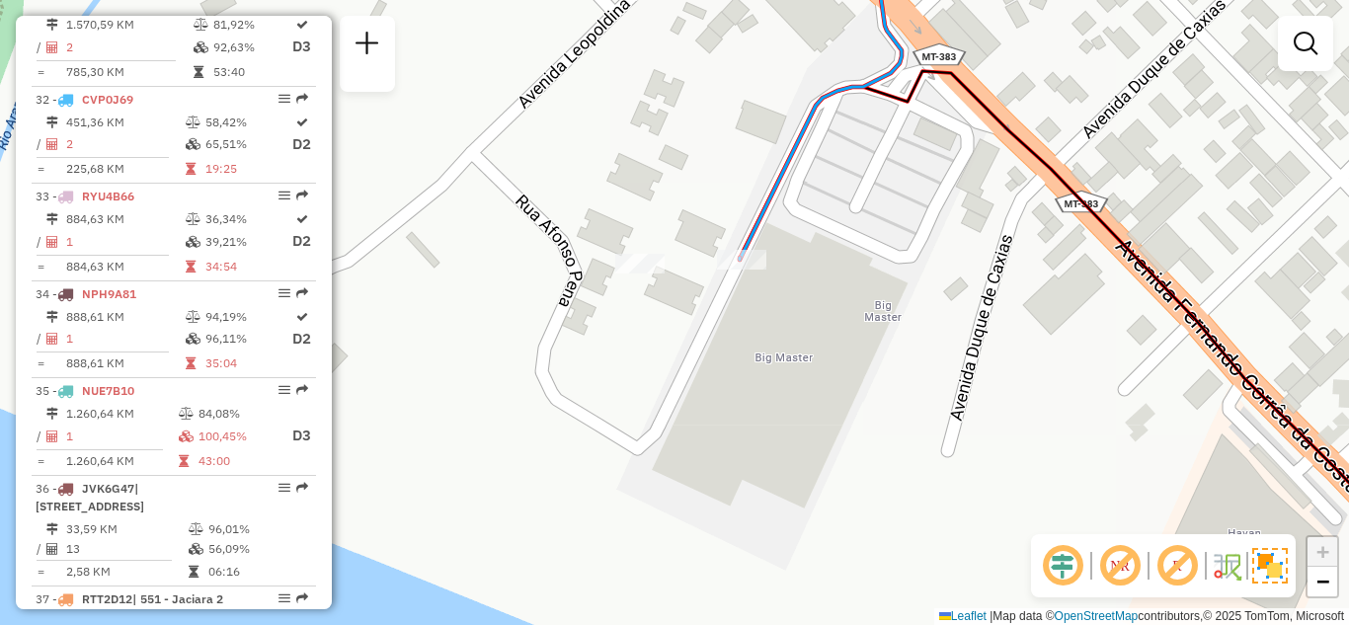
drag, startPoint x: 805, startPoint y: 357, endPoint x: 804, endPoint y: 323, distance: 34.6
click at [804, 323] on div "Janela de atendimento Grade de atendimento Capacidade Transportadoras Veículos …" at bounding box center [674, 312] width 1349 height 625
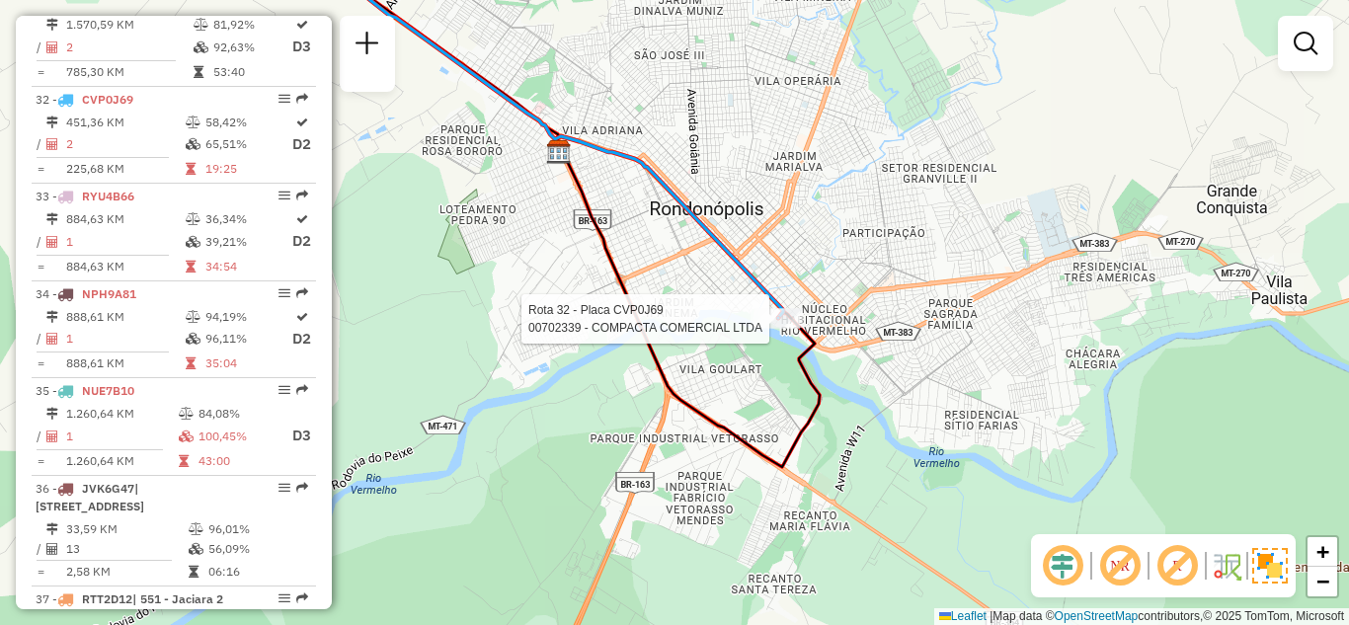
select select "**********"
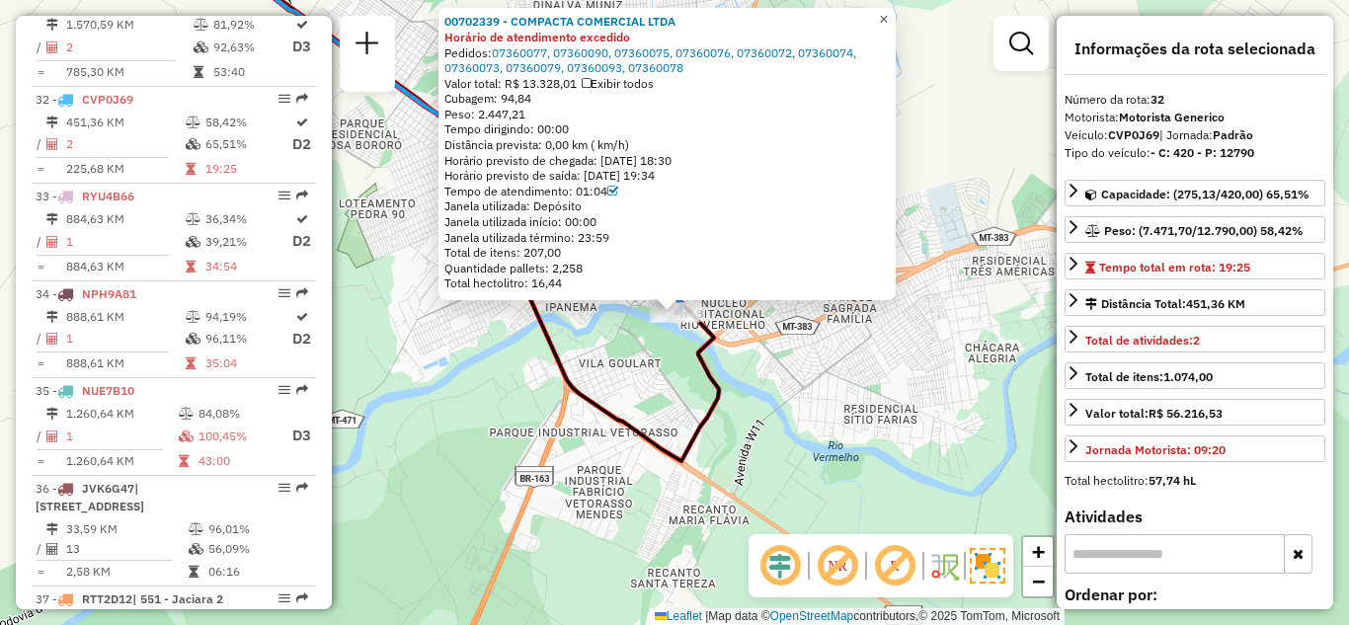
click at [888, 17] on span "×" at bounding box center [883, 19] width 9 height 17
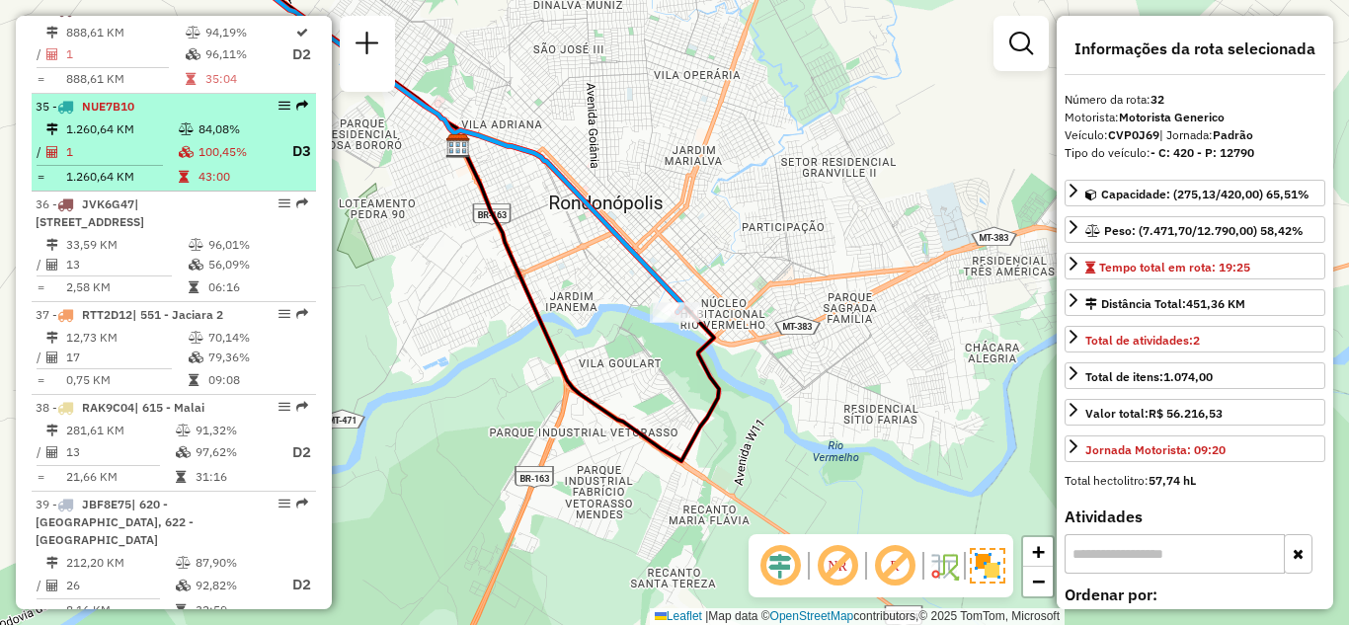
scroll to position [4401, 0]
